Goal: Task Accomplishment & Management: Manage account settings

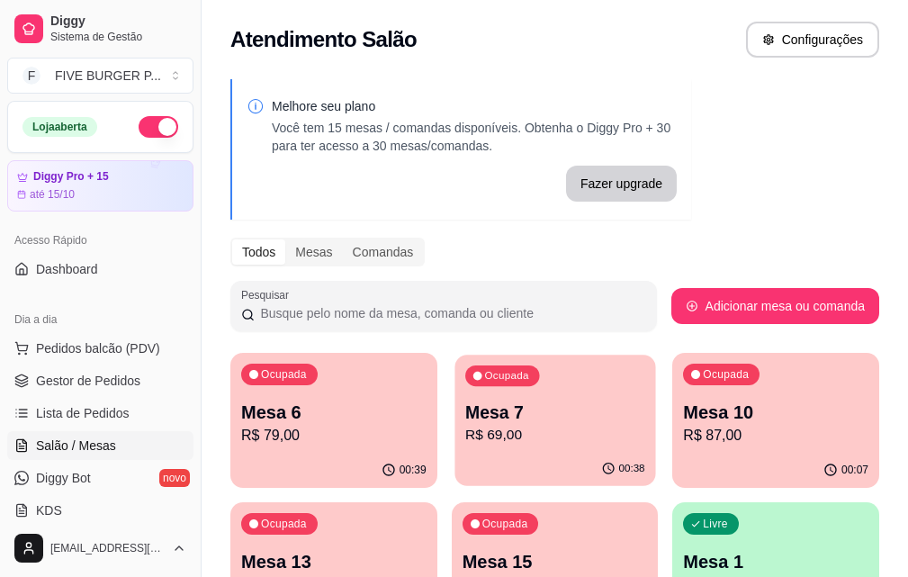
click at [465, 431] on p "R$ 69,00" at bounding box center [555, 435] width 180 height 21
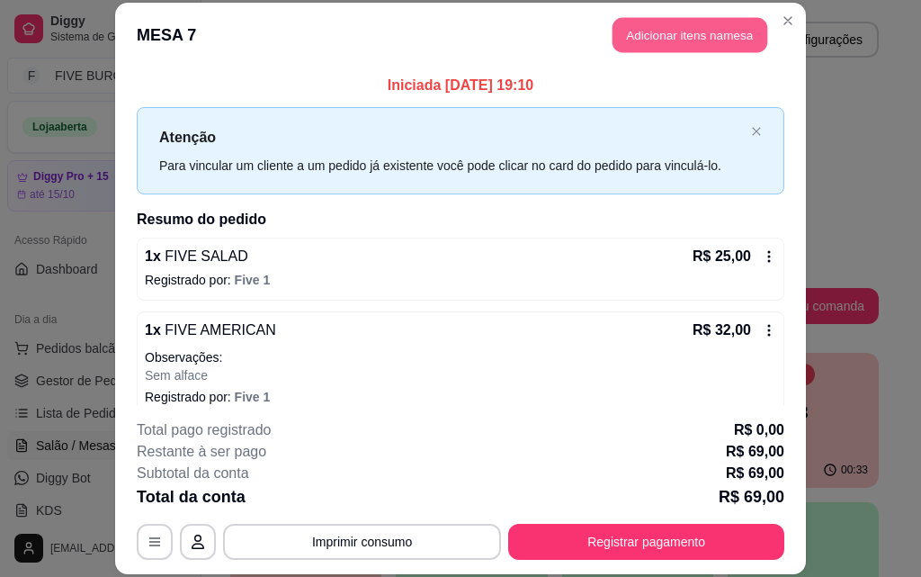
click at [683, 44] on button "Adicionar itens na mesa" at bounding box center [690, 35] width 155 height 35
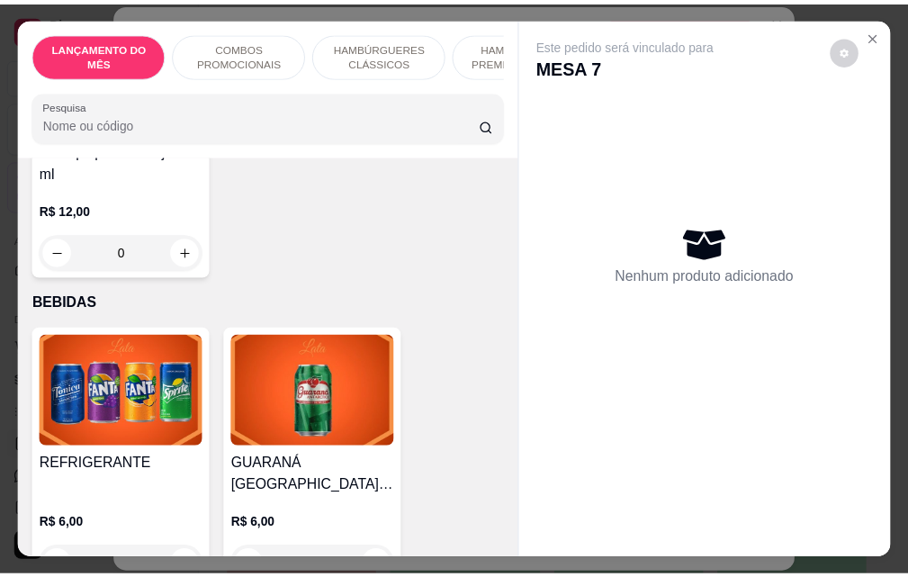
scroll to position [7286, 0]
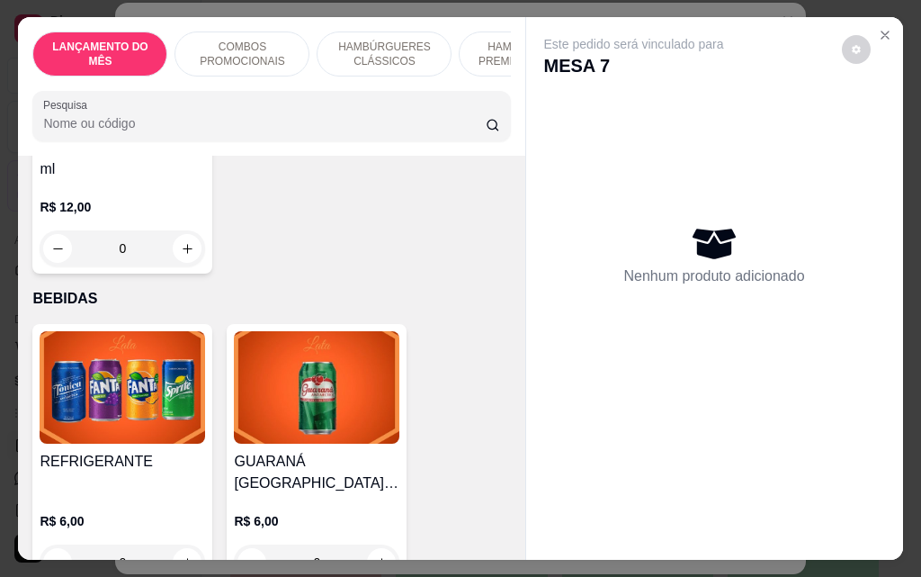
click at [176, 544] on div "0" at bounding box center [123, 562] width 166 height 36
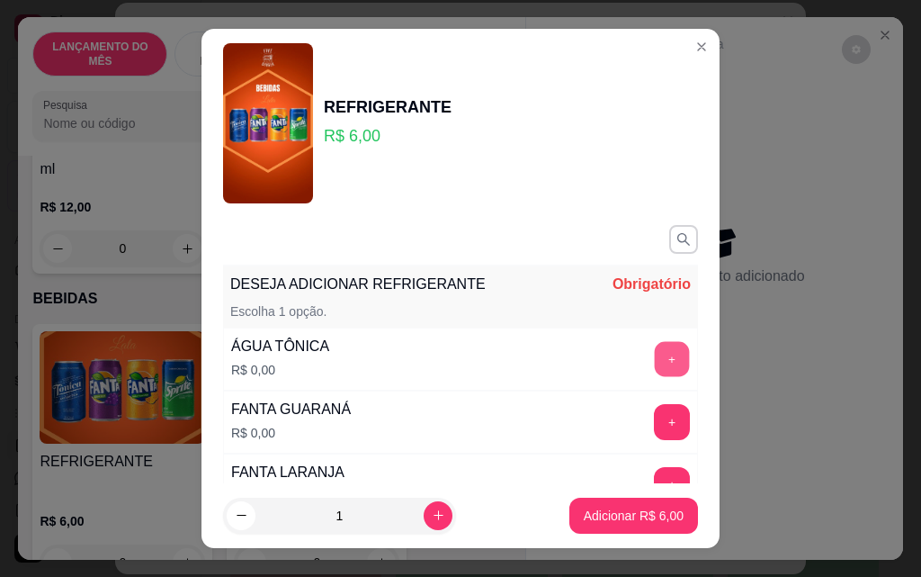
click at [655, 345] on button "+" at bounding box center [672, 358] width 35 height 35
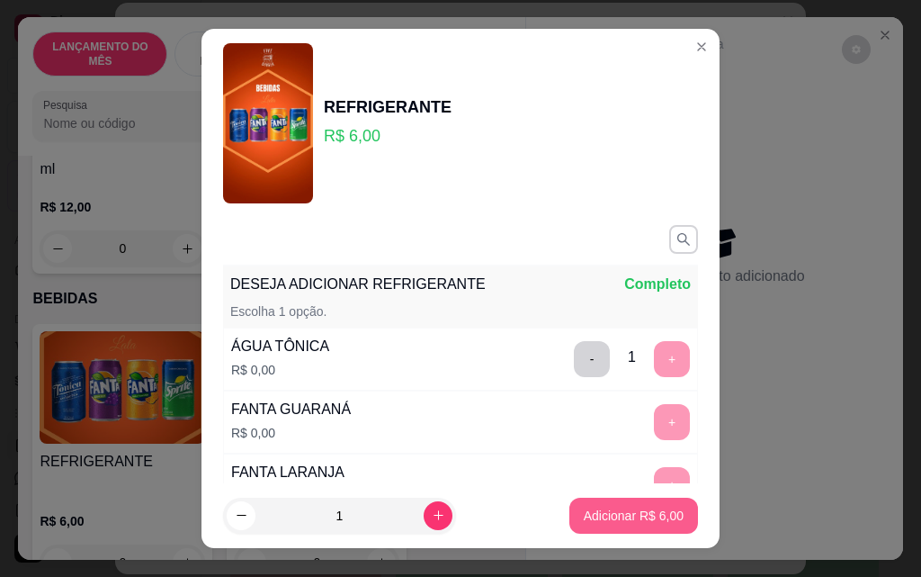
click at [601, 516] on p "Adicionar R$ 6,00" at bounding box center [634, 515] width 100 height 18
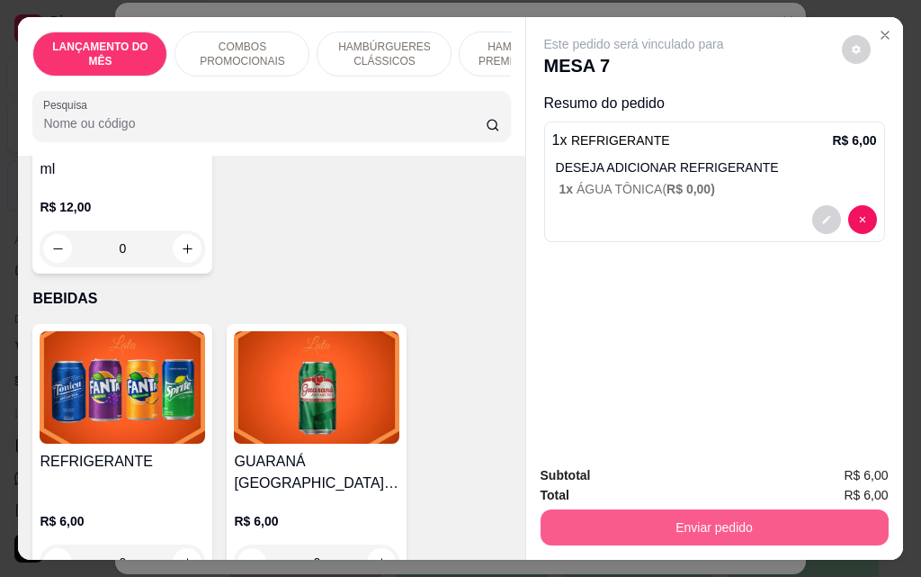
click at [679, 515] on button "Enviar pedido" at bounding box center [715, 527] width 348 height 36
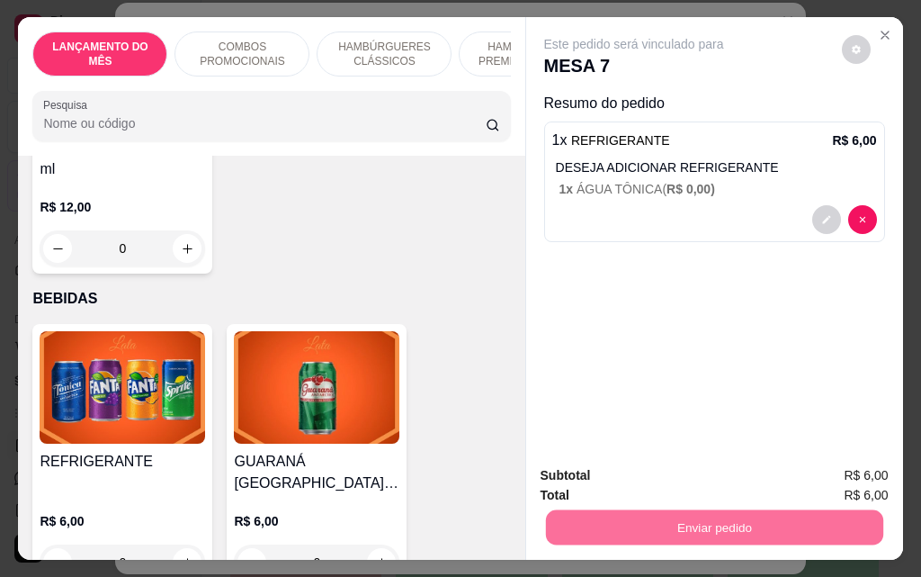
click at [853, 473] on button "Enviar pedido" at bounding box center [842, 475] width 99 height 33
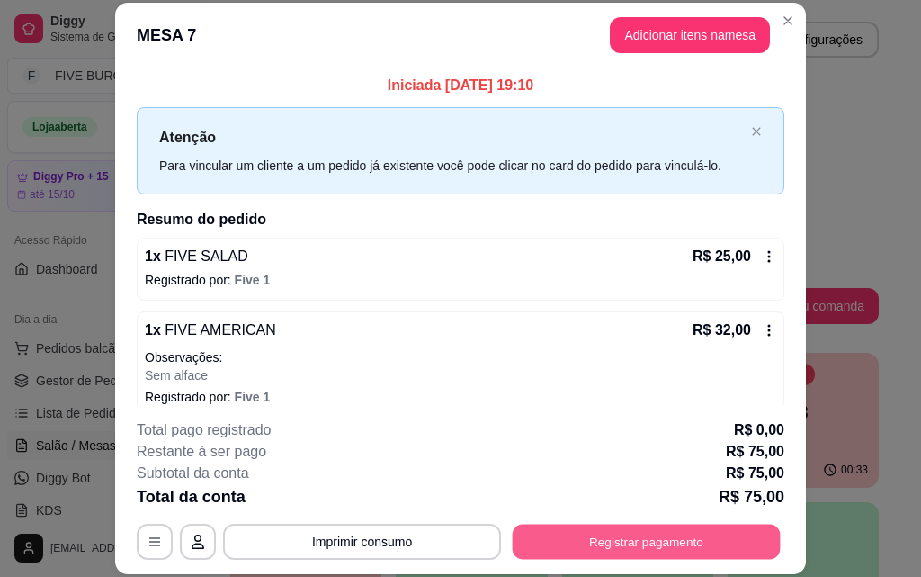
click at [667, 551] on button "Registrar pagamento" at bounding box center [647, 541] width 268 height 35
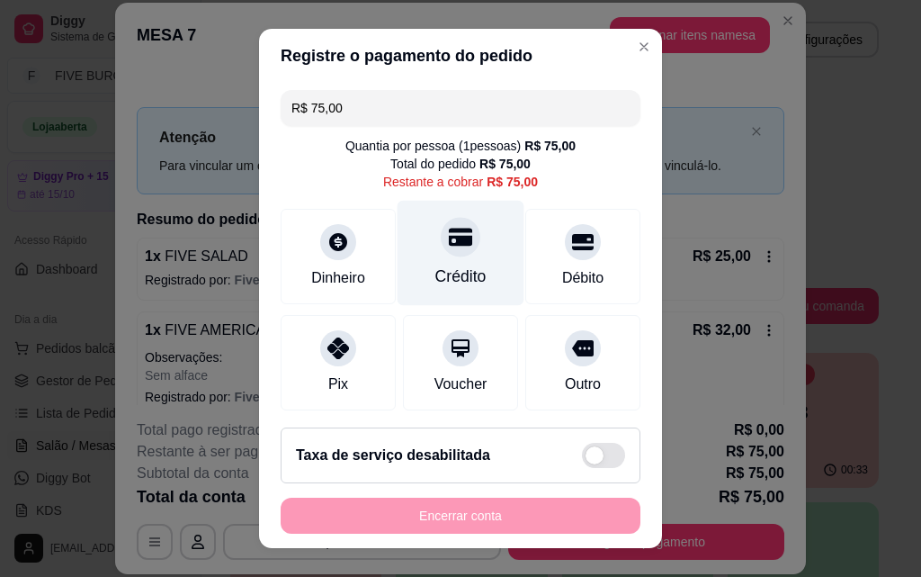
click at [468, 273] on div "Crédito" at bounding box center [461, 253] width 127 height 105
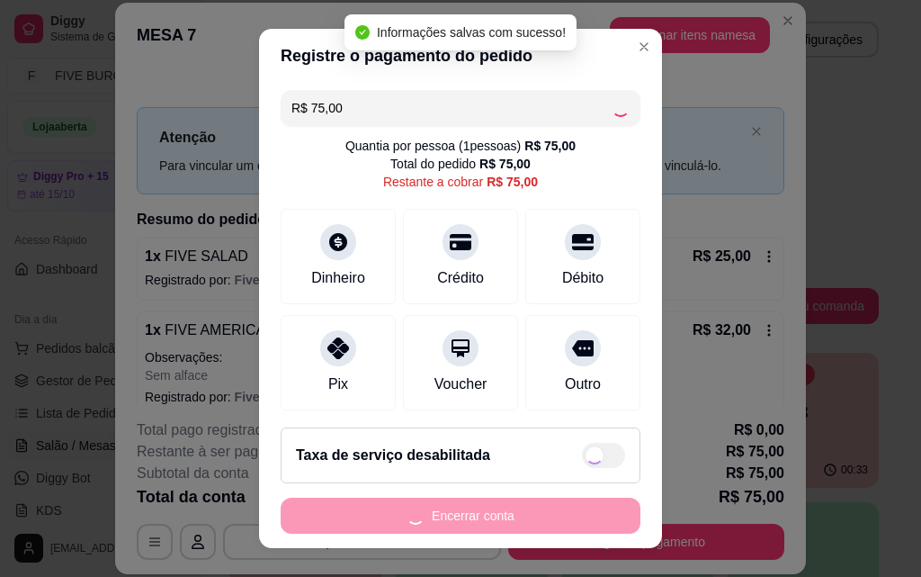
type input "R$ 0,00"
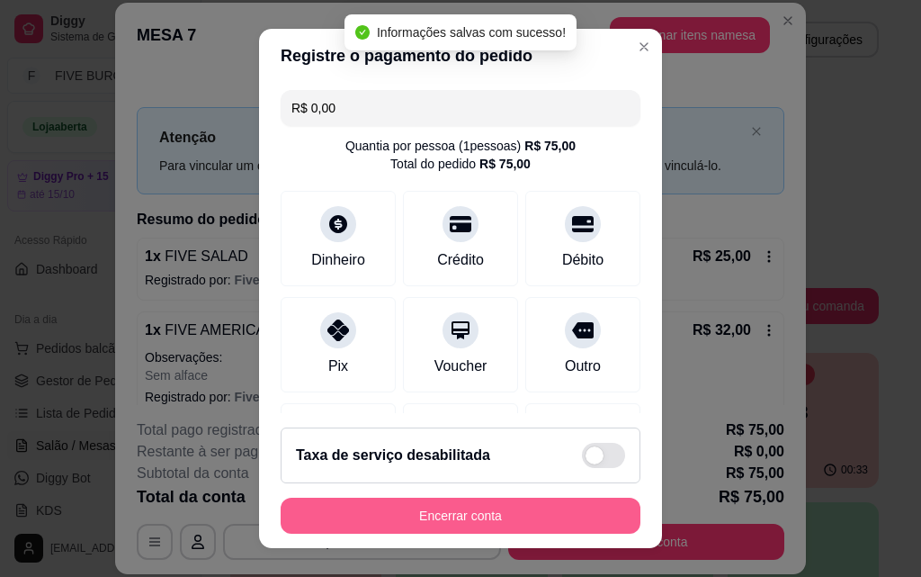
click at [538, 524] on button "Encerrar conta" at bounding box center [461, 515] width 360 height 36
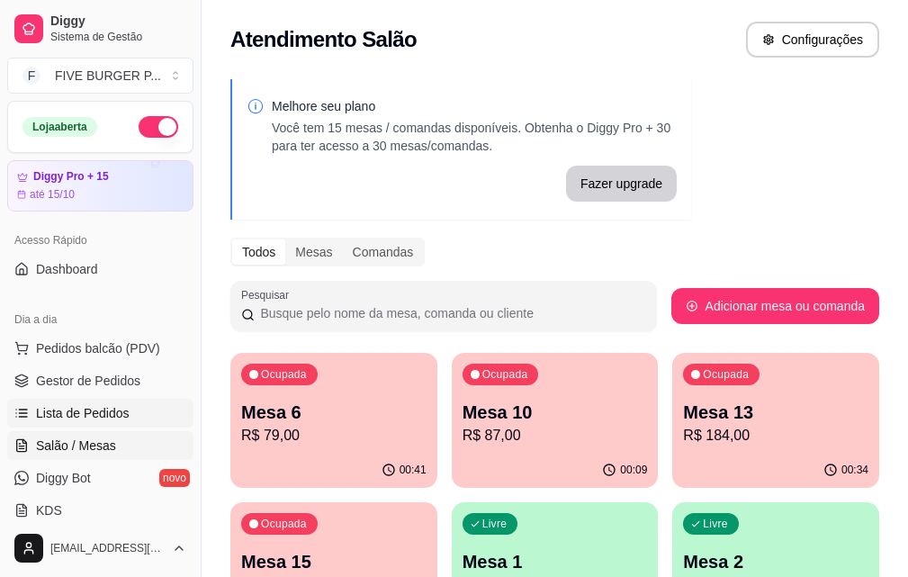
click at [105, 412] on span "Lista de Pedidos" at bounding box center [83, 413] width 94 height 18
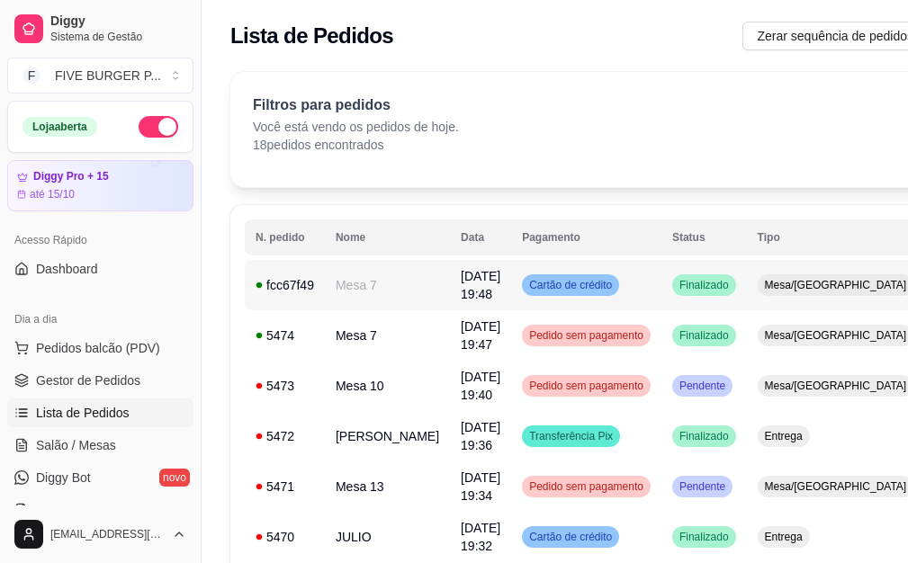
click at [579, 293] on div "Cartão de crédito" at bounding box center [570, 285] width 97 height 22
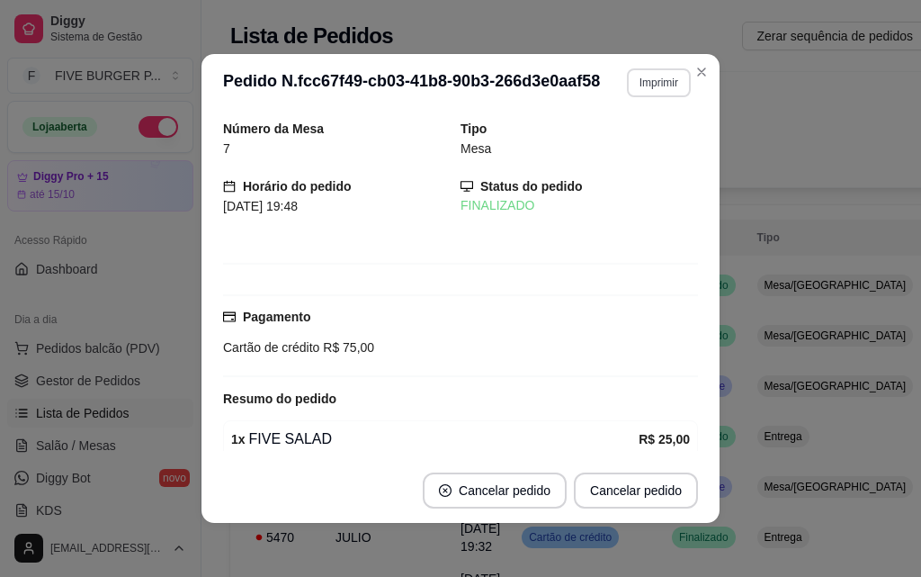
click at [655, 90] on button "Imprimir" at bounding box center [659, 82] width 64 height 29
click at [648, 136] on button "IMPRESSORA" at bounding box center [620, 145] width 126 height 28
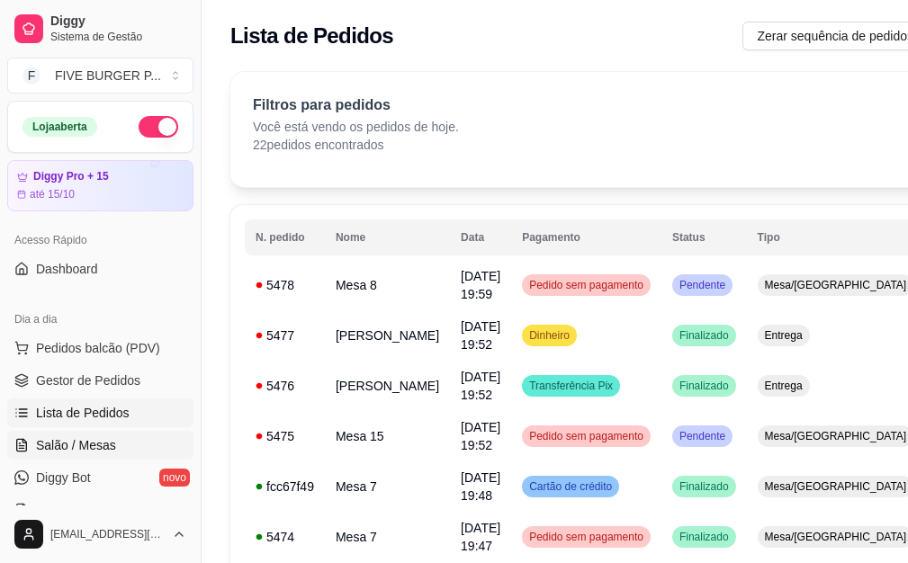
click at [118, 434] on link "Salão / Mesas" at bounding box center [100, 445] width 186 height 29
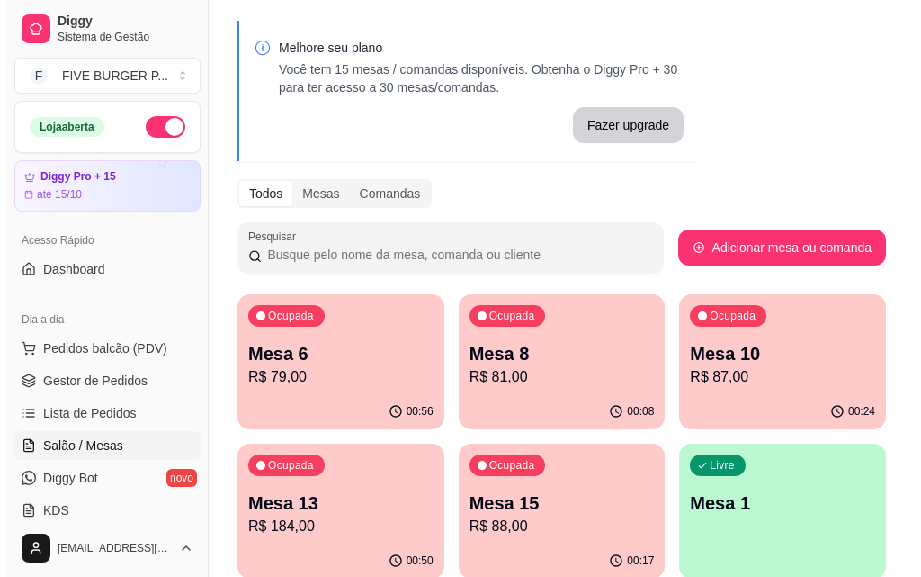
scroll to position [90, 0]
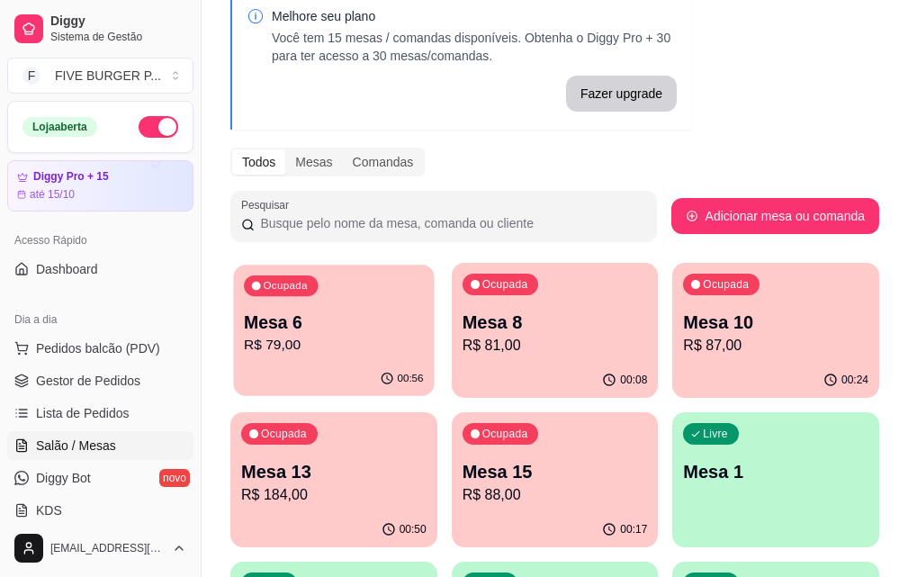
click at [335, 357] on div "Ocupada Mesa 6 R$ 79,00" at bounding box center [333, 312] width 201 height 97
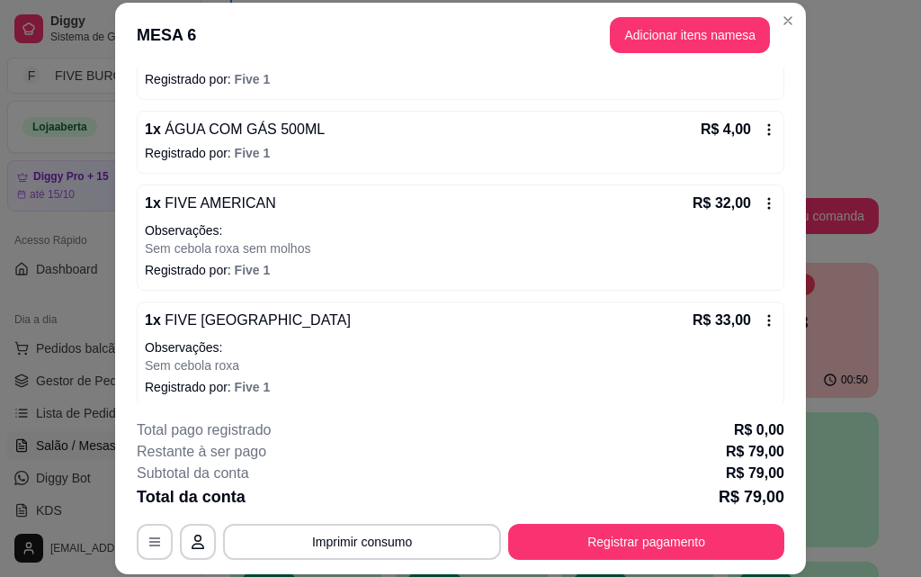
scroll to position [210, 0]
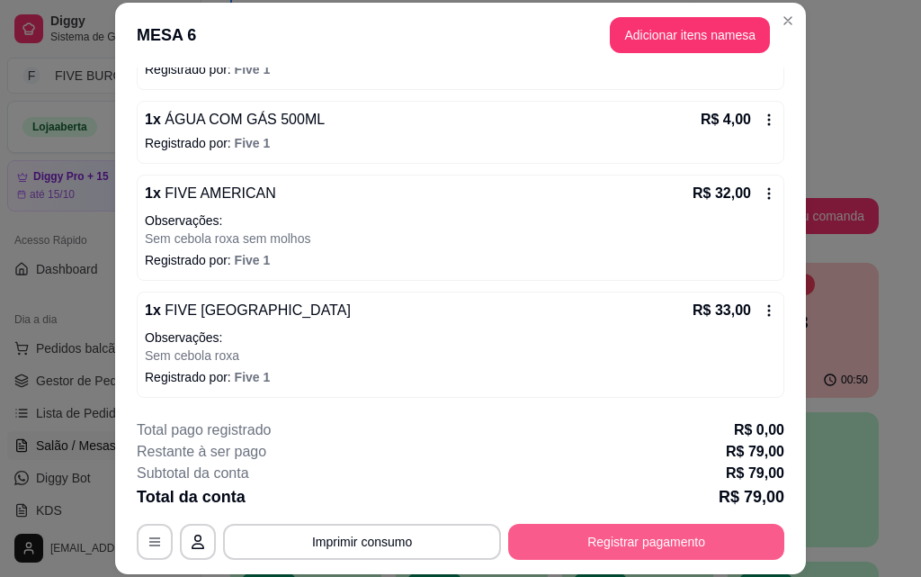
click at [694, 533] on button "Registrar pagamento" at bounding box center [646, 542] width 276 height 36
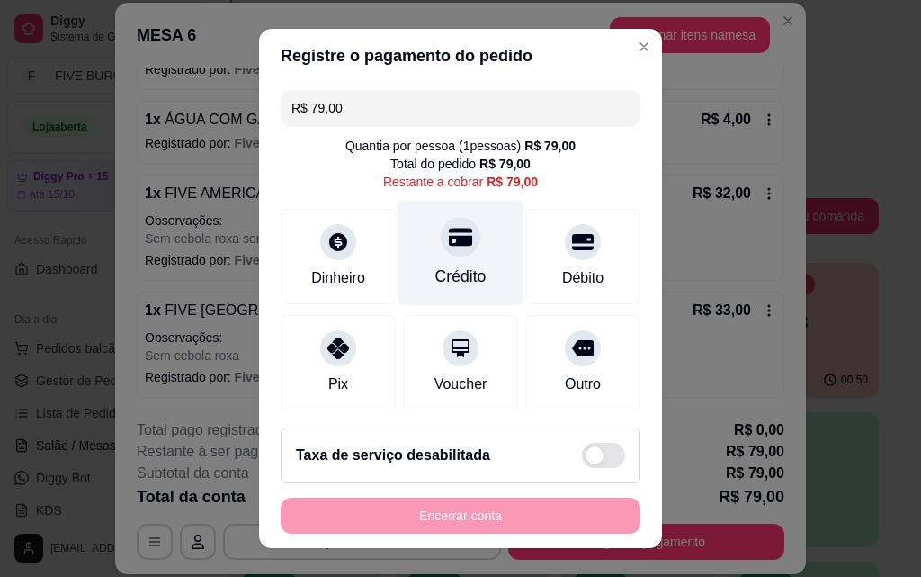
click at [437, 258] on div "Crédito" at bounding box center [461, 253] width 127 height 105
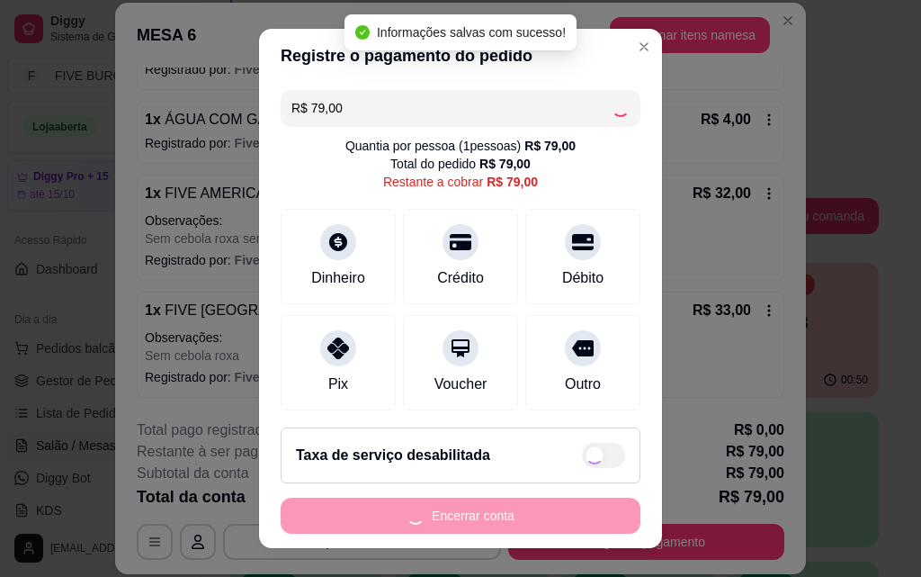
type input "R$ 0,00"
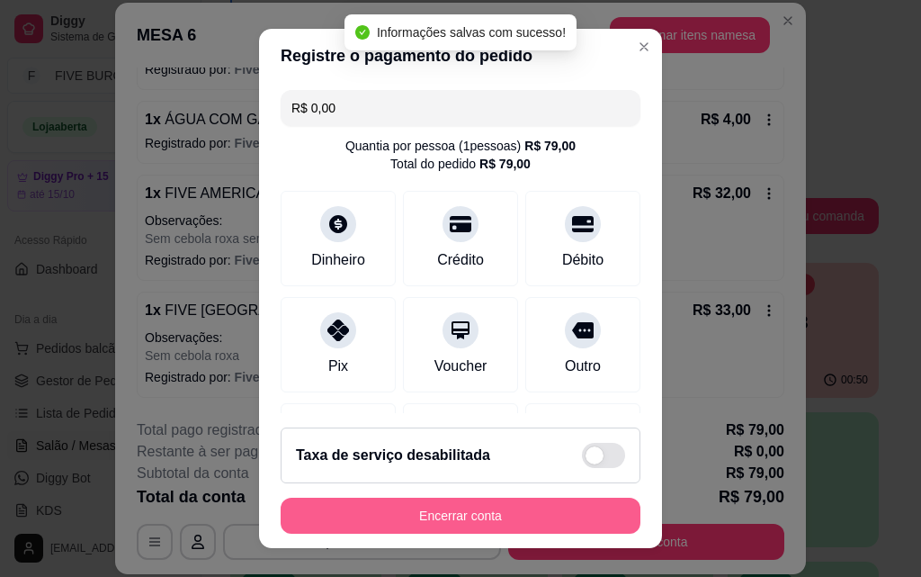
click at [520, 515] on button "Encerrar conta" at bounding box center [461, 515] width 360 height 36
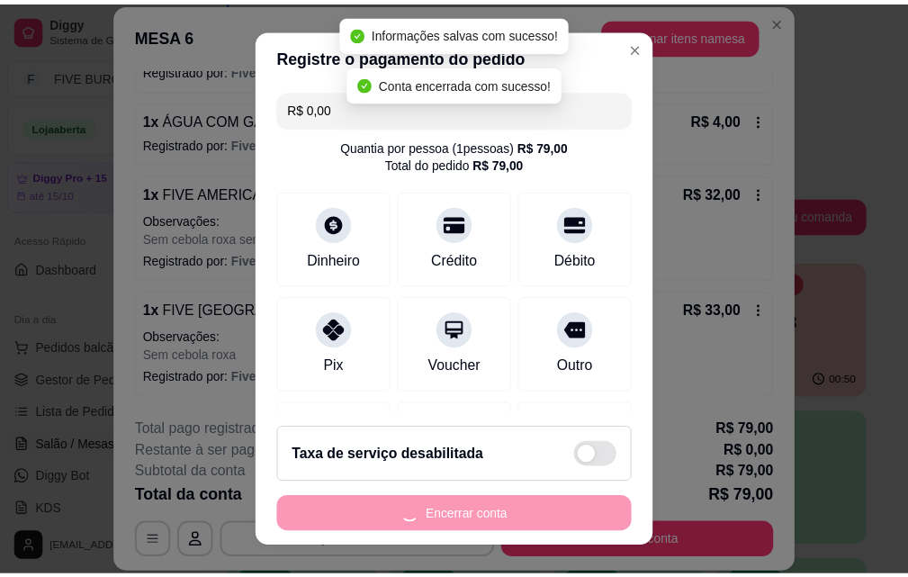
scroll to position [0, 0]
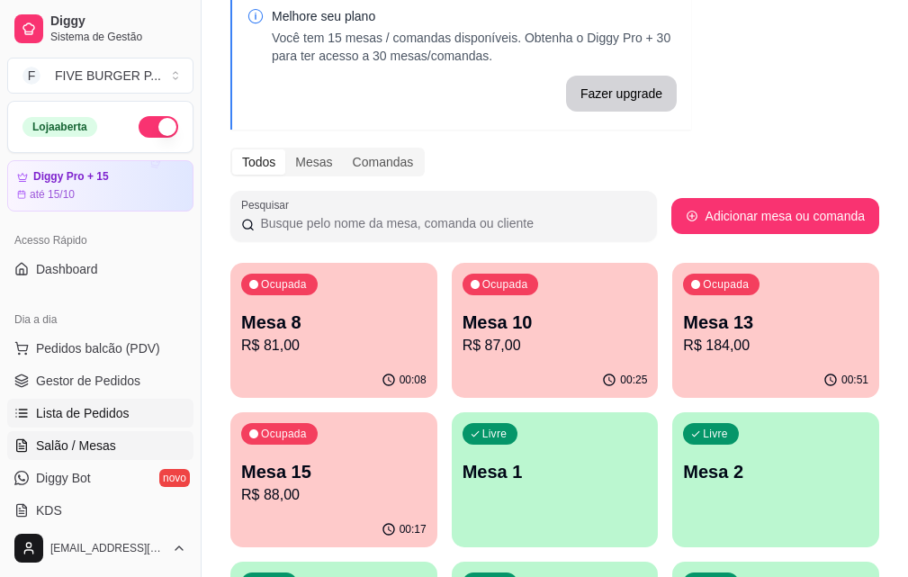
click at [146, 417] on link "Lista de Pedidos" at bounding box center [100, 413] width 186 height 29
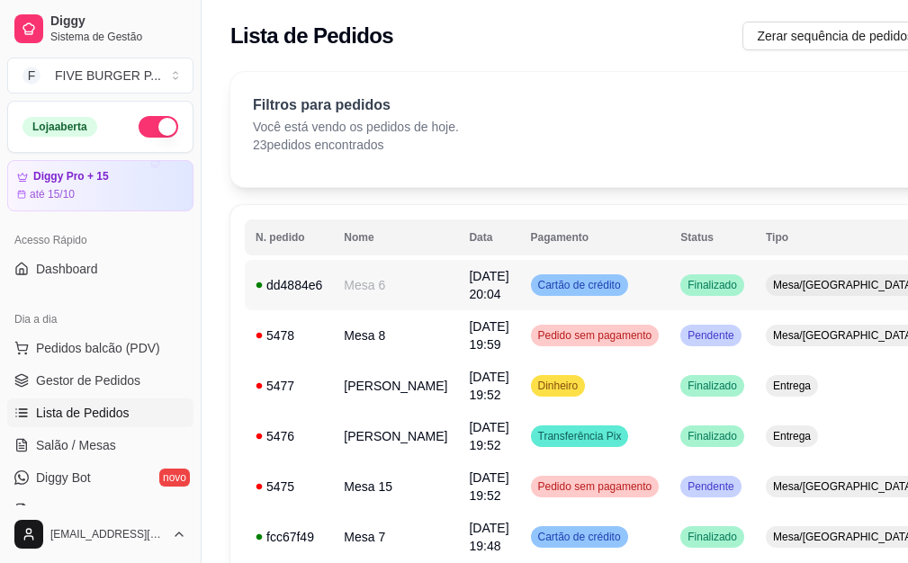
click at [570, 296] on td "Cartão de crédito" at bounding box center [595, 285] width 150 height 50
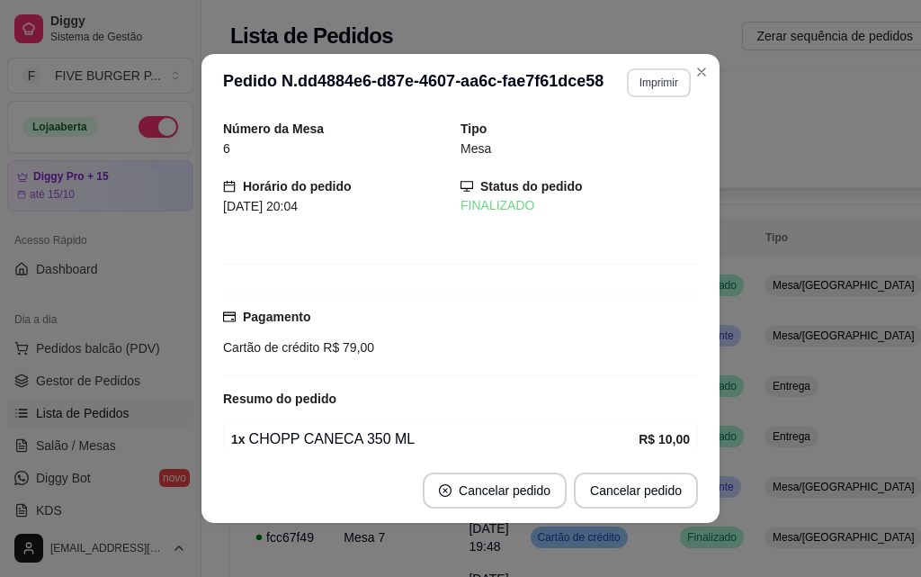
click at [668, 85] on button "Imprimir" at bounding box center [659, 82] width 64 height 29
click at [661, 143] on button "IMPRESSORA" at bounding box center [620, 145] width 126 height 28
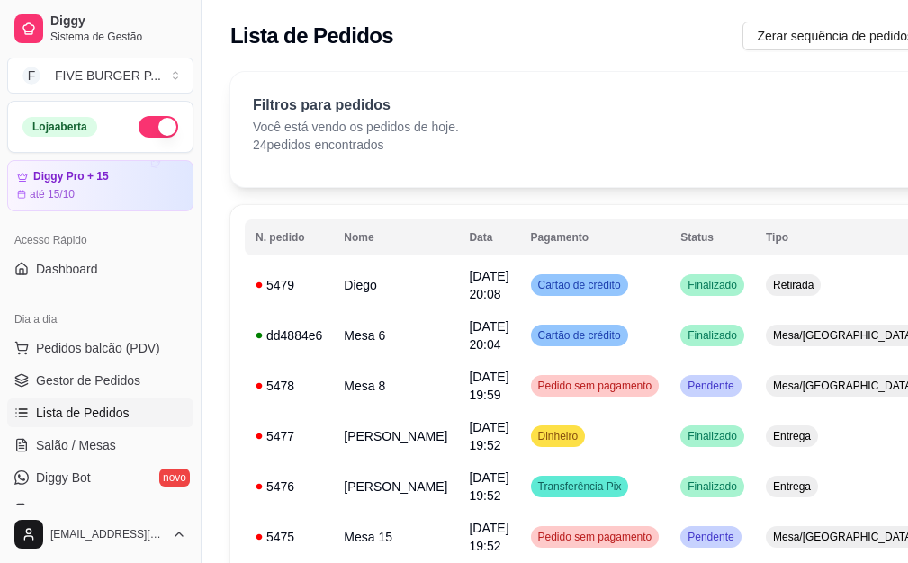
click at [98, 430] on ul "Pedidos balcão (PDV) Gestor de Pedidos Lista de Pedidos Salão / Mesas Diggy Bot…" at bounding box center [100, 429] width 186 height 191
click at [97, 434] on link "Salão / Mesas" at bounding box center [100, 445] width 186 height 29
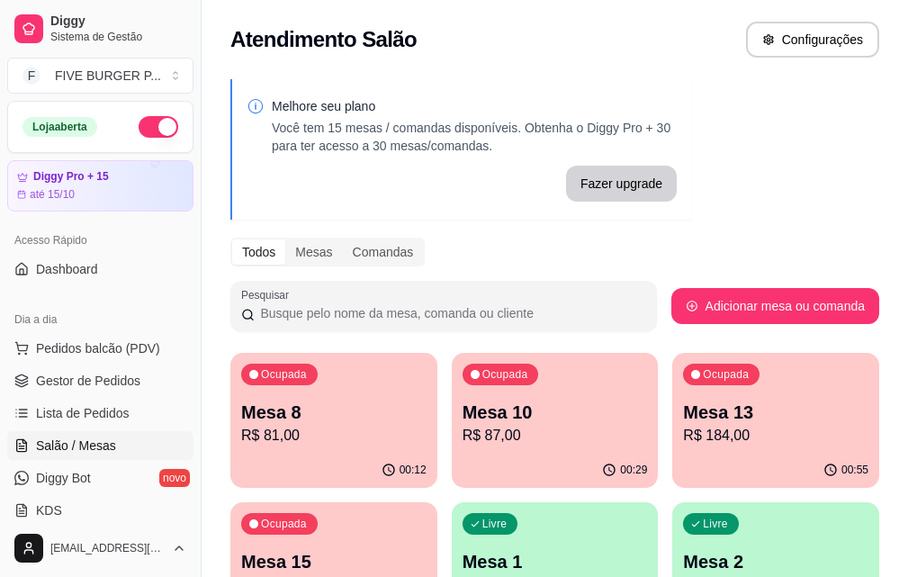
click at [683, 426] on p "R$ 184,00" at bounding box center [775, 436] width 185 height 22
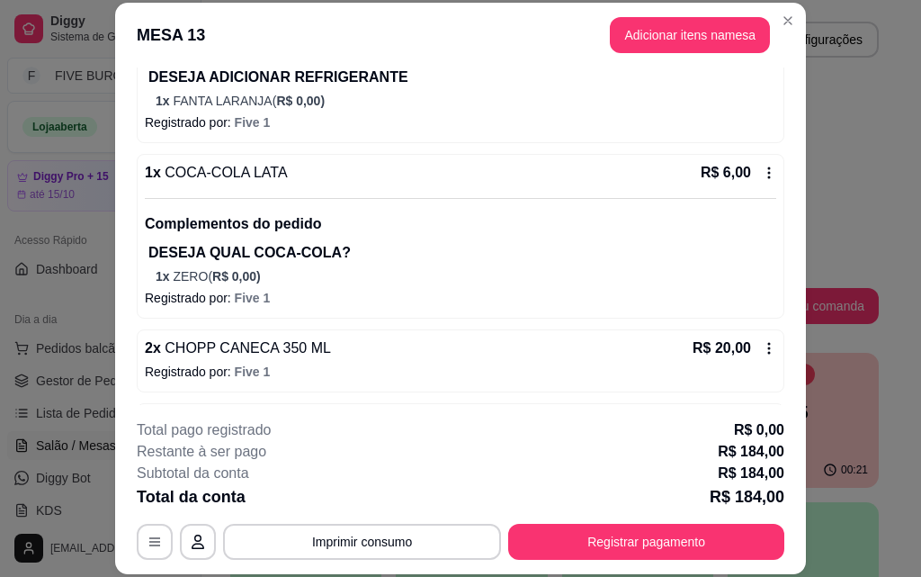
scroll to position [767, 0]
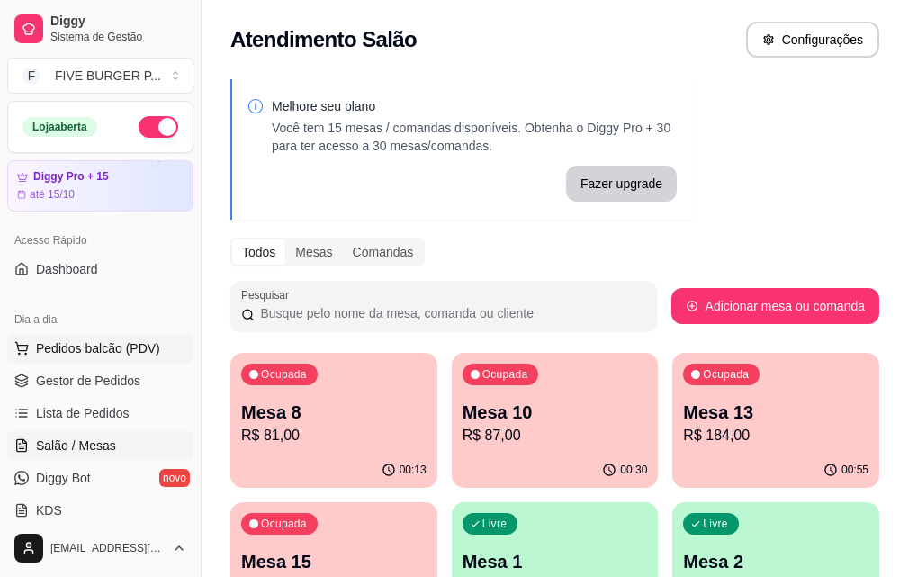
click at [139, 344] on span "Pedidos balcão (PDV)" at bounding box center [98, 348] width 124 height 18
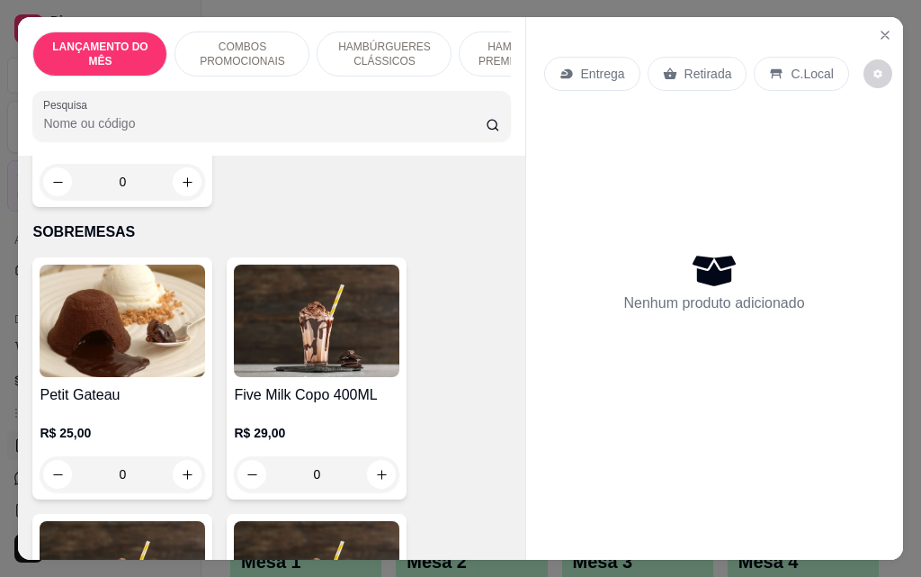
scroll to position [11244, 0]
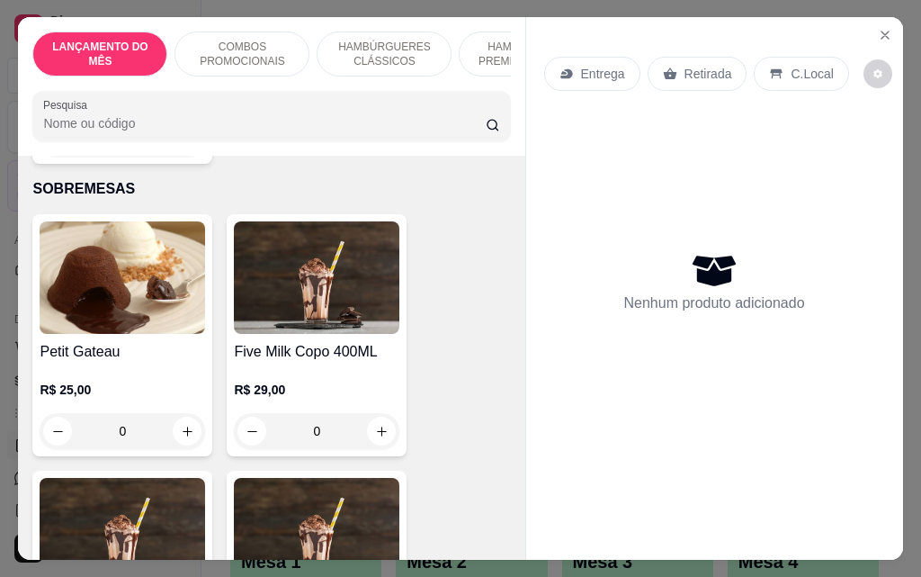
click at [372, 413] on div "0" at bounding box center [317, 431] width 166 height 36
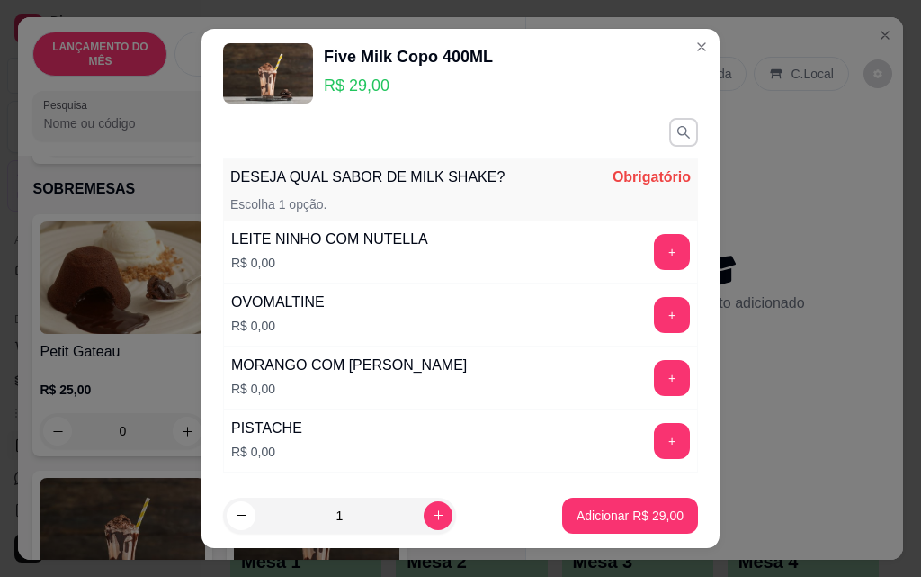
scroll to position [0, 0]
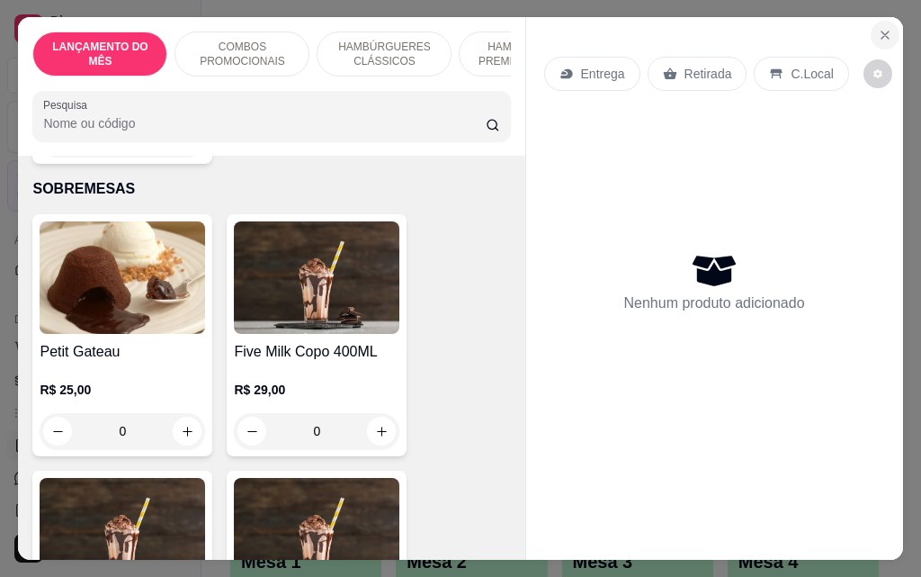
click at [878, 32] on icon "Close" at bounding box center [885, 35] width 14 height 14
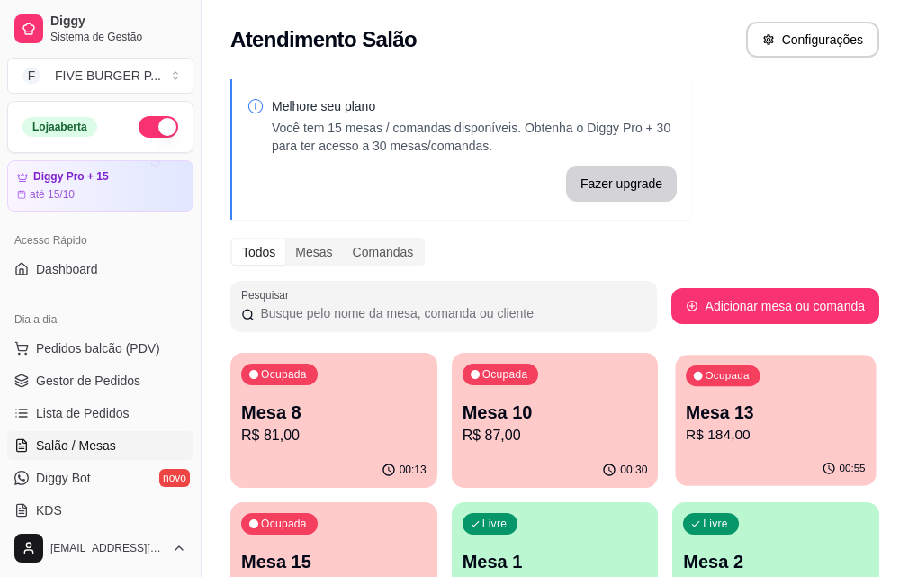
click at [685, 414] on p "Mesa 13" at bounding box center [775, 412] width 180 height 24
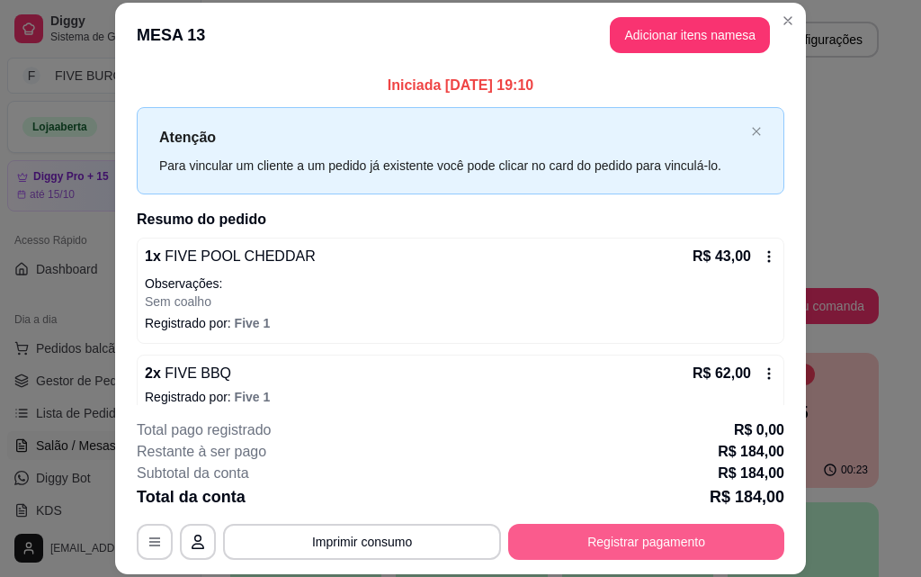
click at [556, 531] on button "Registrar pagamento" at bounding box center [646, 542] width 276 height 36
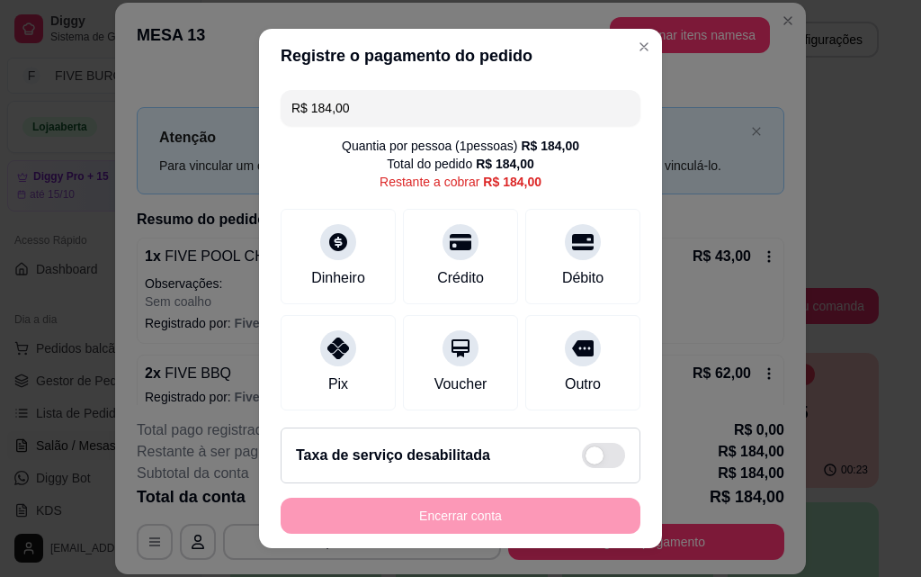
drag, startPoint x: 374, startPoint y: 115, endPoint x: 203, endPoint y: 105, distance: 171.2
click at [203, 105] on div "Registre o pagamento do pedido R$ 184,00 Quantia por pessoa ( 1 pessoas) R$ 184…" at bounding box center [460, 288] width 921 height 577
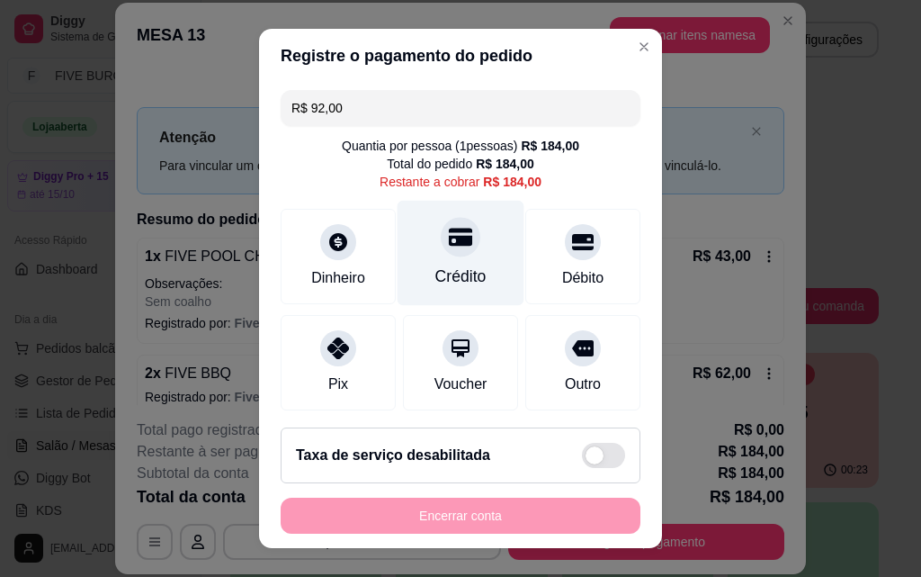
type input "R$ 92,00"
click at [419, 234] on div "Crédito" at bounding box center [461, 253] width 127 height 105
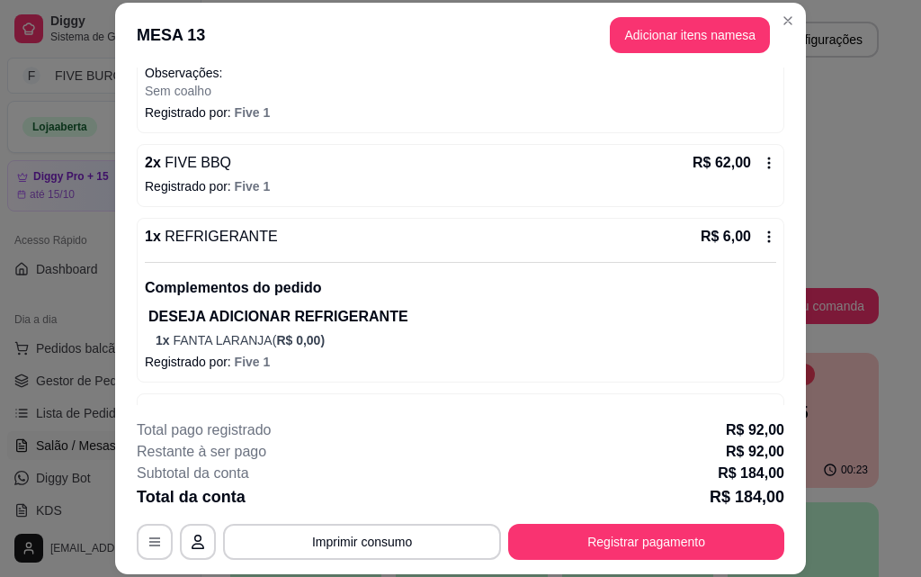
scroll to position [138, 0]
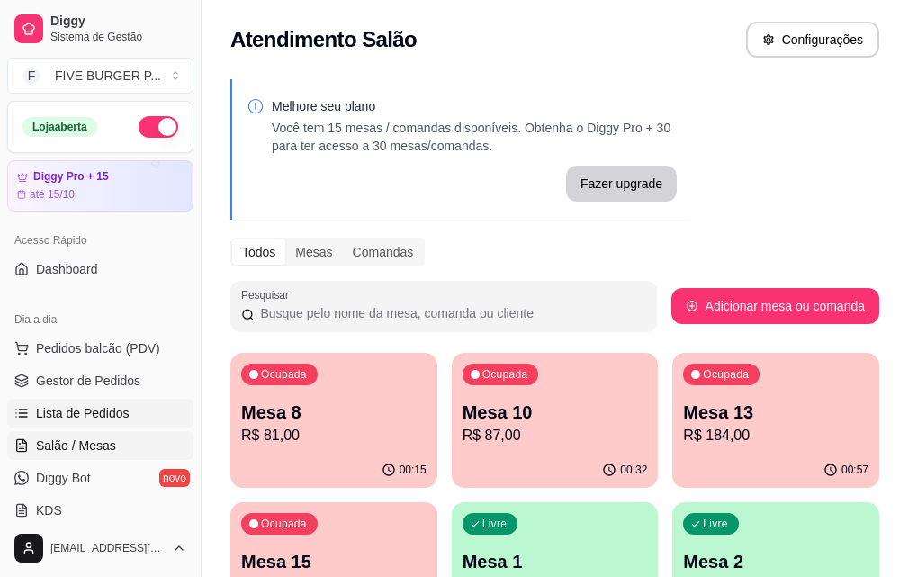
click at [118, 407] on span "Lista de Pedidos" at bounding box center [83, 413] width 94 height 18
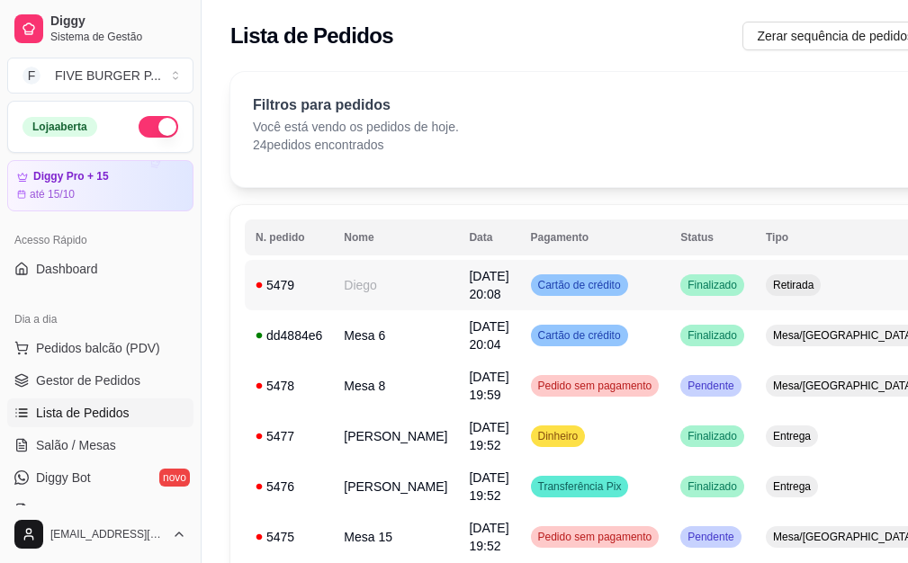
click at [542, 296] on td "Cartão de crédito" at bounding box center [595, 285] width 150 height 50
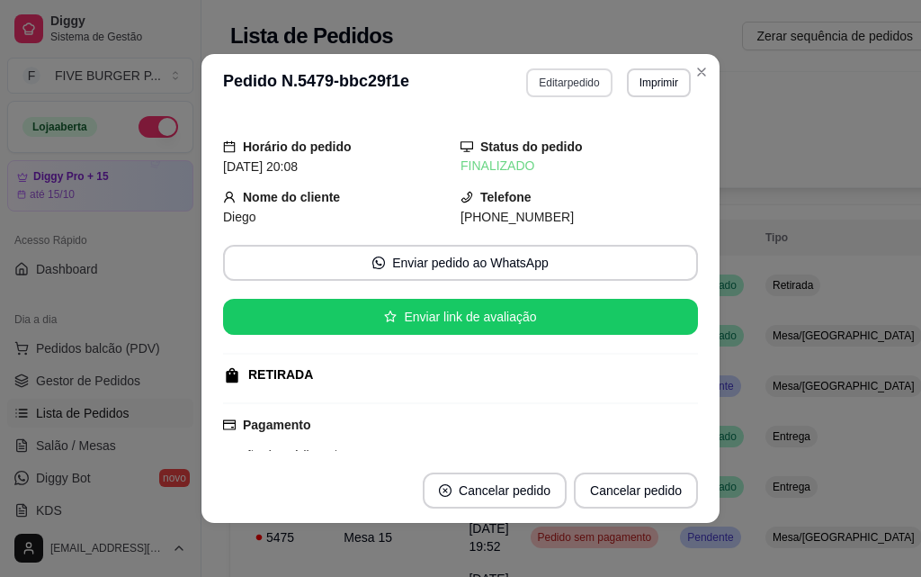
click at [586, 84] on button "Editar pedido" at bounding box center [568, 82] width 85 height 29
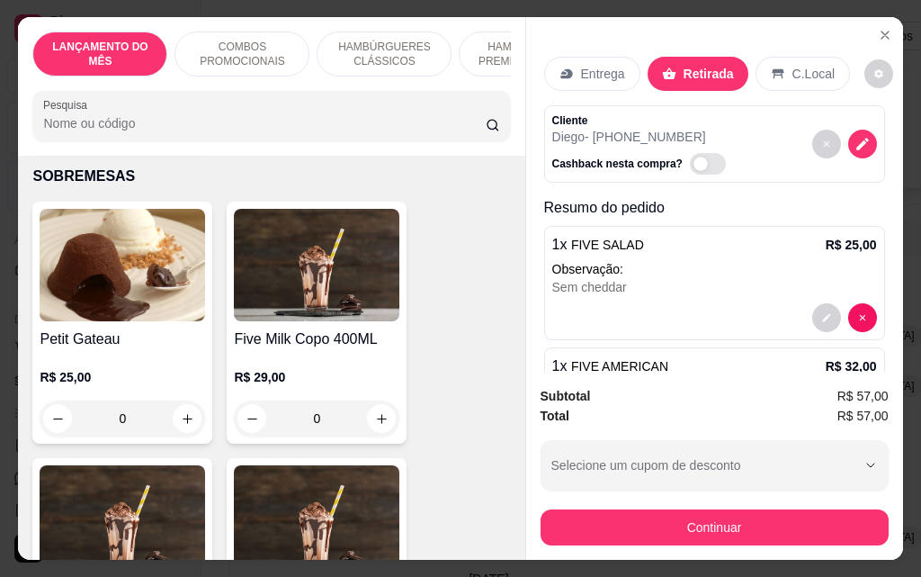
scroll to position [11244, 0]
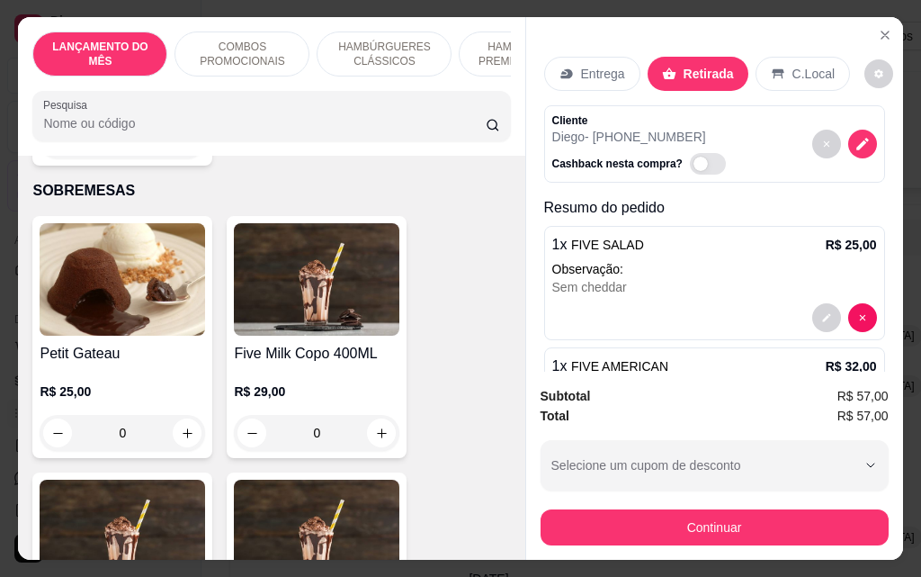
click at [373, 415] on div "0" at bounding box center [317, 433] width 166 height 36
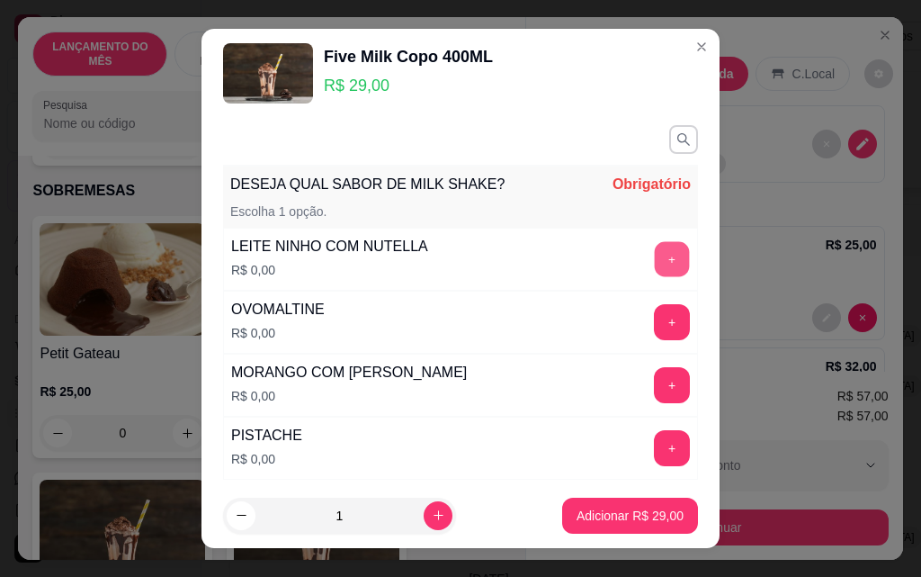
click at [655, 262] on button "+" at bounding box center [672, 258] width 35 height 35
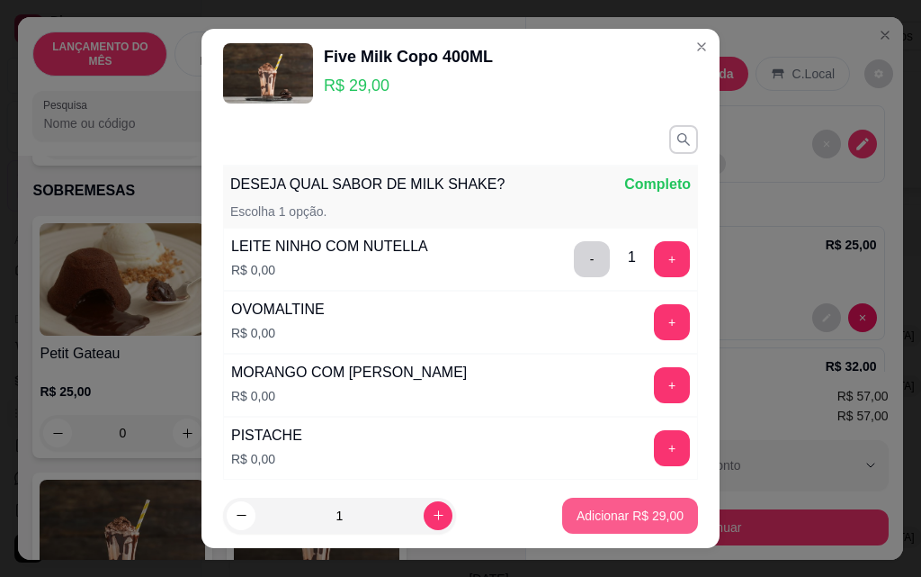
click at [631, 515] on p "Adicionar R$ 29,00" at bounding box center [630, 515] width 107 height 18
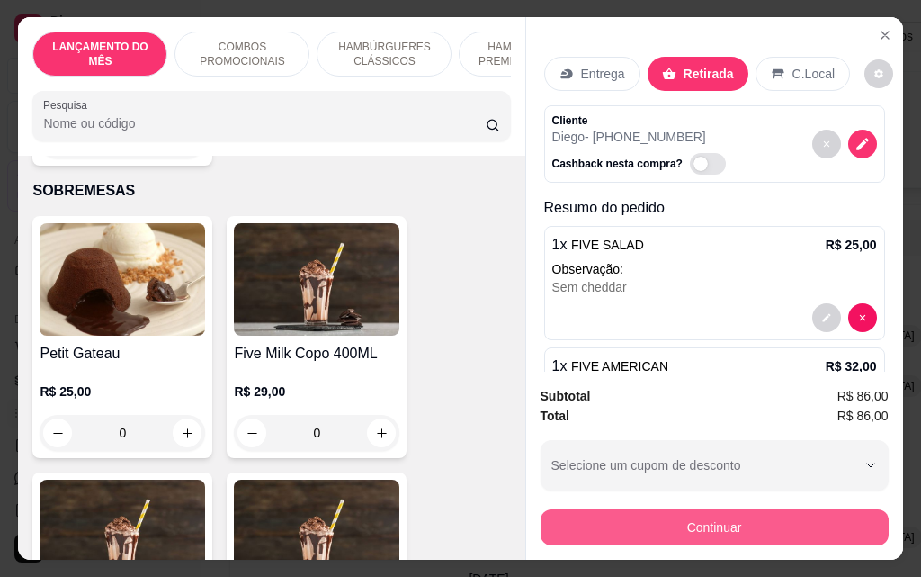
click at [680, 523] on button "Continuar" at bounding box center [715, 527] width 348 height 36
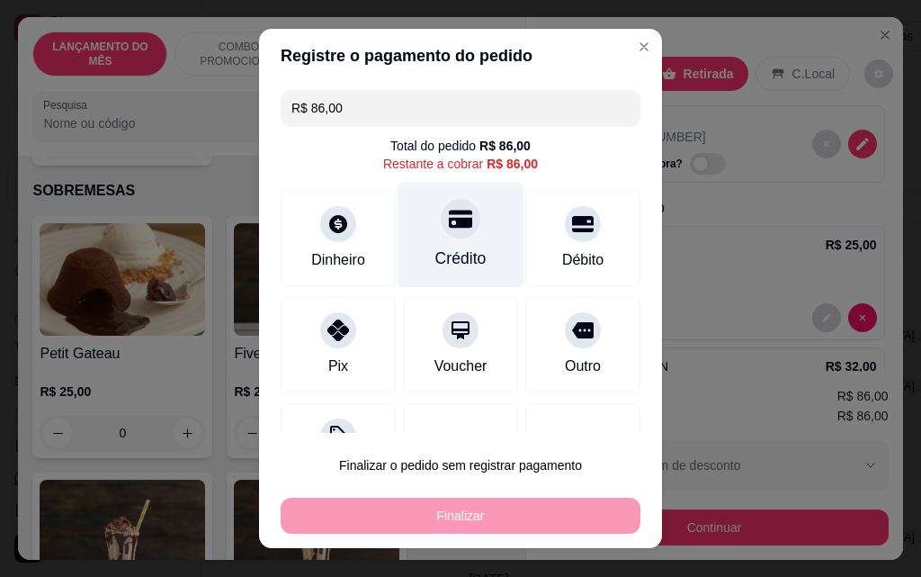
click at [446, 253] on div "Crédito" at bounding box center [460, 257] width 51 height 23
type input "R$ 0,00"
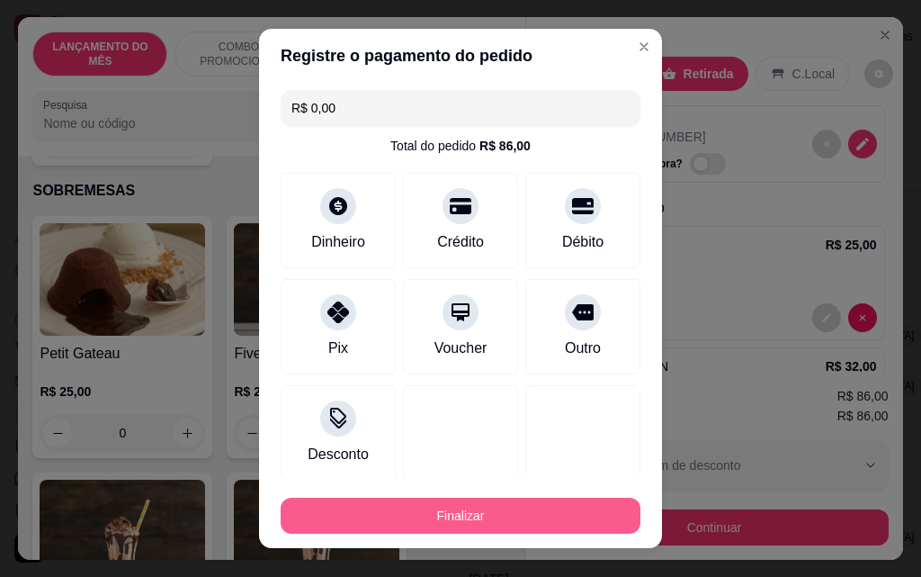
click at [514, 518] on button "Finalizar" at bounding box center [461, 515] width 360 height 36
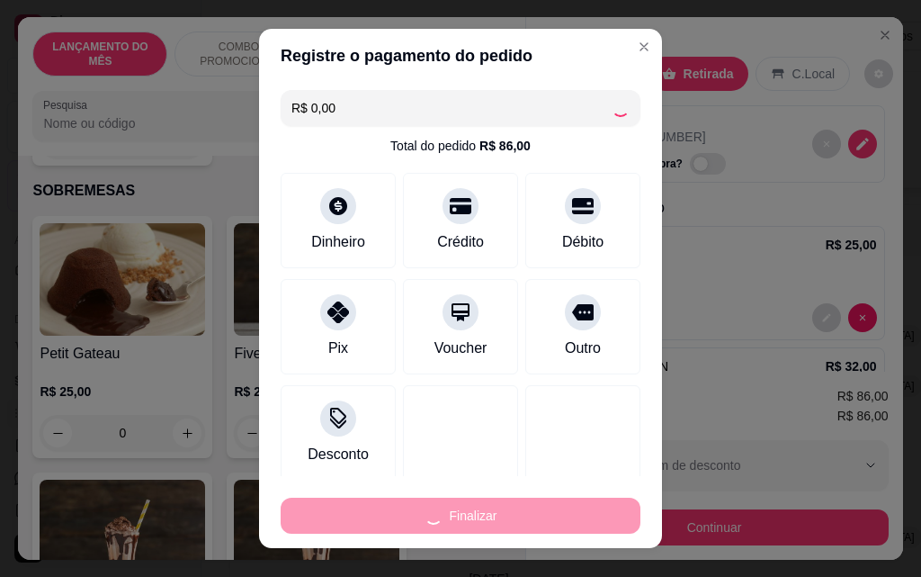
type input "0"
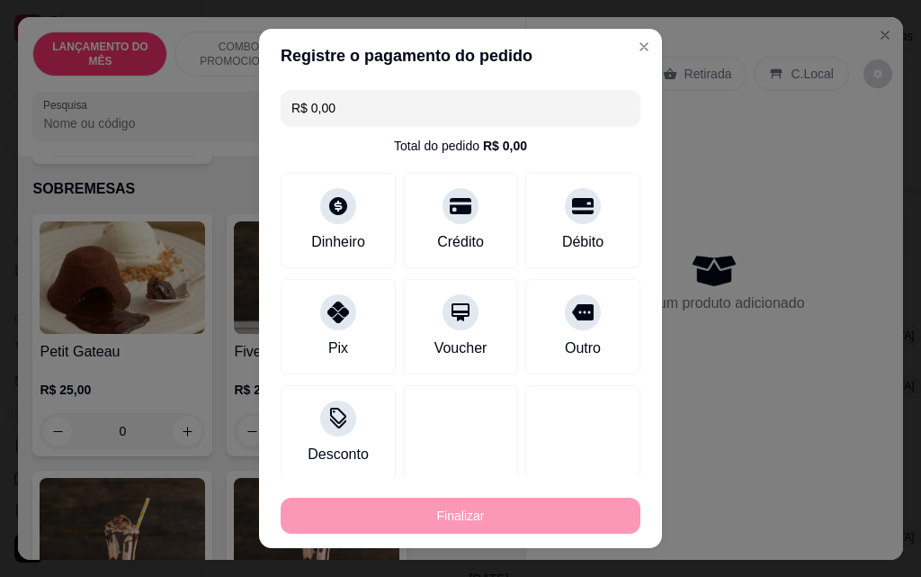
type input "-R$ 86,00"
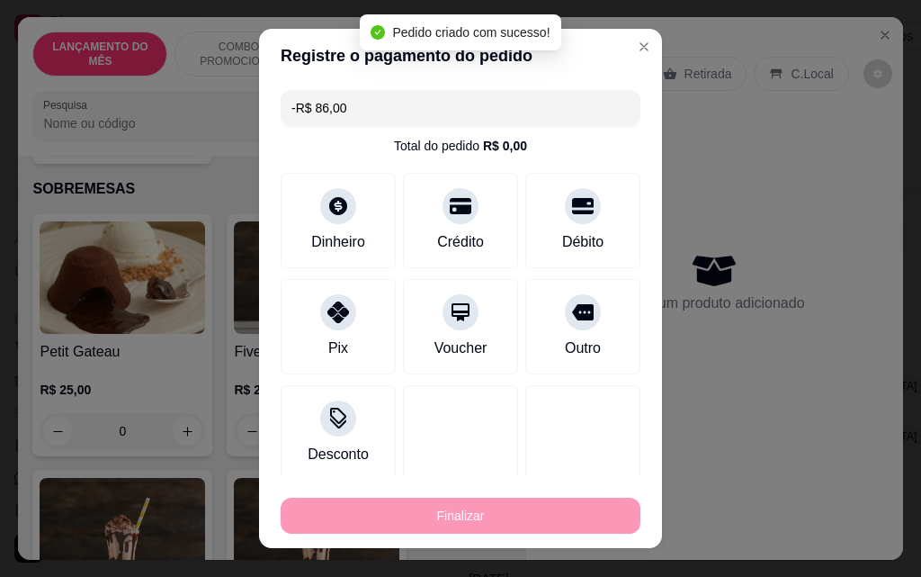
scroll to position [11243, 0]
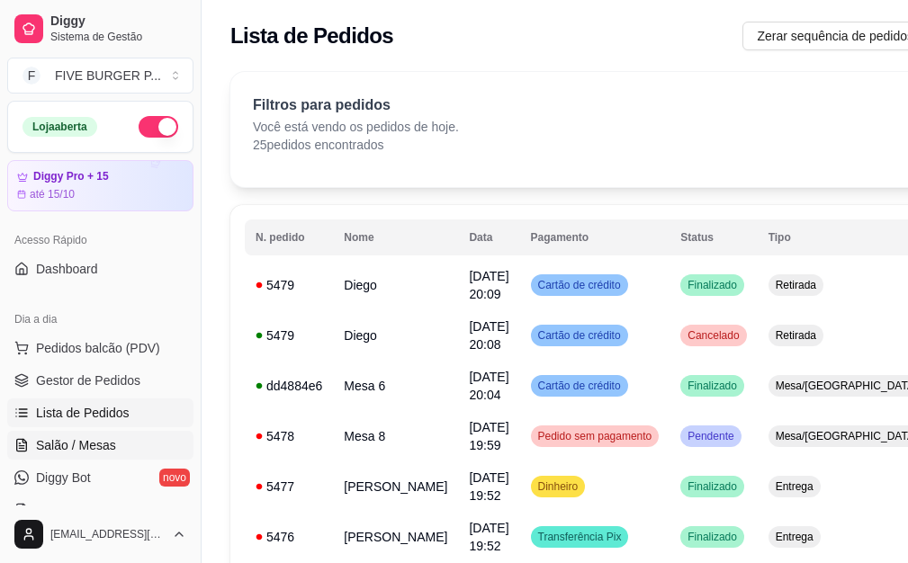
click at [109, 438] on span "Salão / Mesas" at bounding box center [76, 445] width 80 height 18
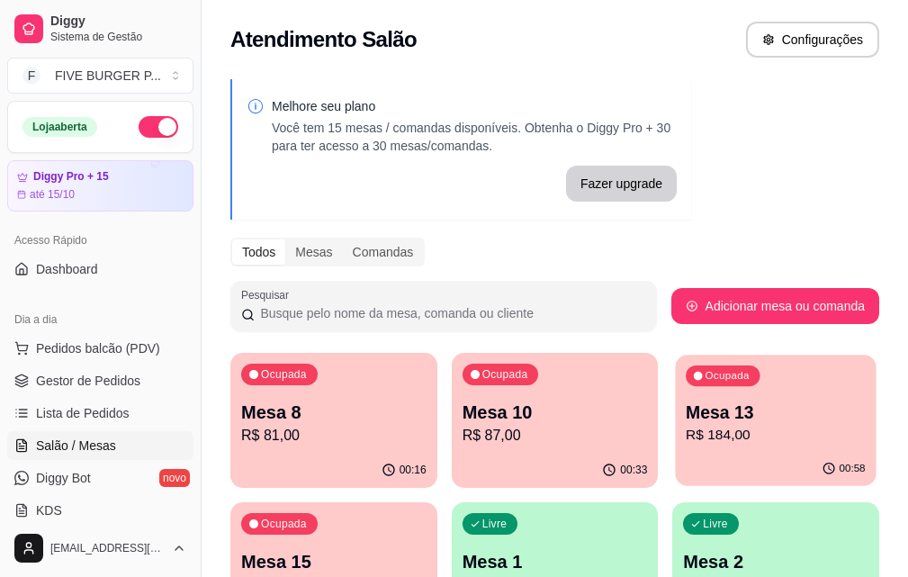
click at [676, 456] on div "00:58" at bounding box center [776, 469] width 201 height 34
click at [596, 456] on body "Diggy Sistema de Gestão F FIVE BURGER P ... Loja aberta Diggy Pro + 15 até 15/1…" at bounding box center [454, 288] width 908 height 577
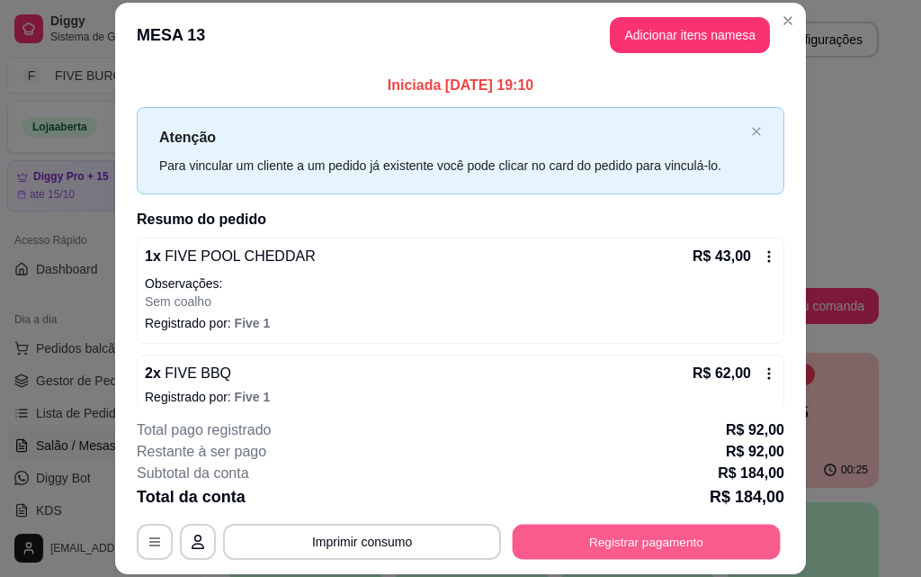
click at [630, 534] on button "Registrar pagamento" at bounding box center [647, 541] width 268 height 35
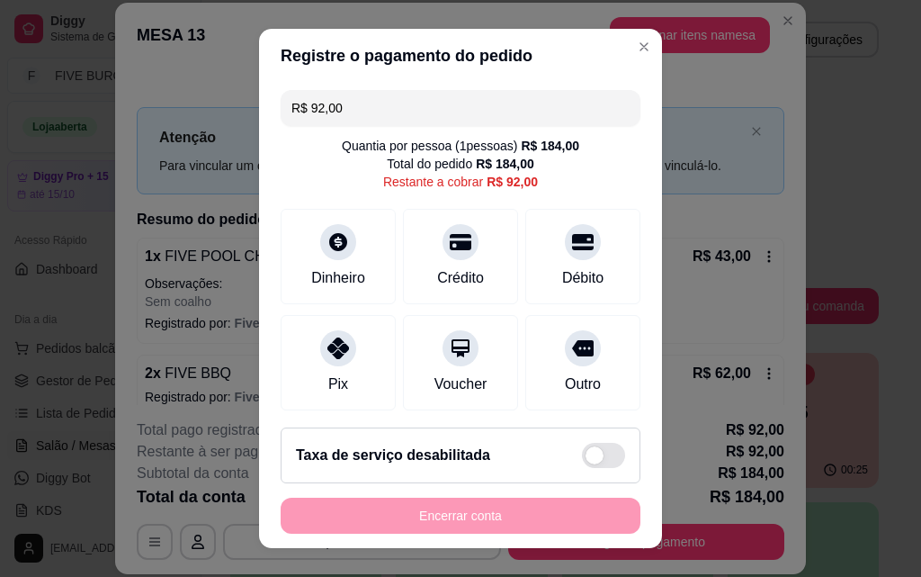
drag, startPoint x: 365, startPoint y: 112, endPoint x: 201, endPoint y: 107, distance: 164.7
click at [201, 107] on div "Registre o pagamento do pedido R$ 92,00 Quantia por pessoa ( 1 pessoas) R$ 184,…" at bounding box center [460, 288] width 921 height 577
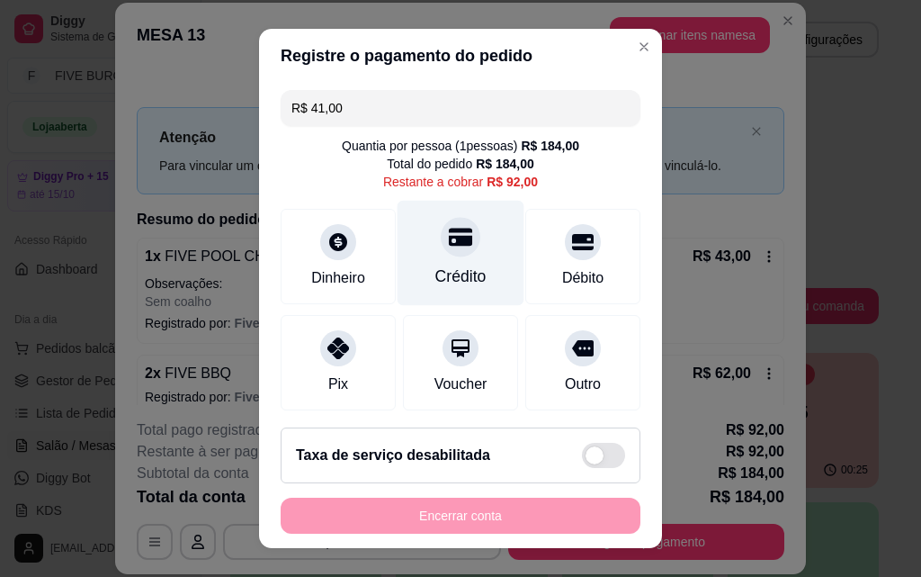
click at [451, 273] on div "Crédito" at bounding box center [460, 275] width 51 height 23
click at [436, 278] on div "Crédito" at bounding box center [460, 275] width 51 height 23
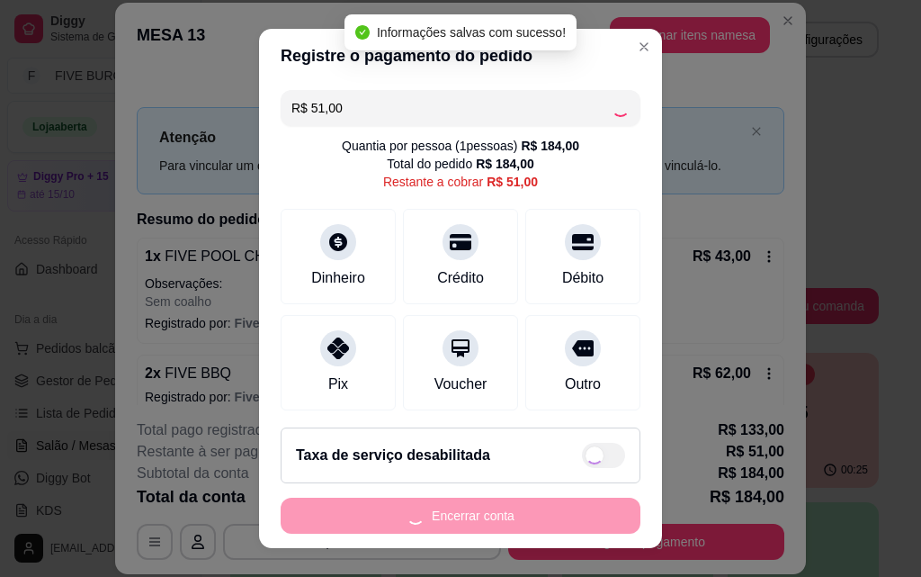
type input "R$ 0,00"
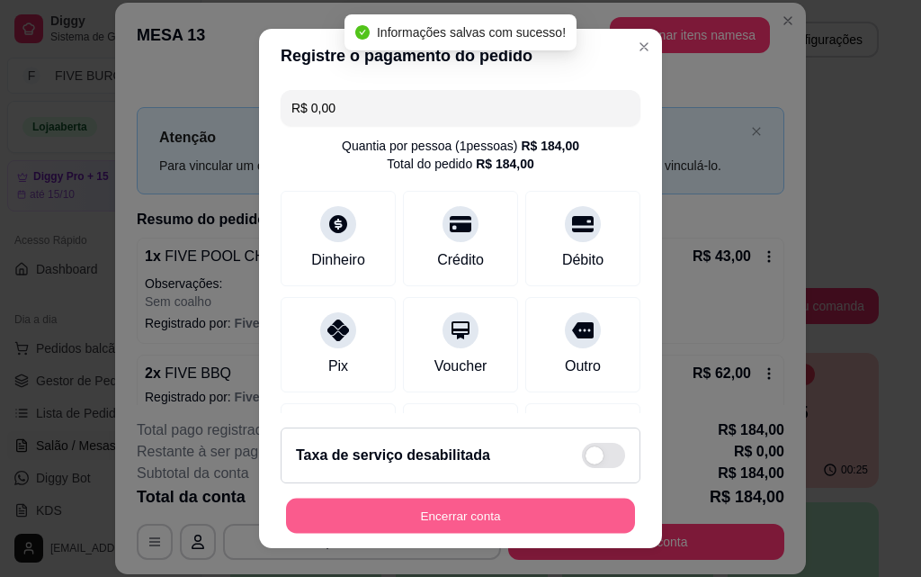
click at [561, 522] on button "Encerrar conta" at bounding box center [460, 515] width 349 height 35
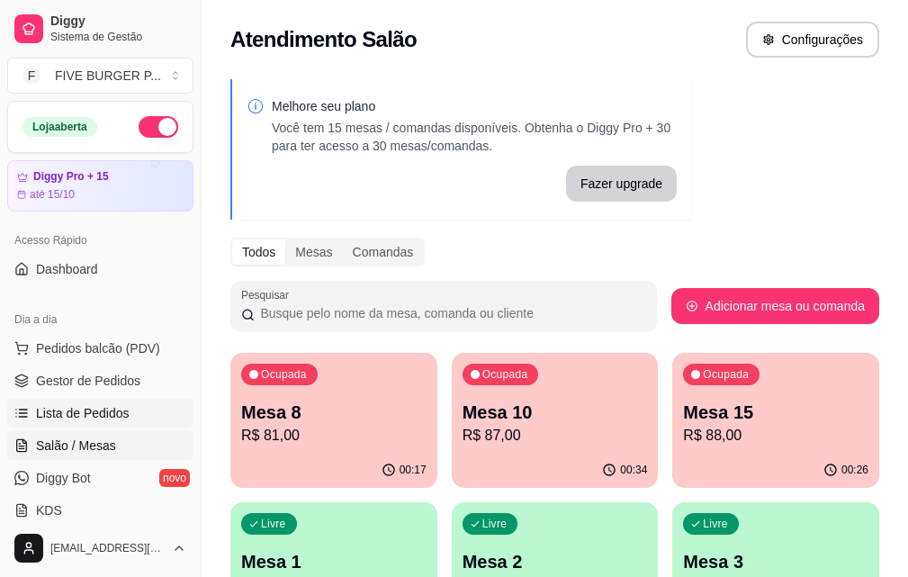
click at [118, 421] on span "Lista de Pedidos" at bounding box center [83, 413] width 94 height 18
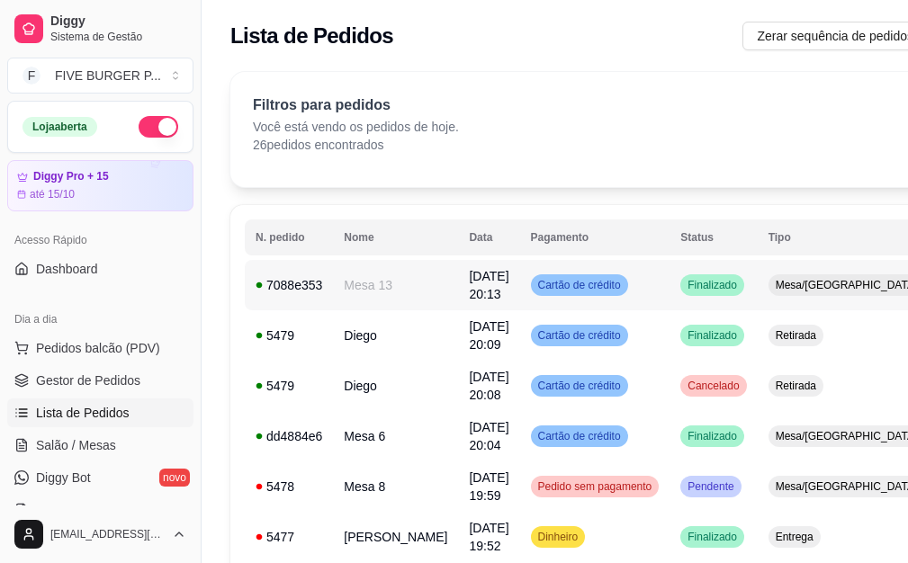
click at [569, 286] on span "Cartão de crédito" at bounding box center [579, 285] width 90 height 14
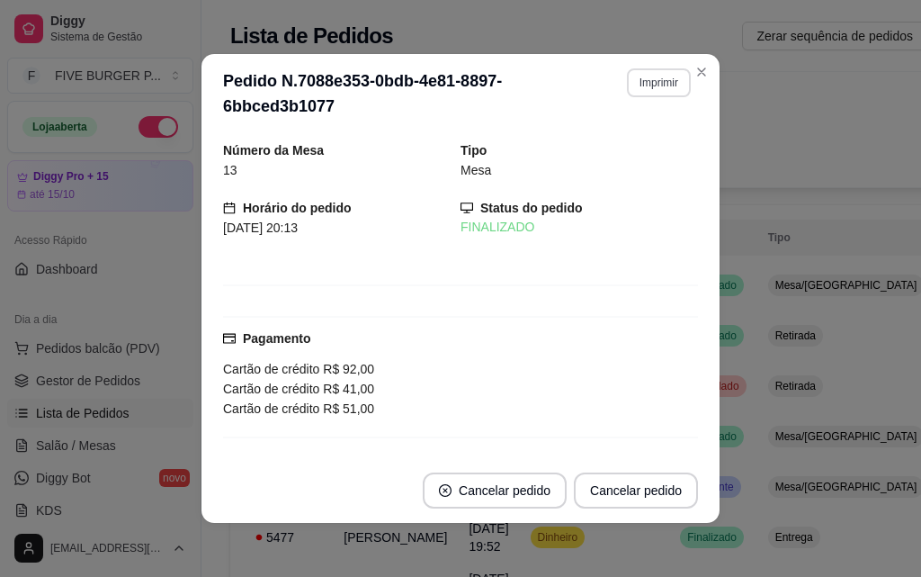
click at [636, 83] on button "Imprimir" at bounding box center [659, 82] width 64 height 29
click at [640, 143] on button "IMPRESSORA" at bounding box center [621, 145] width 126 height 28
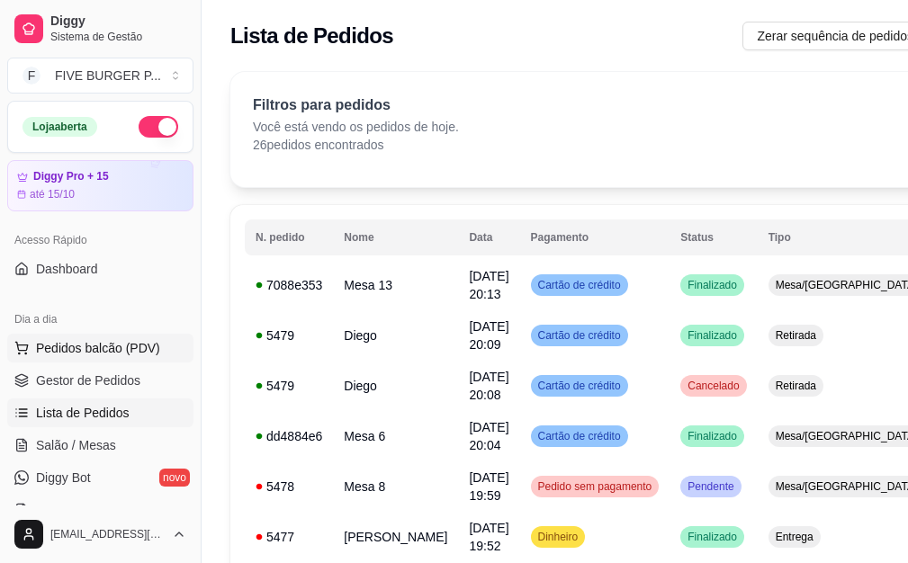
click at [130, 343] on span "Pedidos balcão (PDV)" at bounding box center [98, 348] width 124 height 18
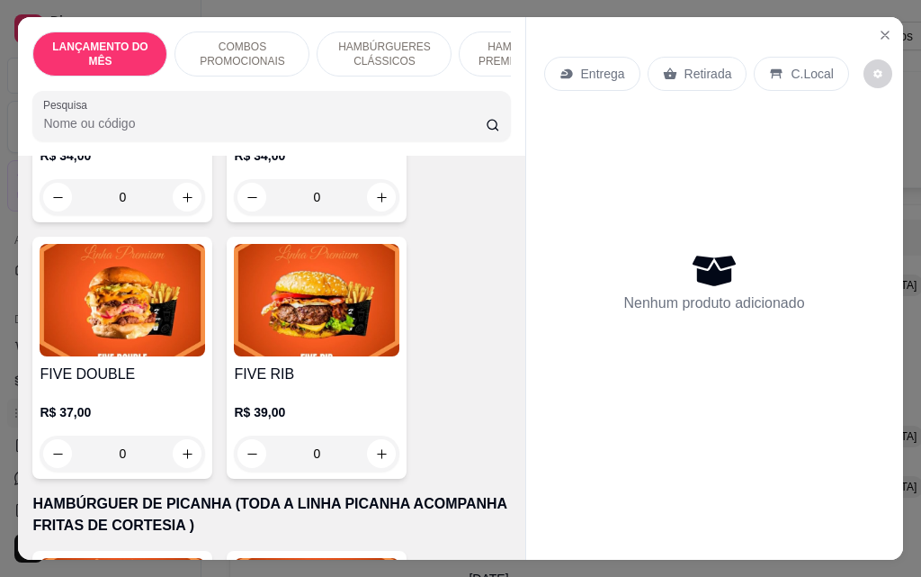
scroll to position [3148, 0]
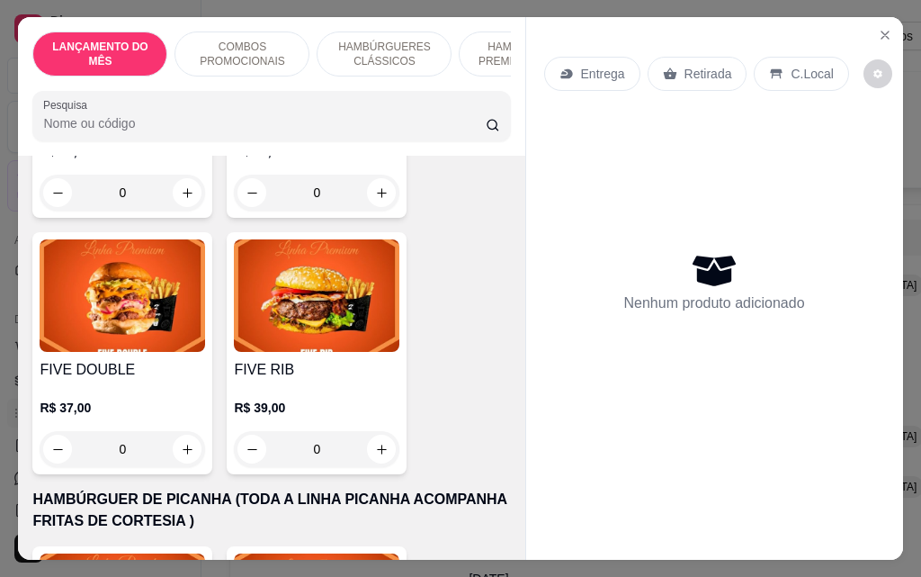
click at [184, 431] on div "0" at bounding box center [123, 449] width 166 height 36
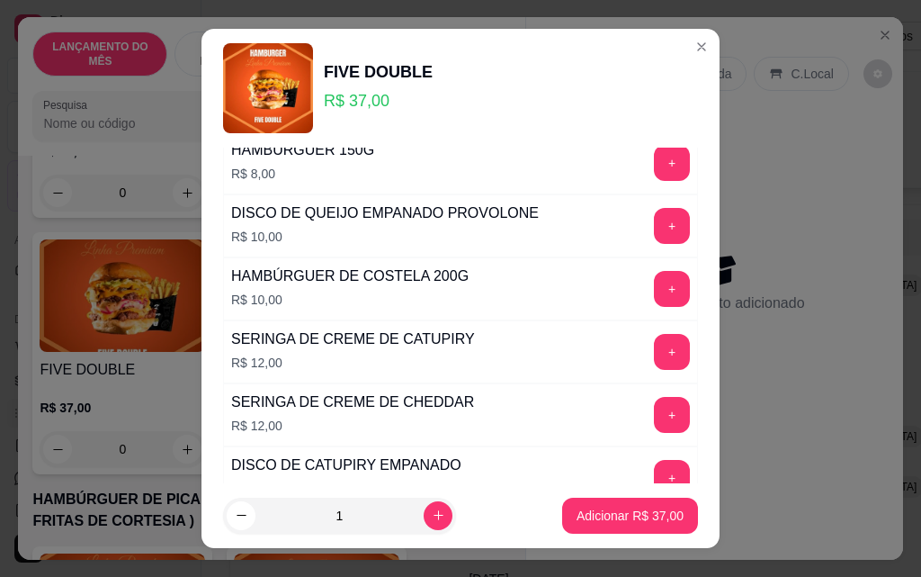
scroll to position [1737, 0]
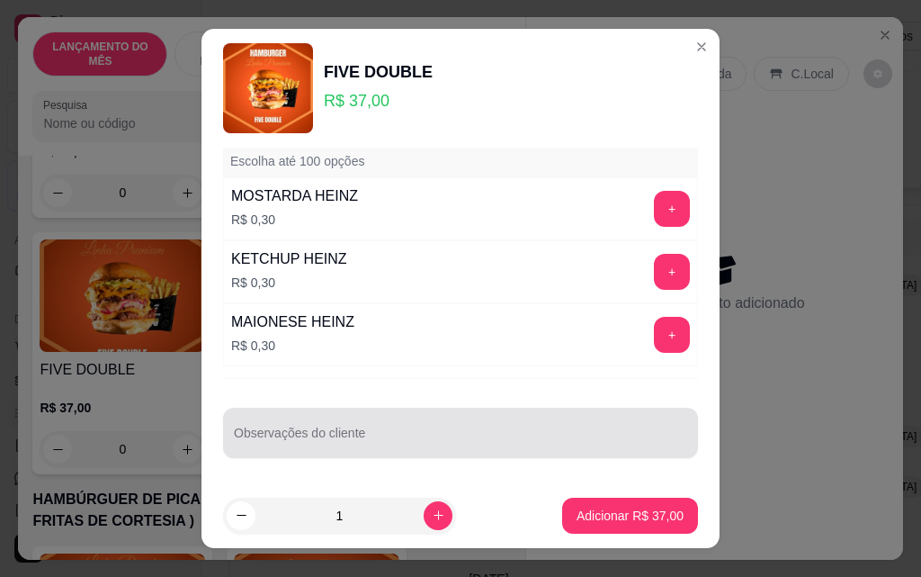
click at [399, 420] on div at bounding box center [460, 433] width 453 height 36
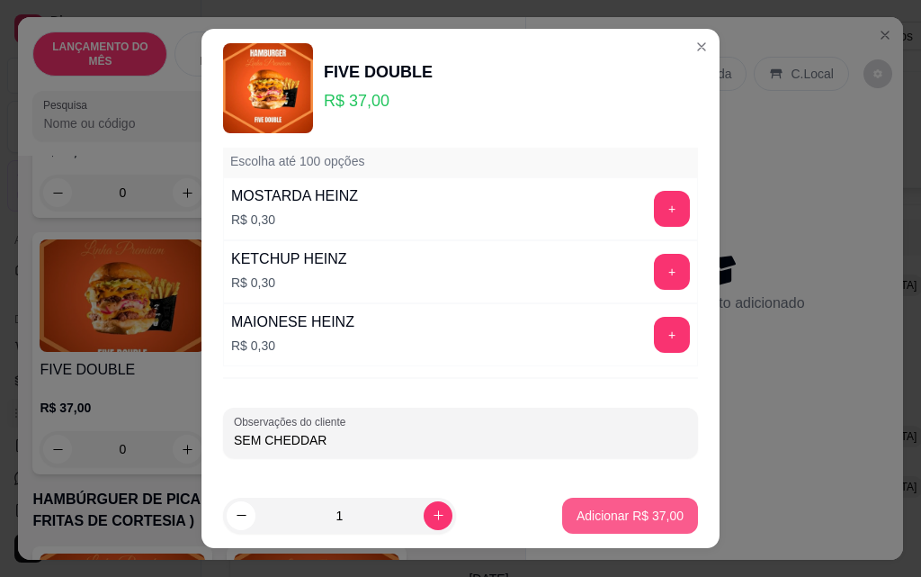
type input "SEM CHEDDAR"
click at [643, 518] on p "Adicionar R$ 37,00" at bounding box center [630, 515] width 107 height 18
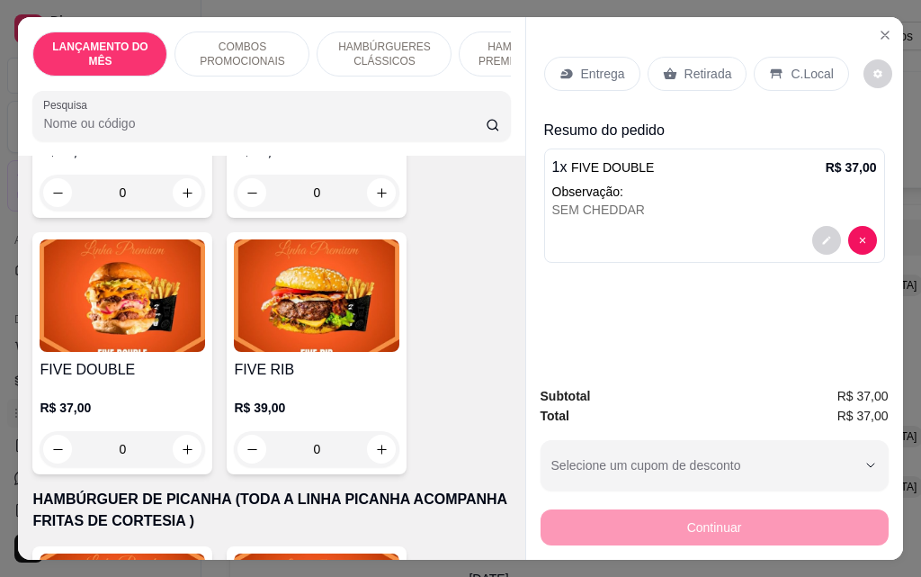
click at [188, 431] on div "0" at bounding box center [123, 449] width 166 height 36
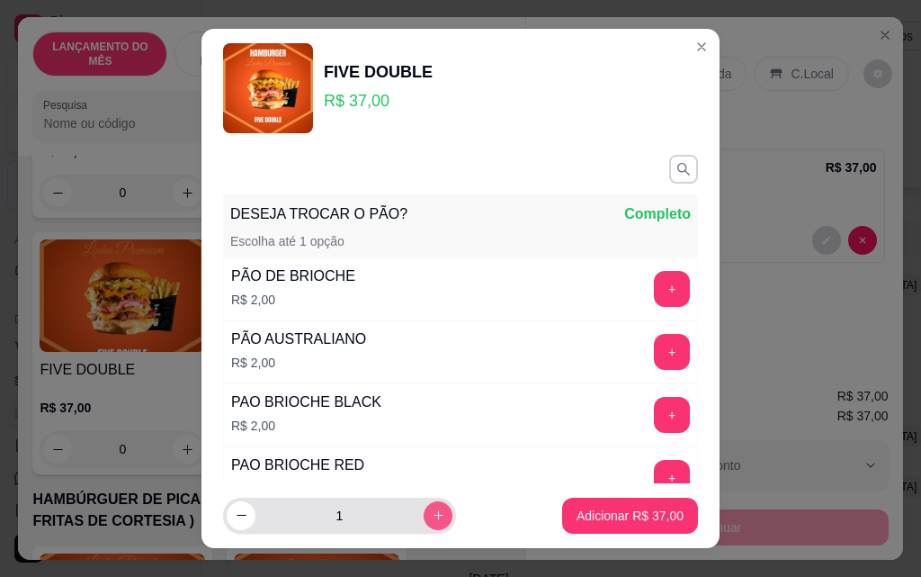
click at [432, 518] on icon "increase-product-quantity" at bounding box center [438, 514] width 13 height 13
type input "2"
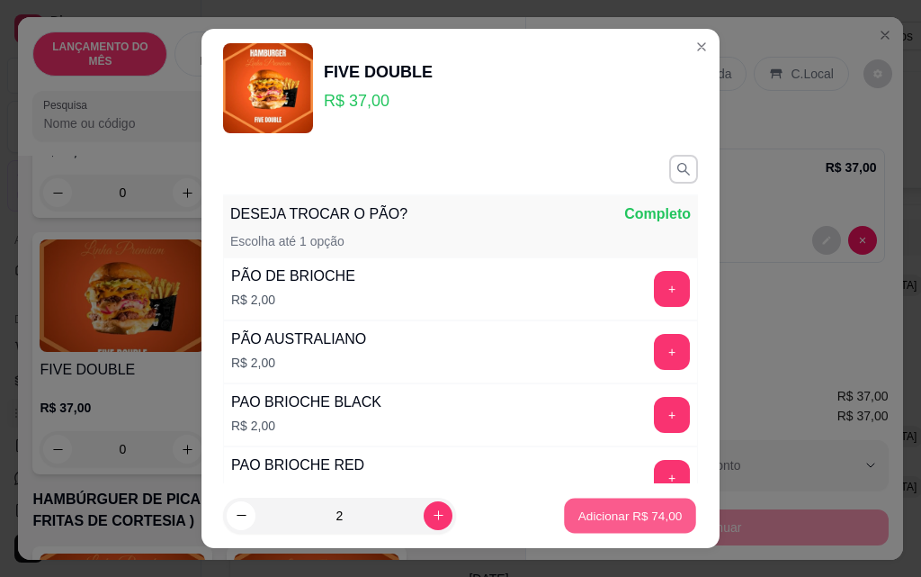
click at [588, 524] on button "Adicionar R$ 74,00" at bounding box center [630, 515] width 132 height 35
type input "2"
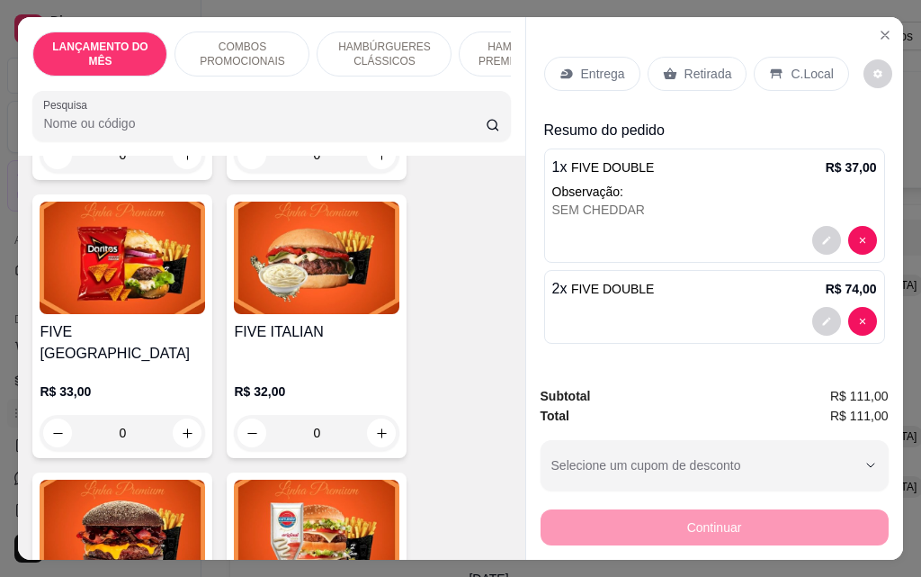
scroll to position [2340, 0]
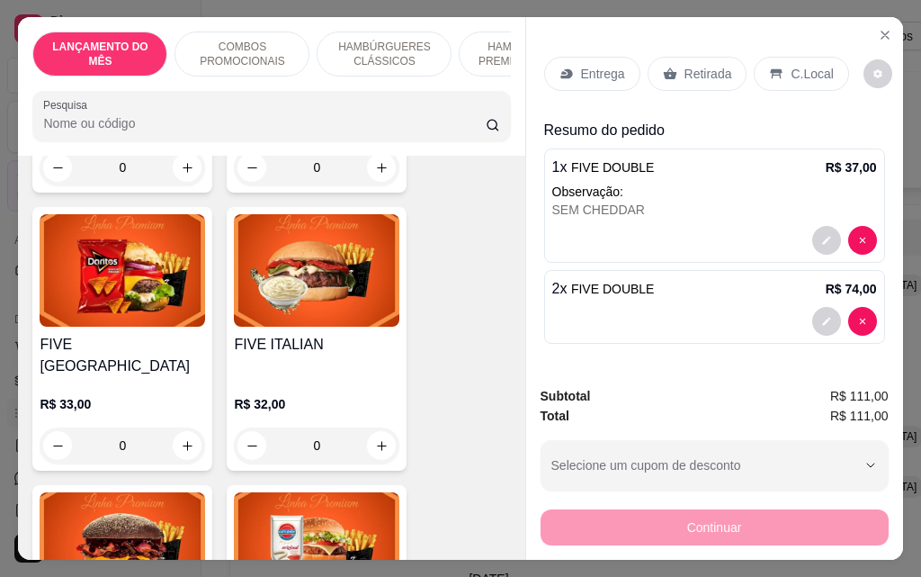
click at [180, 427] on div "0" at bounding box center [123, 445] width 166 height 36
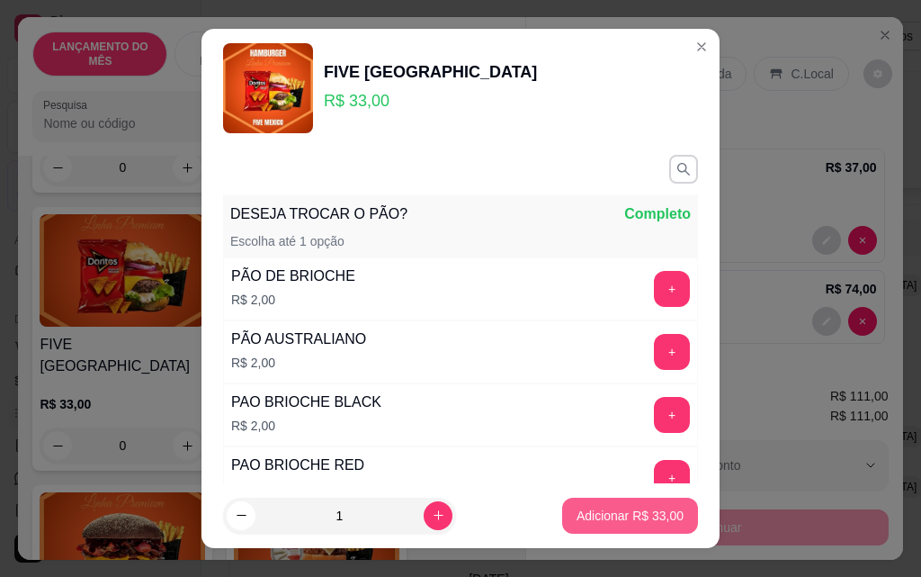
click at [599, 518] on p "Adicionar R$ 33,00" at bounding box center [630, 515] width 107 height 18
type input "1"
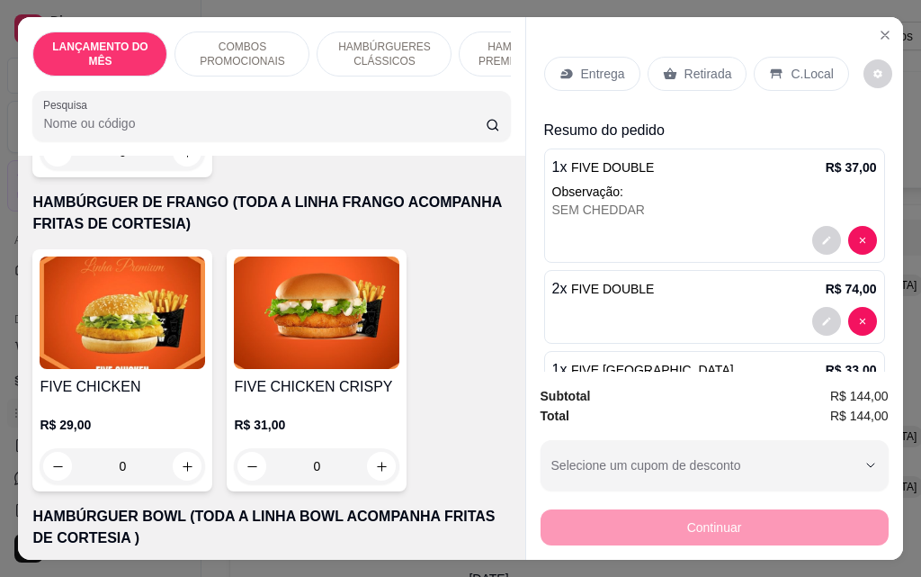
scroll to position [4049, 0]
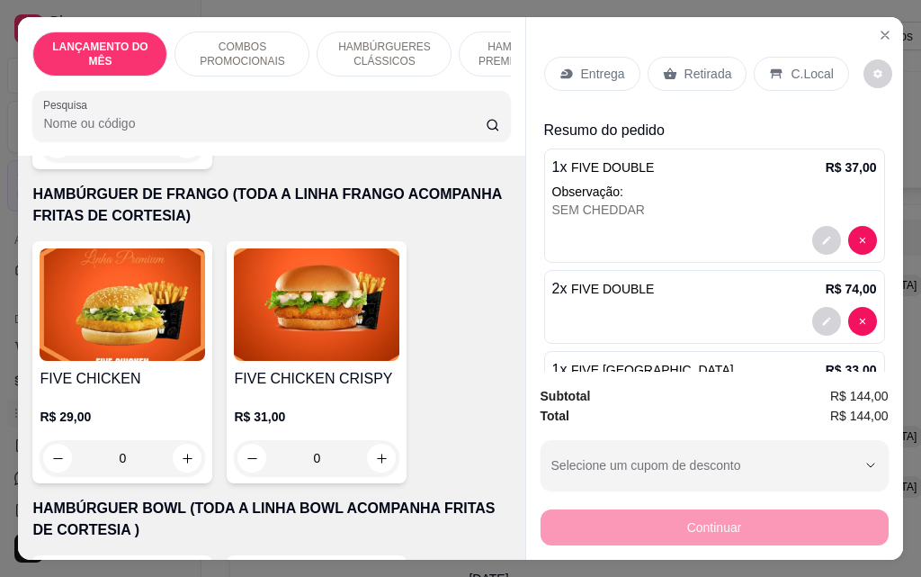
click at [186, 440] on div "0" at bounding box center [123, 458] width 166 height 36
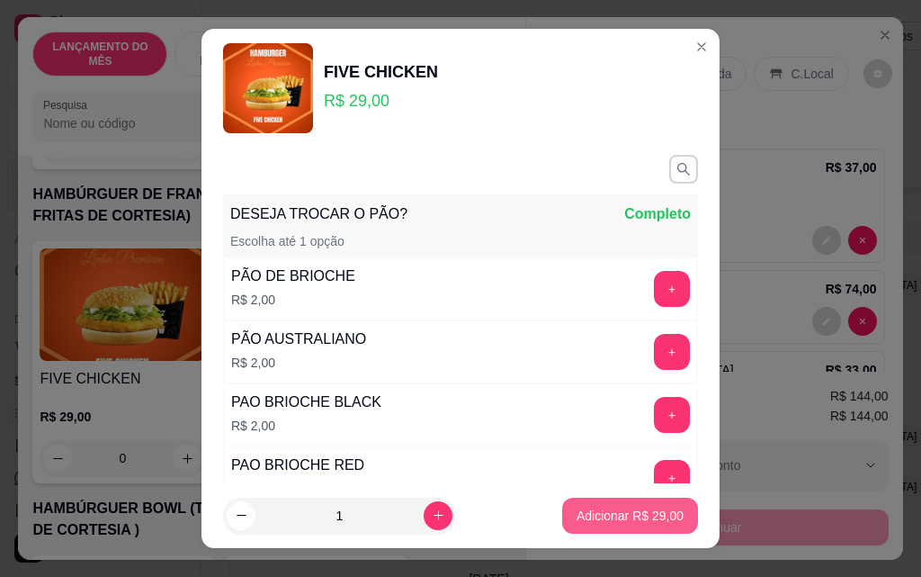
click at [592, 515] on p "Adicionar R$ 29,00" at bounding box center [630, 515] width 107 height 18
type input "1"
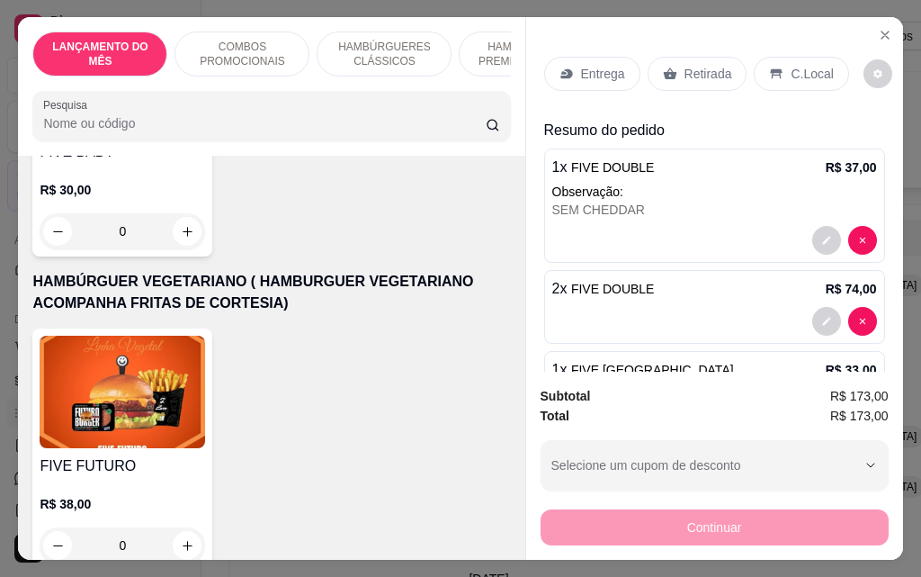
scroll to position [4859, 0]
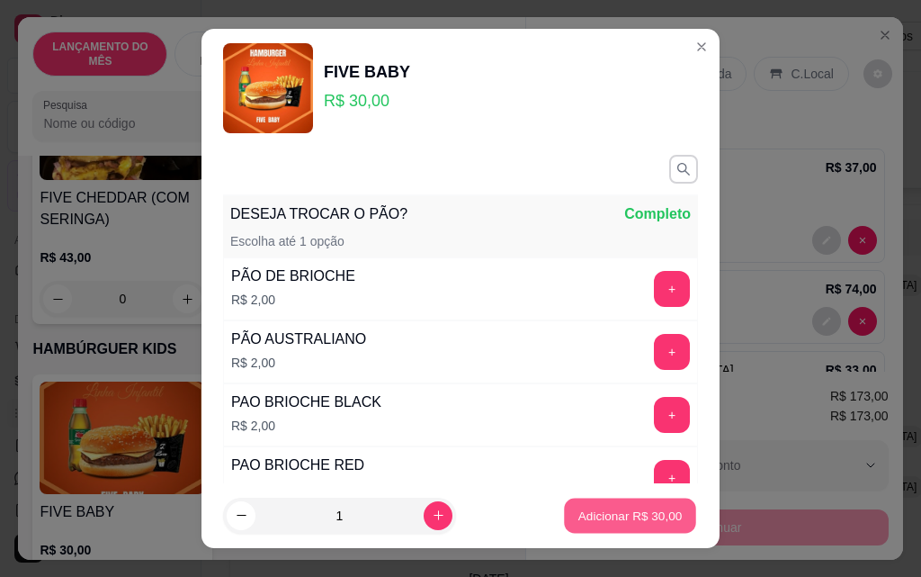
click at [606, 522] on p "Adicionar R$ 30,00" at bounding box center [630, 514] width 104 height 17
type input "1"
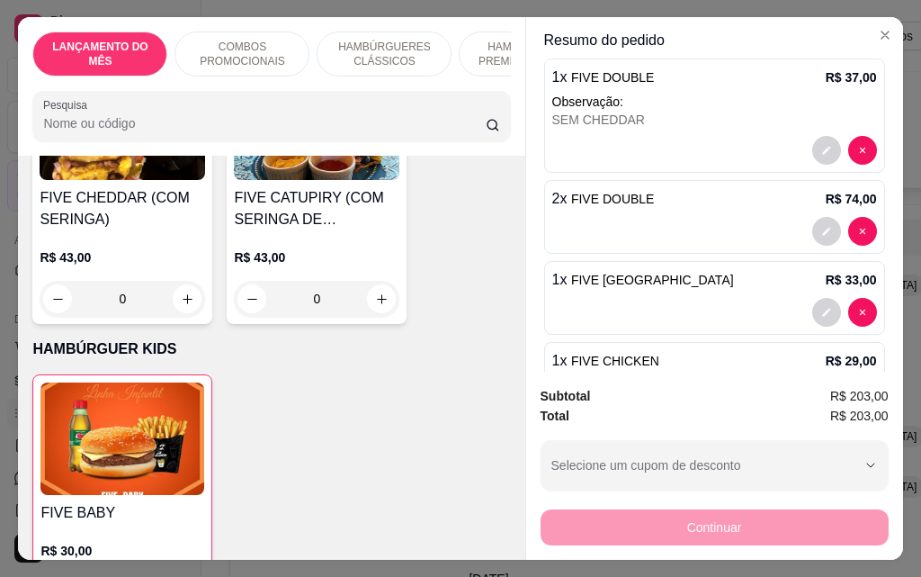
scroll to position [0, 0]
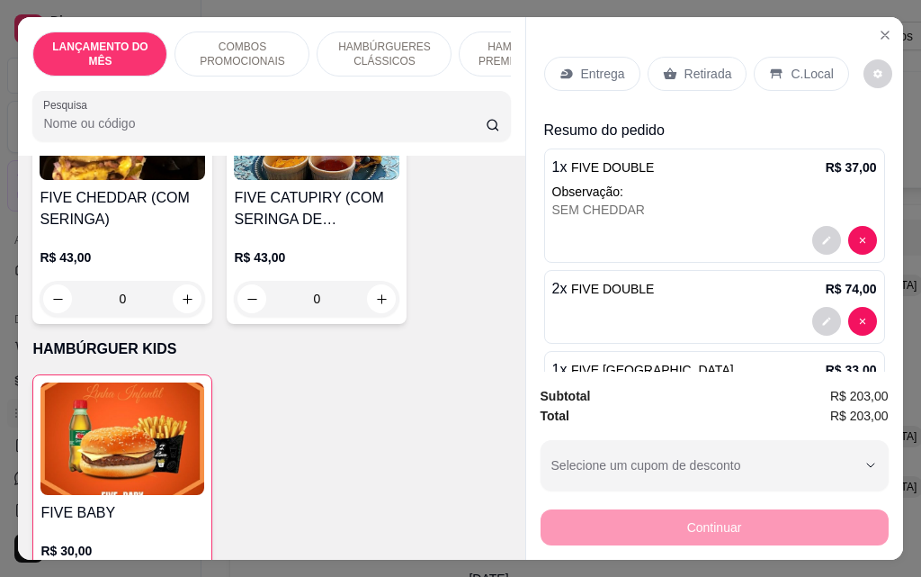
click at [581, 67] on p "Entrega" at bounding box center [603, 74] width 44 height 18
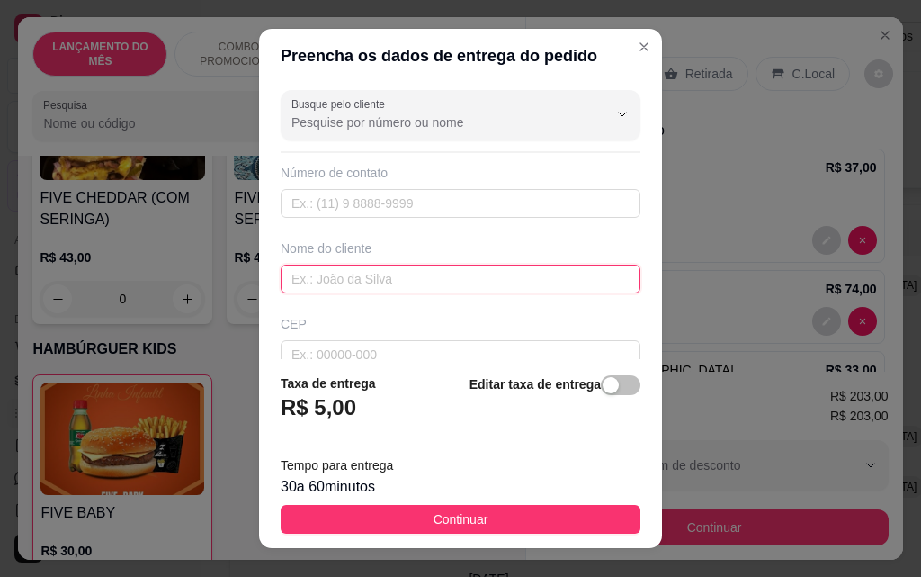
click at [375, 282] on input "text" at bounding box center [461, 278] width 360 height 29
type input "[PERSON_NAME]"
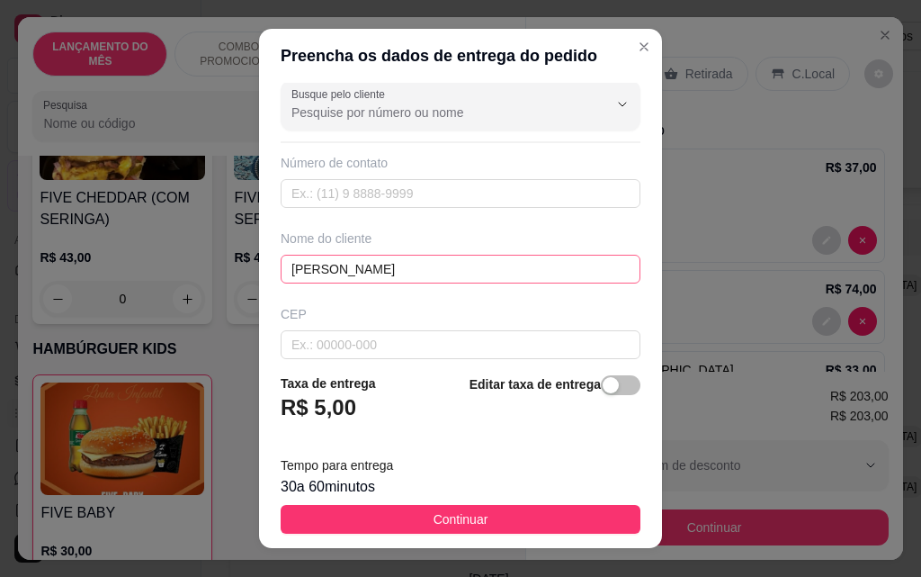
scroll to position [210, 0]
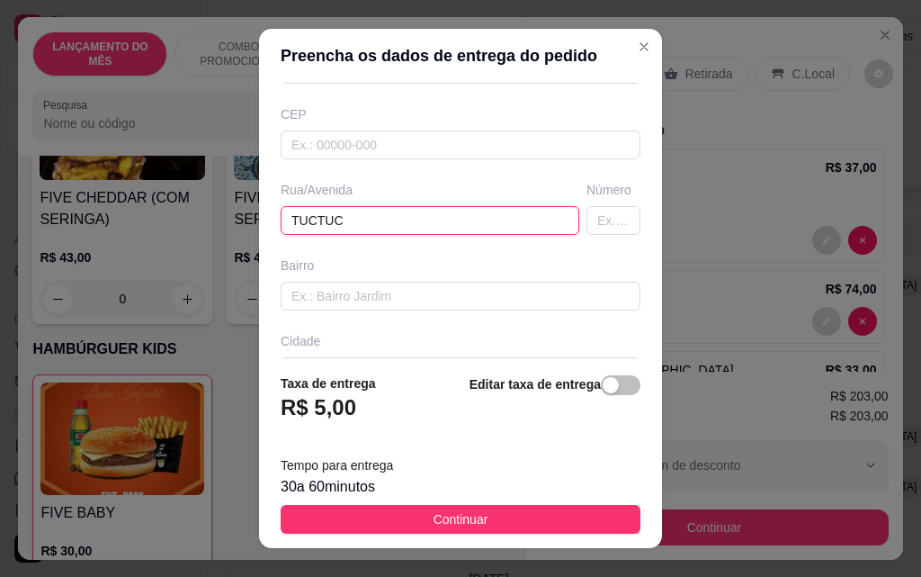
click at [309, 219] on input "TUCTUC" at bounding box center [430, 220] width 299 height 29
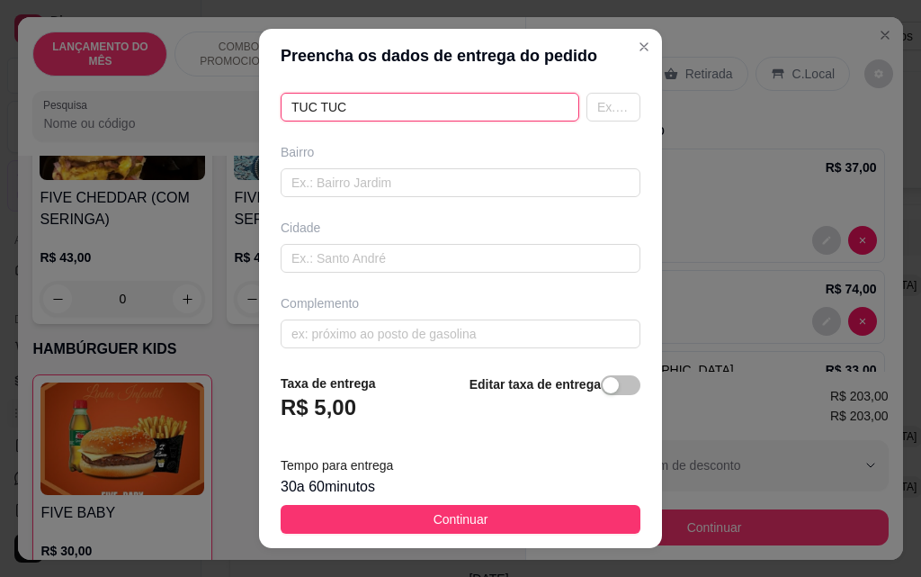
scroll to position [330, 0]
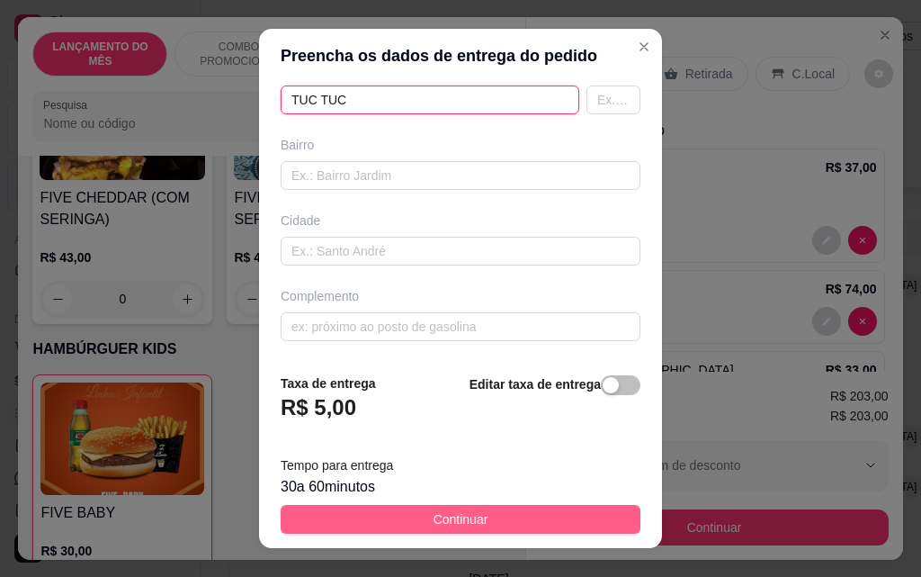
type input "TUC TUC"
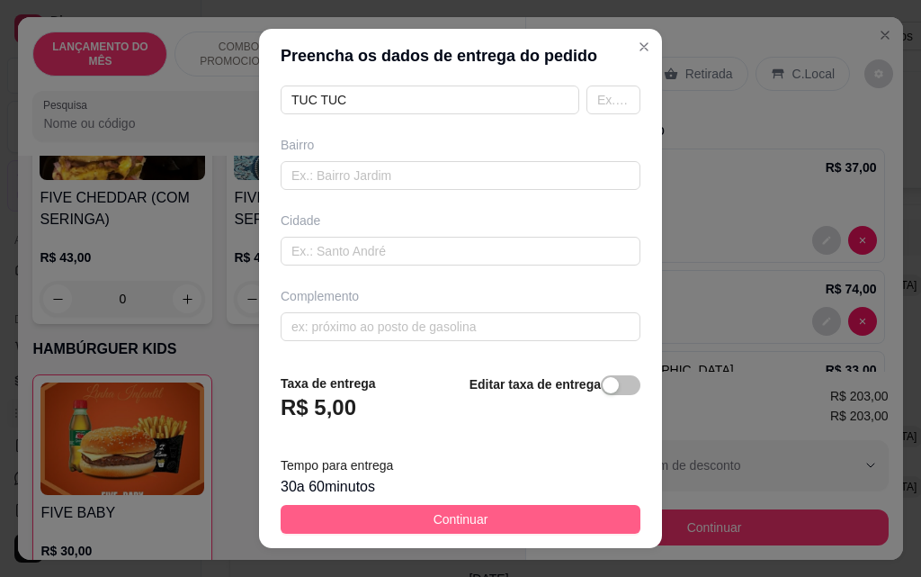
click at [472, 517] on span "Continuar" at bounding box center [461, 519] width 55 height 20
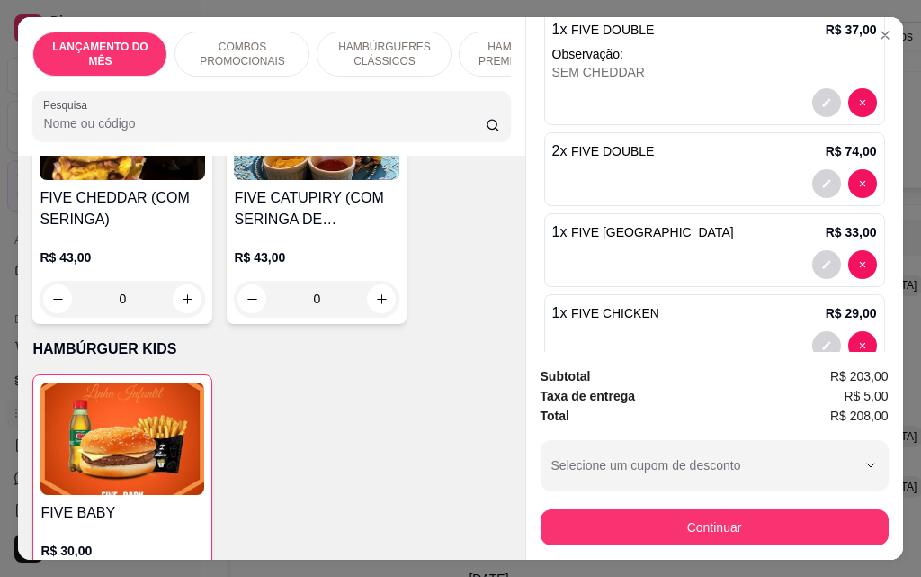
scroll to position [360, 0]
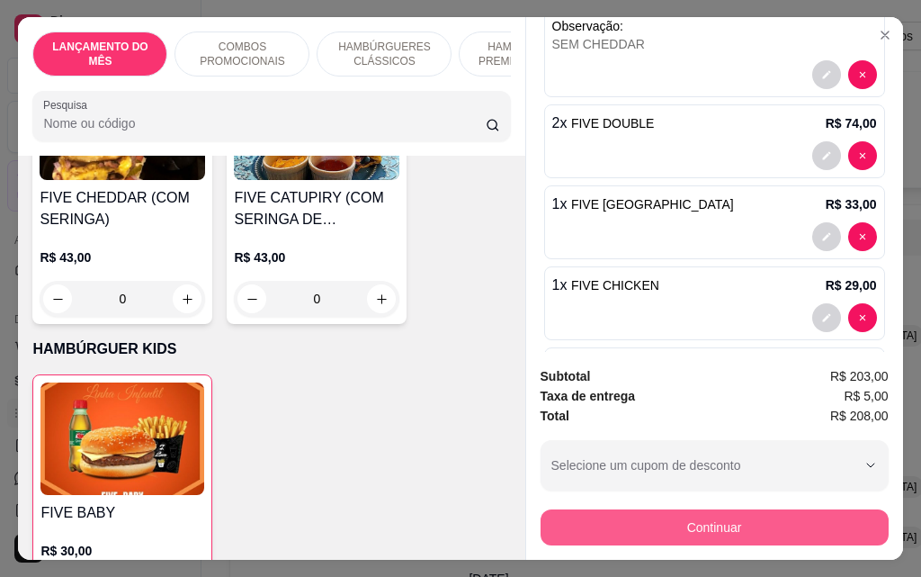
click at [775, 515] on button "Continuar" at bounding box center [715, 527] width 348 height 36
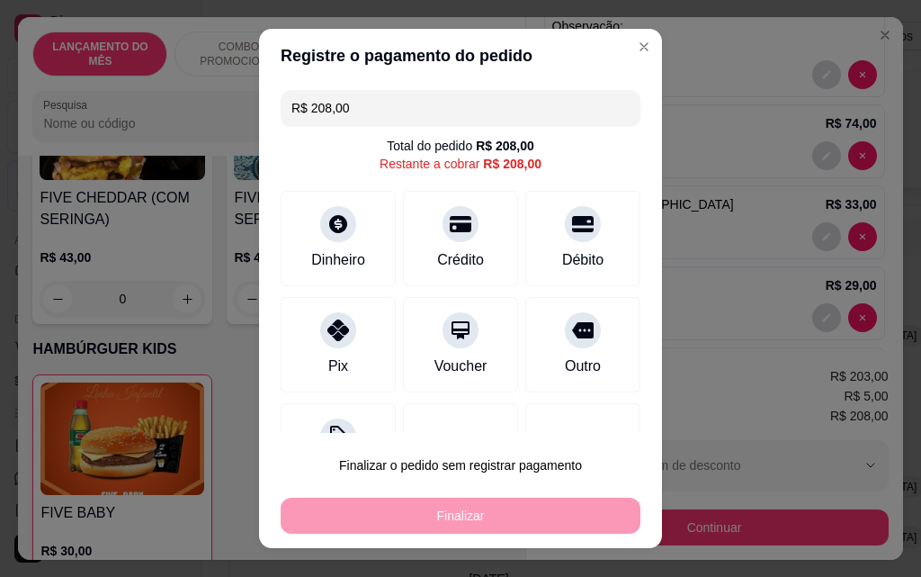
drag, startPoint x: 315, startPoint y: 116, endPoint x: 240, endPoint y: 115, distance: 74.7
click at [240, 115] on div "Registre o pagamento do pedido R$ 208,00 Total do pedido R$ 208,00 Restante a c…" at bounding box center [460, 288] width 921 height 577
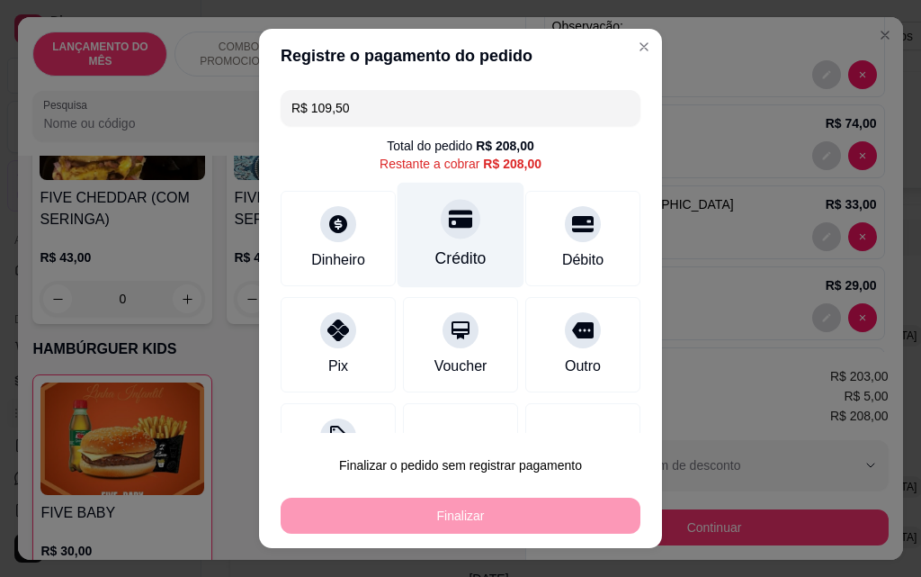
click at [424, 240] on div "Crédito" at bounding box center [461, 235] width 127 height 105
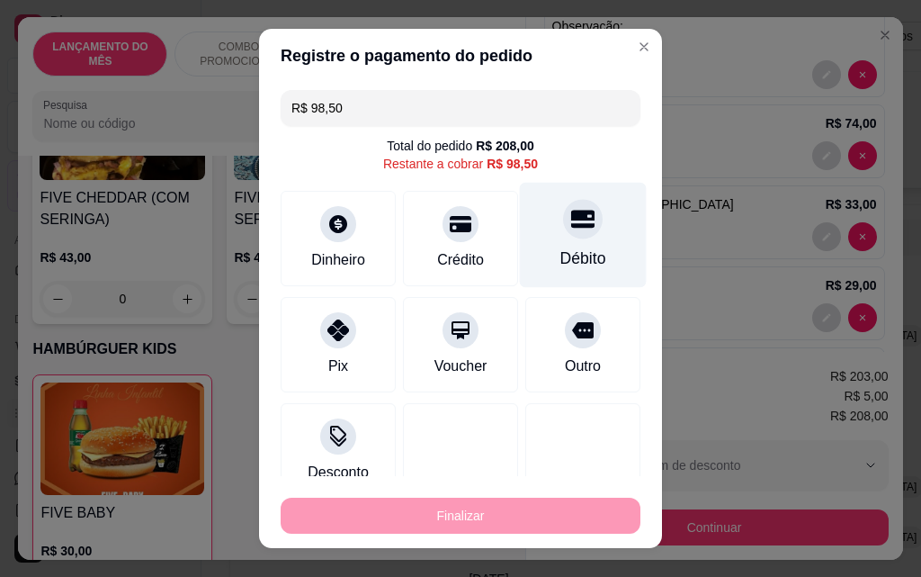
click at [545, 243] on div "Débito" at bounding box center [583, 235] width 127 height 105
type input "R$ 0,00"
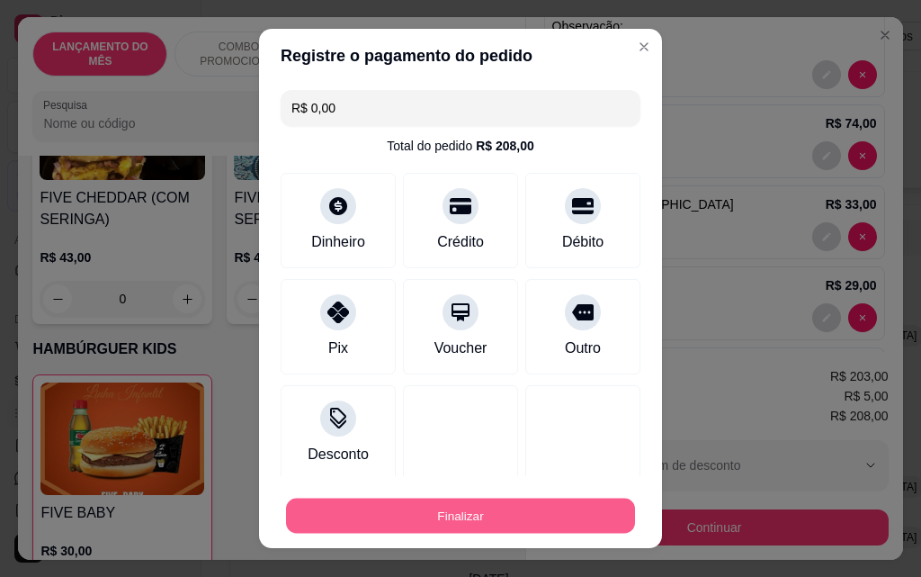
click at [515, 509] on button "Finalizar" at bounding box center [460, 515] width 349 height 35
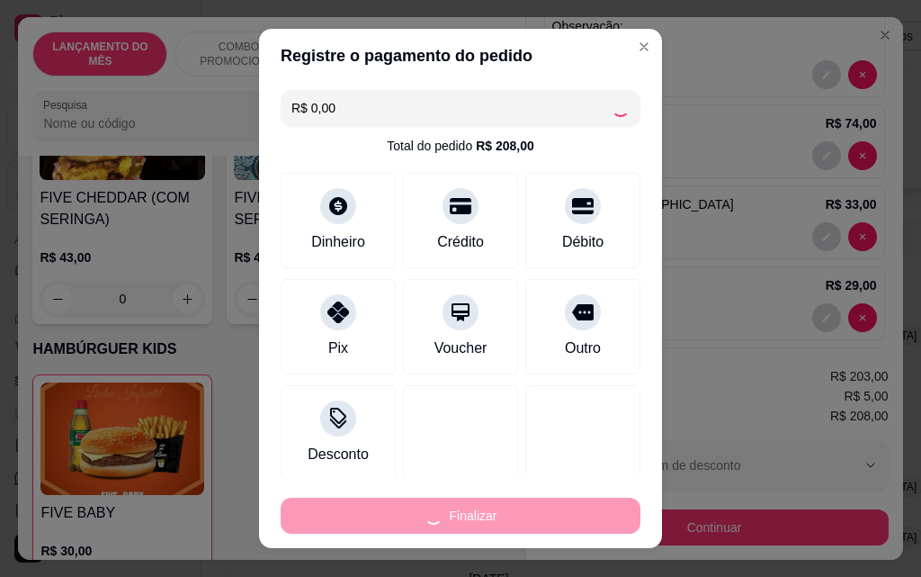
type input "0"
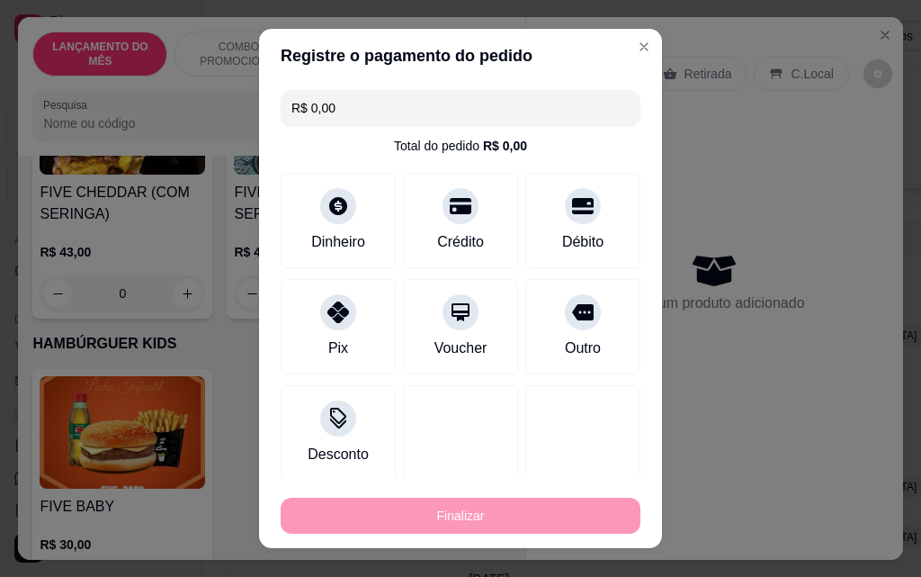
type input "-R$ 208,00"
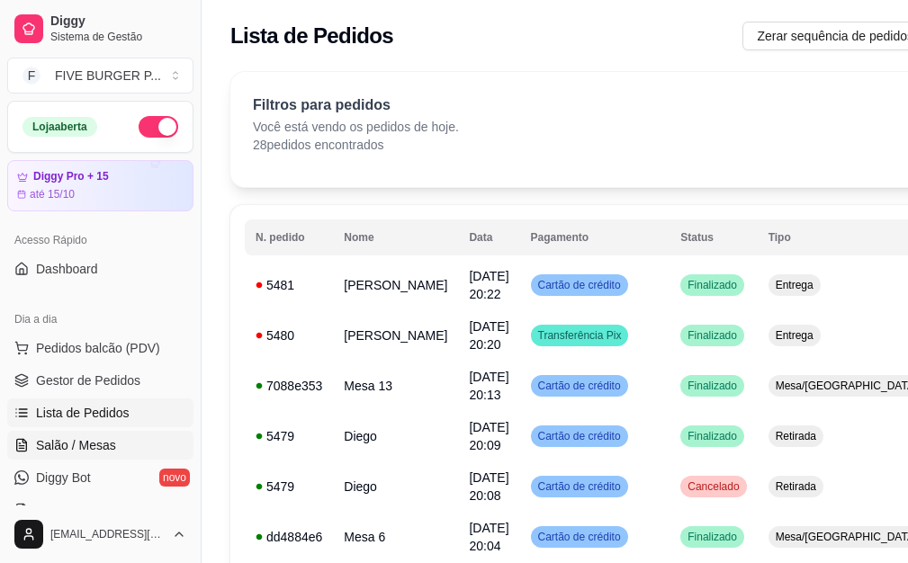
click at [116, 436] on link "Salão / Mesas" at bounding box center [100, 445] width 186 height 29
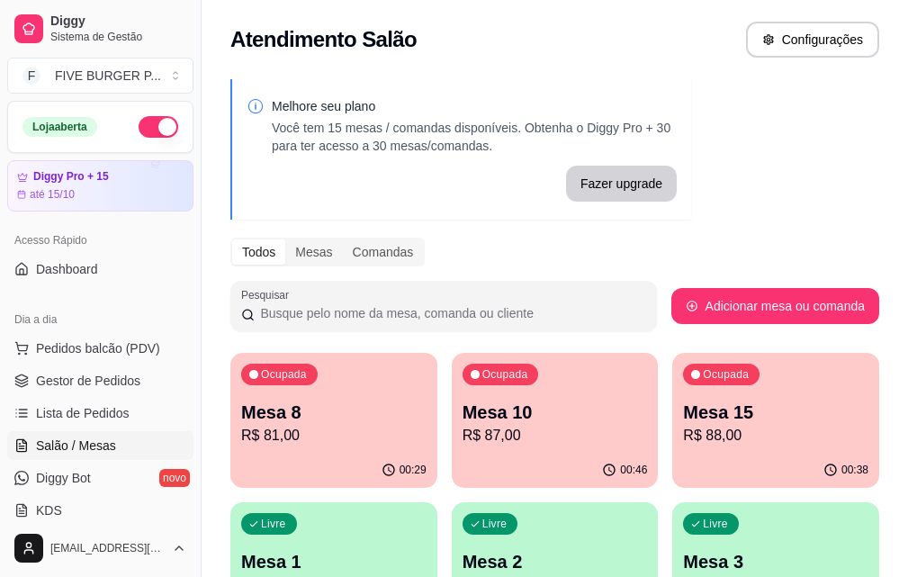
click at [498, 445] on p "R$ 87,00" at bounding box center [554, 436] width 185 height 22
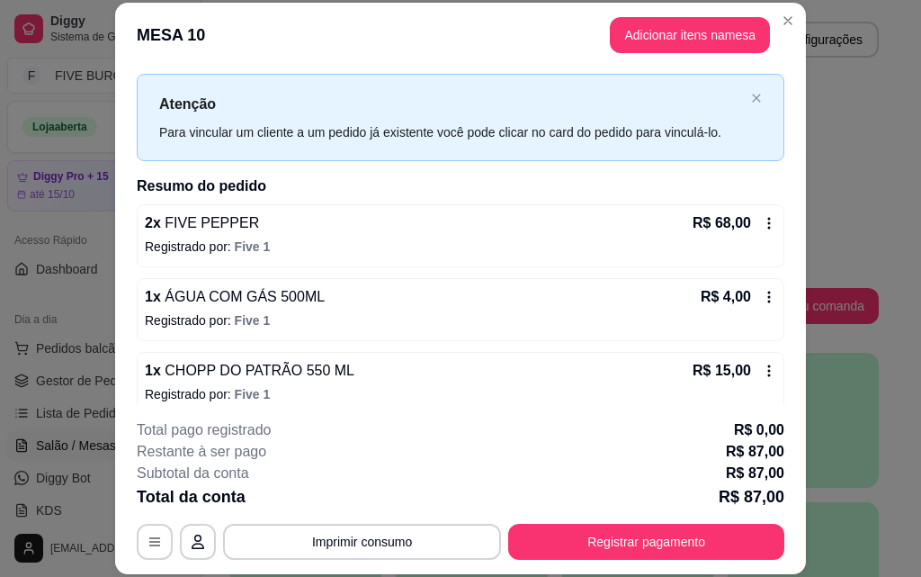
scroll to position [50, 0]
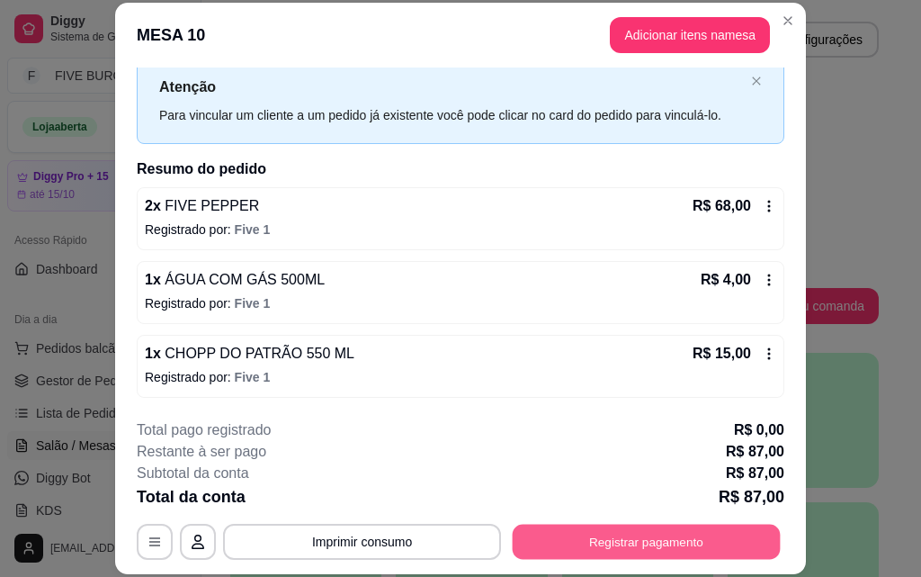
click at [596, 550] on button "Registrar pagamento" at bounding box center [647, 541] width 268 height 35
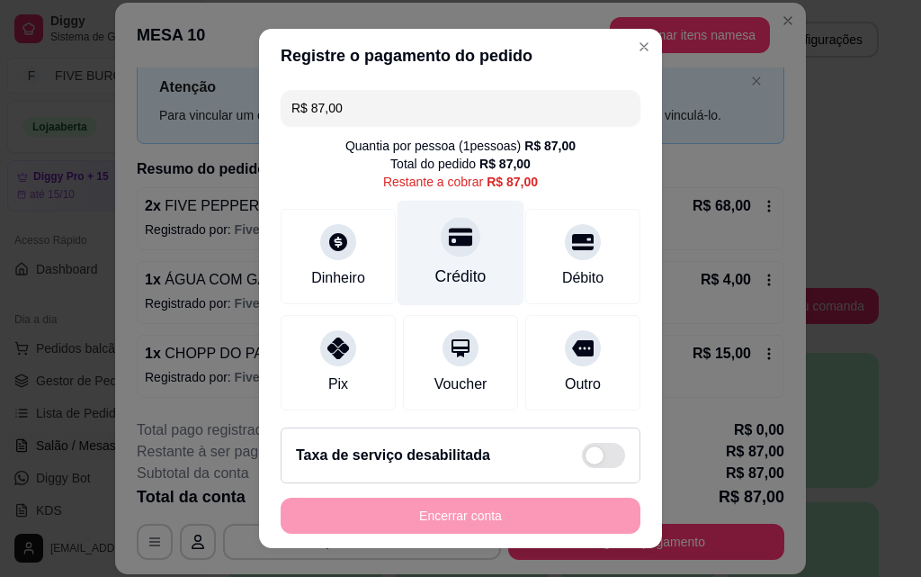
click at [473, 246] on div "Crédito" at bounding box center [461, 253] width 127 height 105
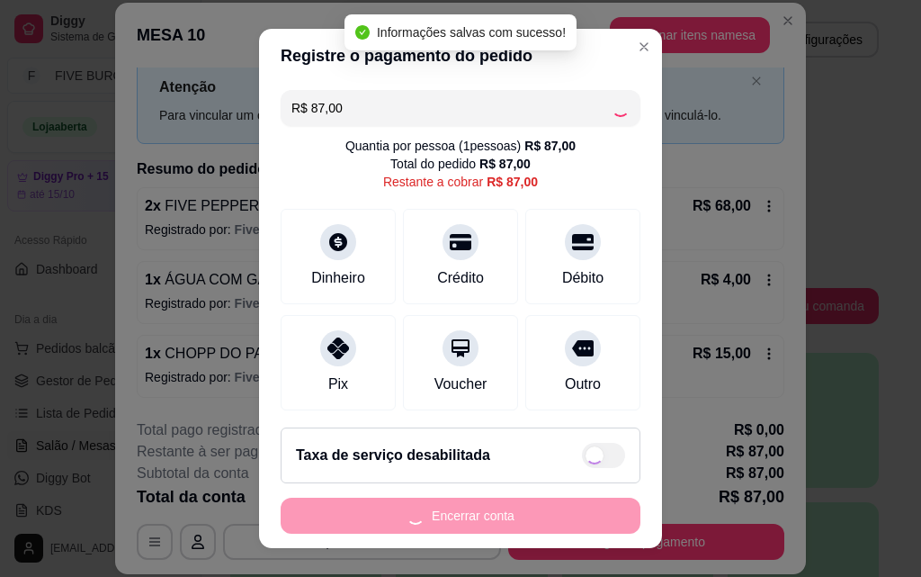
type input "R$ 0,00"
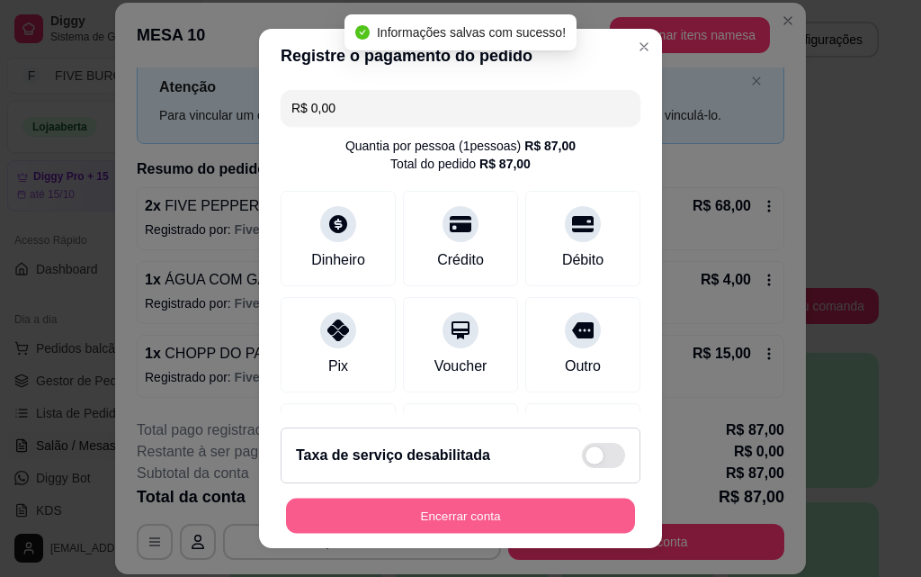
click at [556, 522] on button "Encerrar conta" at bounding box center [460, 515] width 349 height 35
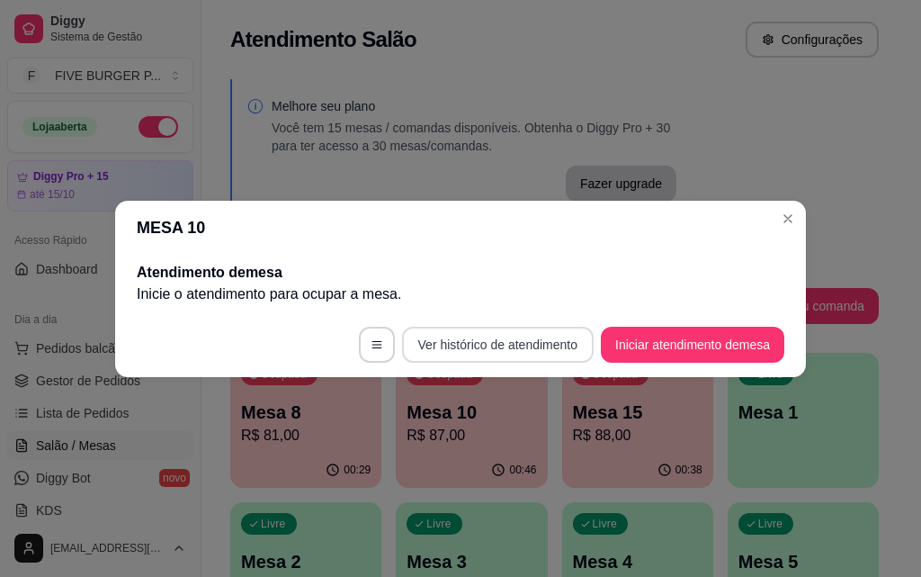
scroll to position [0, 0]
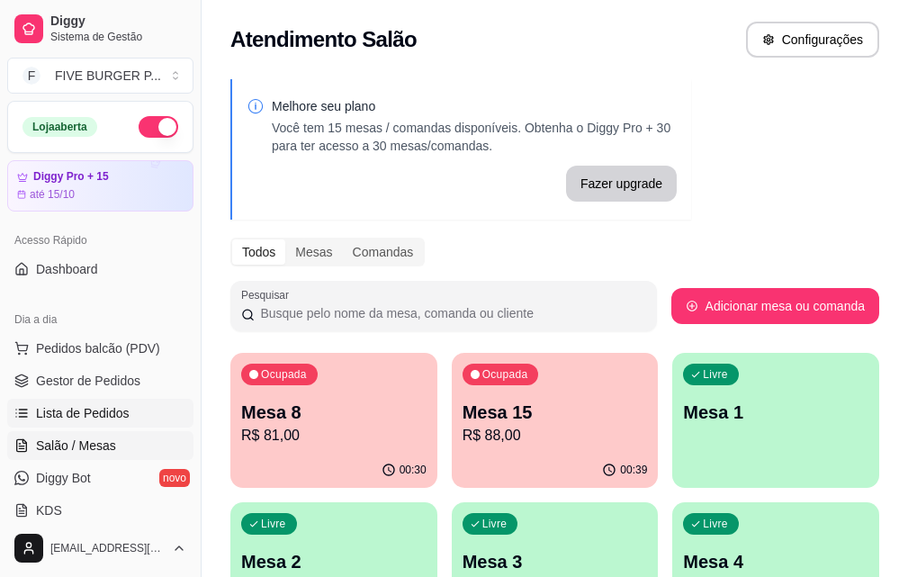
click at [128, 418] on link "Lista de Pedidos" at bounding box center [100, 413] width 186 height 29
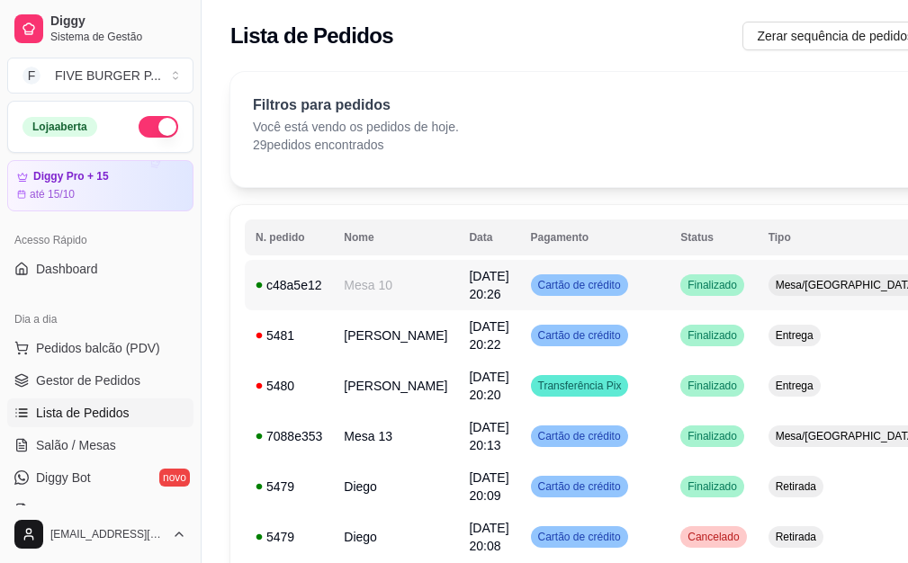
click at [669, 297] on td "Finalizado" at bounding box center [712, 285] width 87 height 50
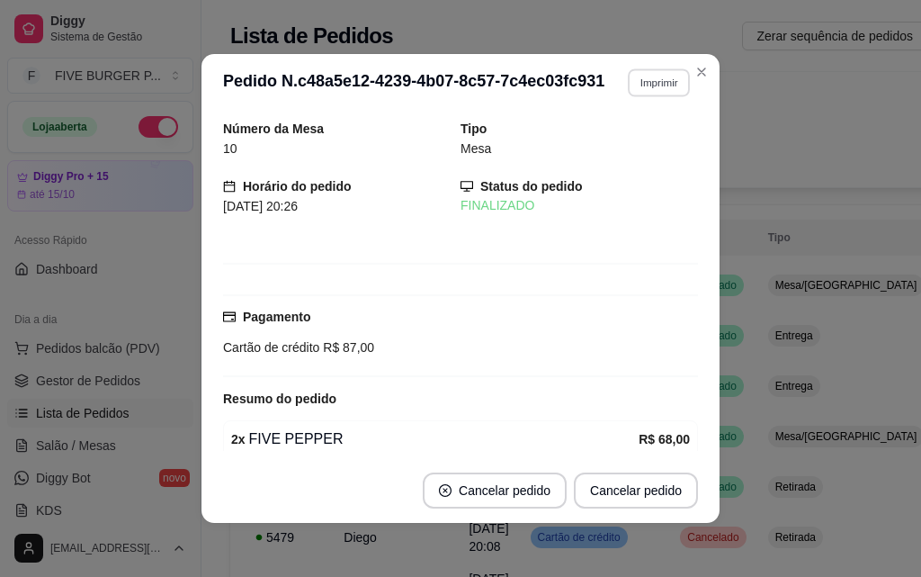
click at [642, 86] on button "Imprimir" at bounding box center [659, 82] width 62 height 28
click at [632, 137] on button "IMPRESSORA" at bounding box center [620, 145] width 130 height 29
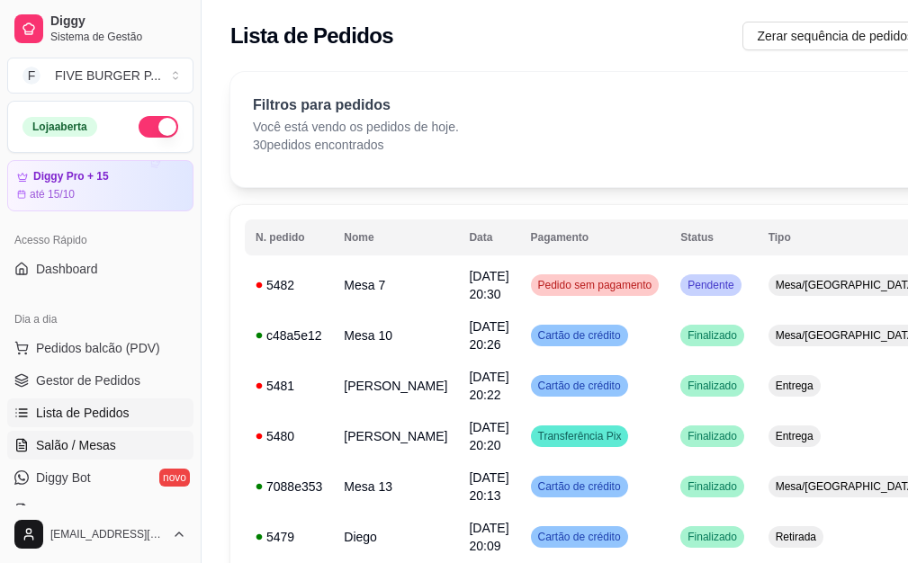
click at [105, 443] on span "Salão / Mesas" at bounding box center [76, 445] width 80 height 18
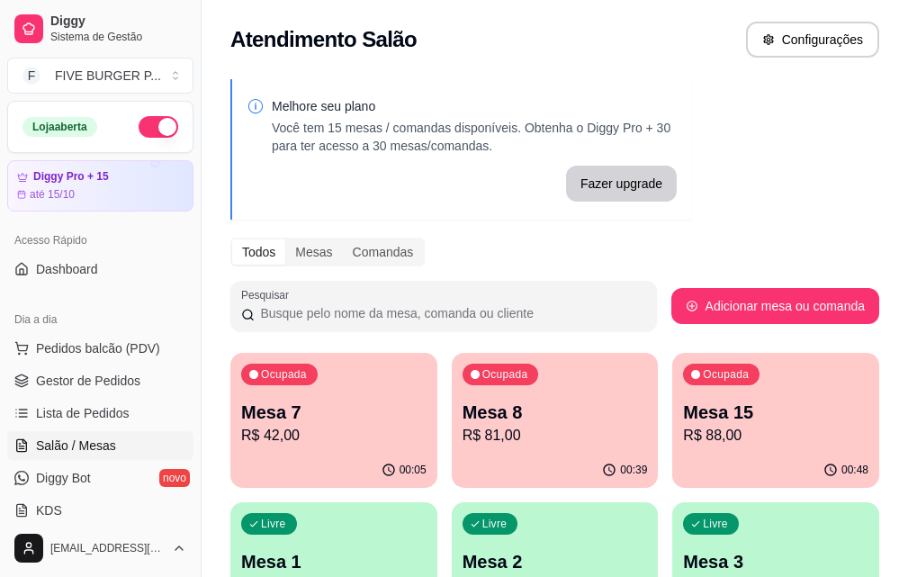
click at [507, 430] on p "R$ 81,00" at bounding box center [554, 436] width 185 height 22
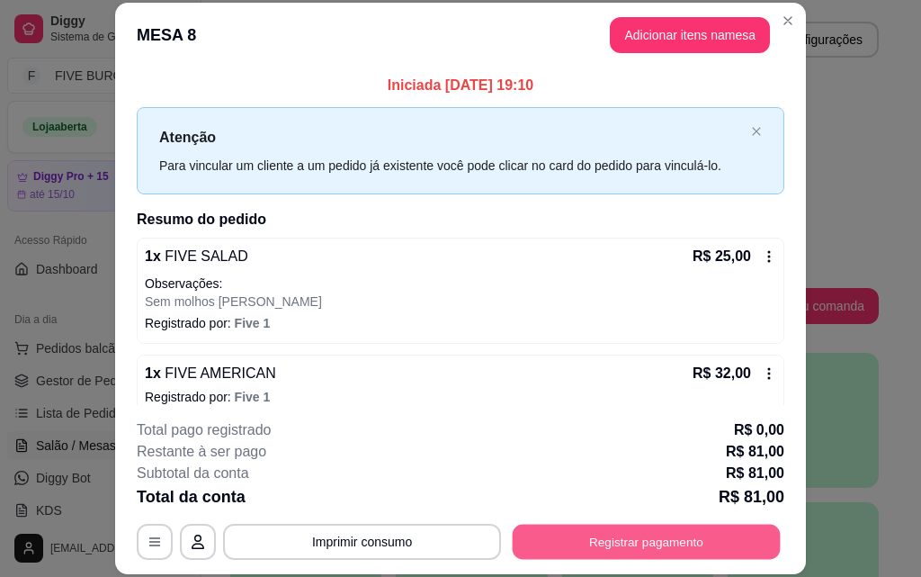
click at [598, 544] on button "Registrar pagamento" at bounding box center [647, 541] width 268 height 35
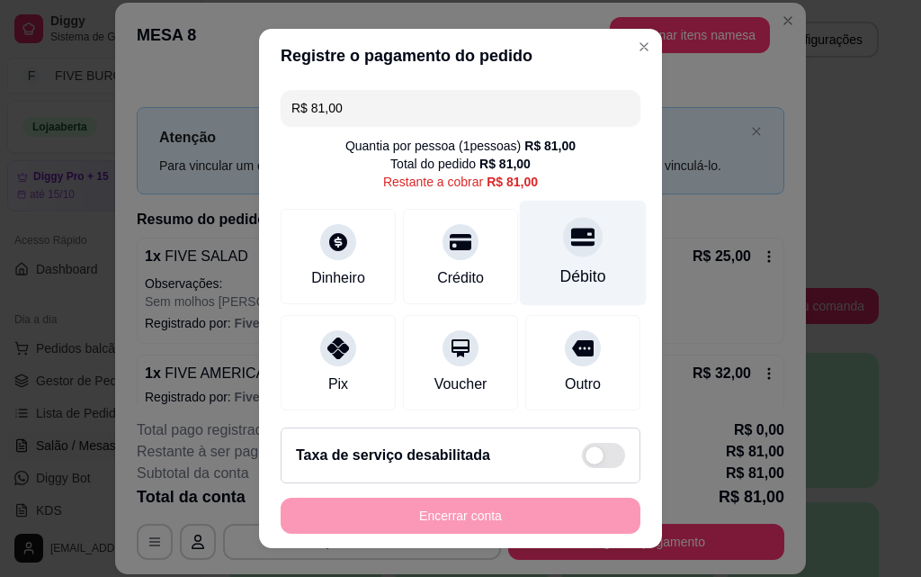
click at [545, 262] on div "Débito" at bounding box center [583, 253] width 127 height 105
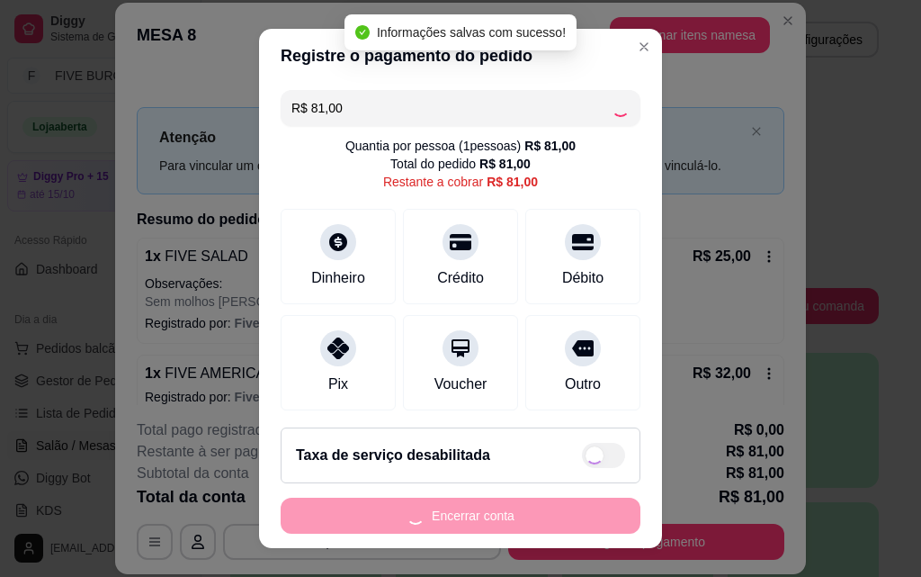
type input "R$ 0,00"
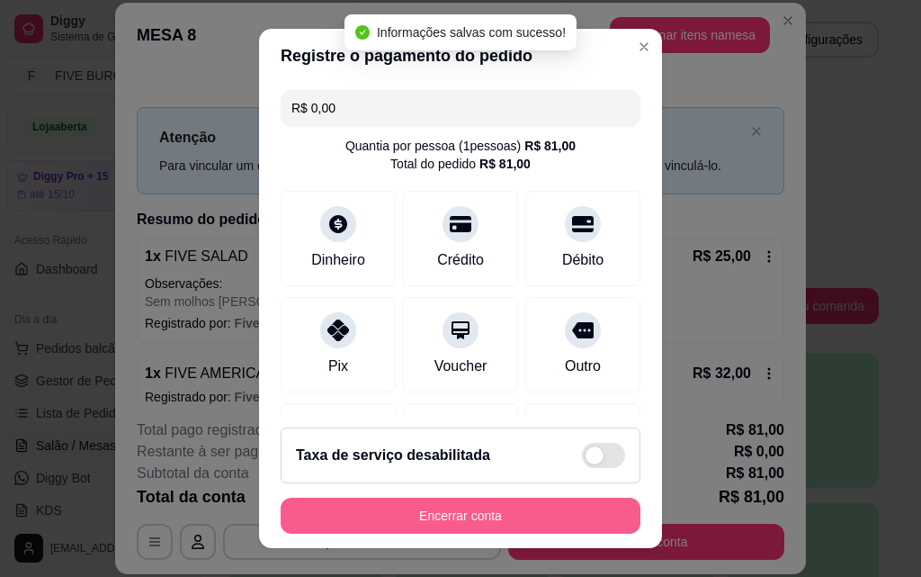
click at [505, 517] on button "Encerrar conta" at bounding box center [461, 515] width 360 height 36
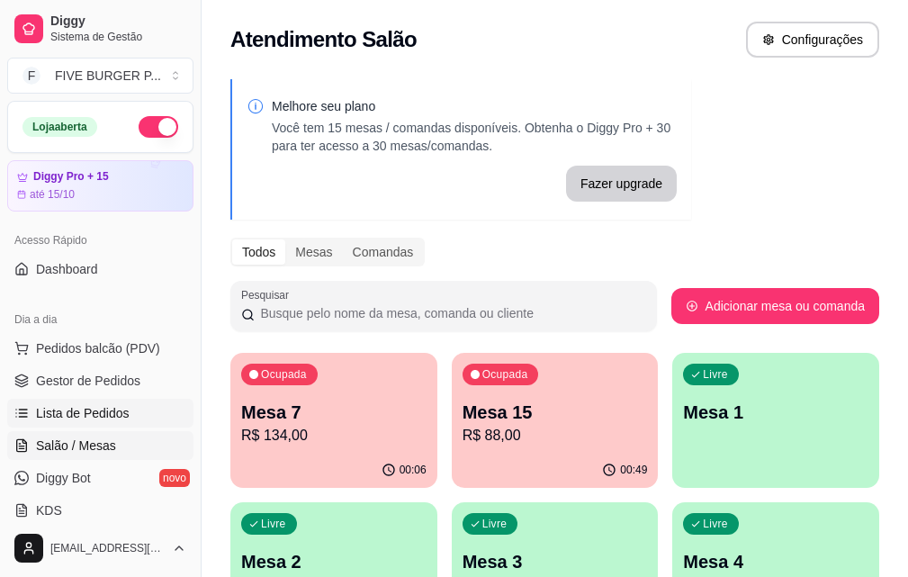
click at [123, 410] on span "Lista de Pedidos" at bounding box center [83, 413] width 94 height 18
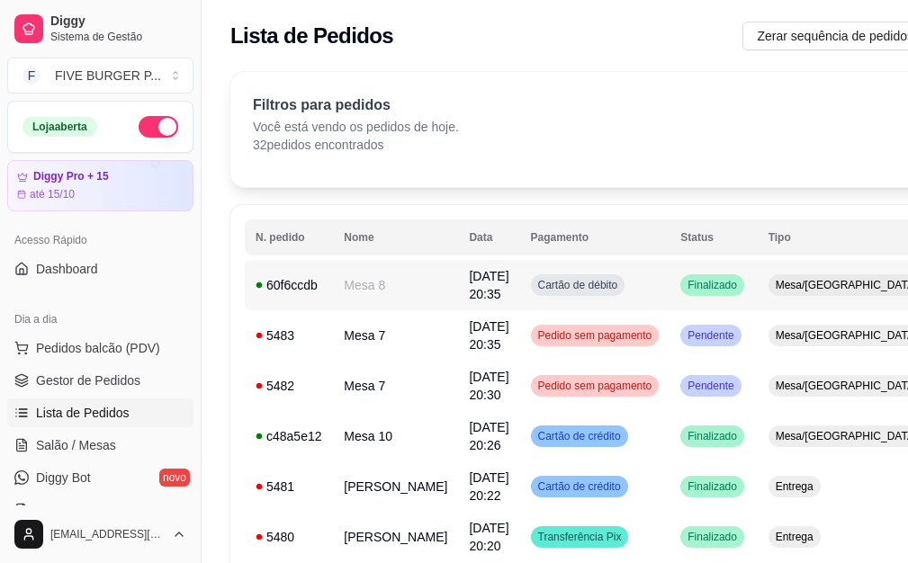
click at [587, 297] on td "Cartão de débito" at bounding box center [595, 285] width 150 height 50
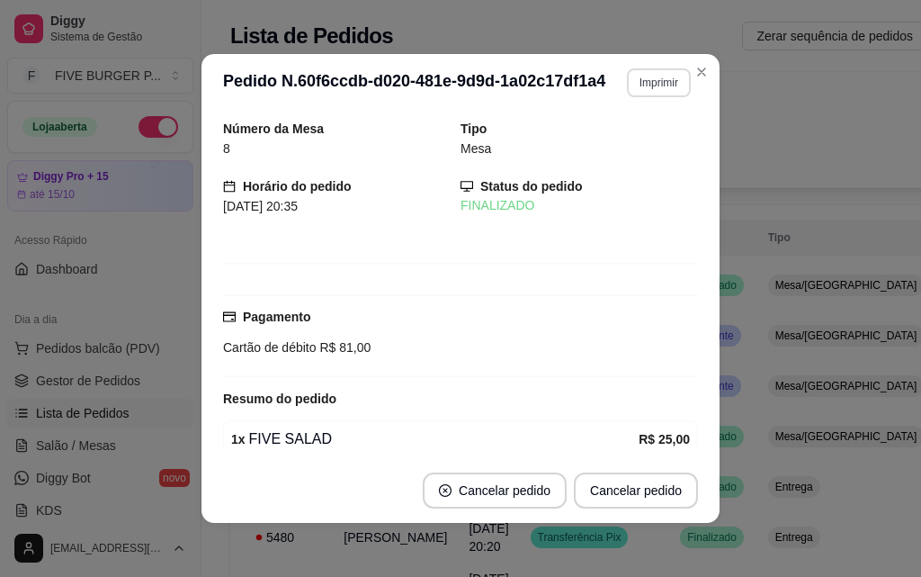
click at [645, 86] on button "Imprimir" at bounding box center [659, 82] width 64 height 29
click at [643, 149] on button "IMPRESSORA" at bounding box center [621, 145] width 126 height 28
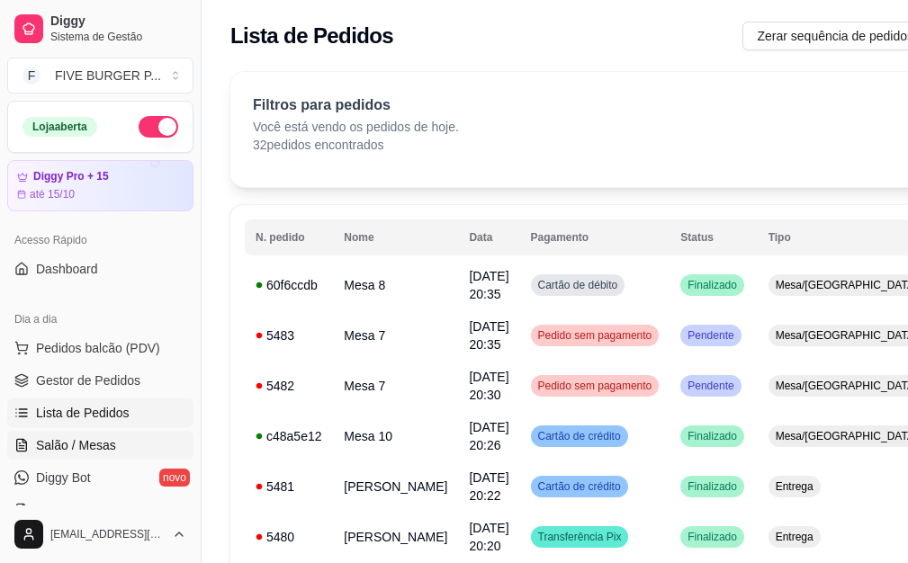
click at [115, 451] on link "Salão / Mesas" at bounding box center [100, 445] width 186 height 29
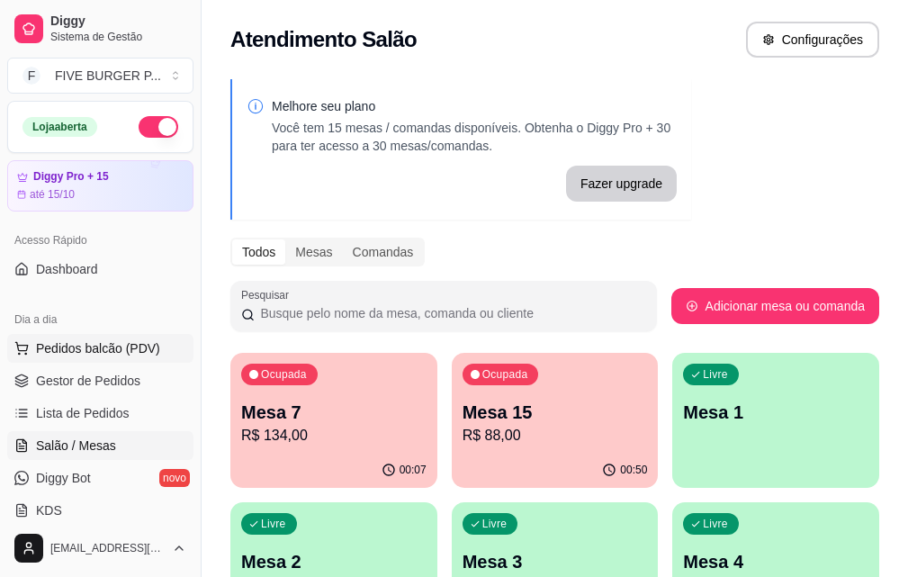
click at [128, 349] on span "Pedidos balcão (PDV)" at bounding box center [98, 348] width 124 height 18
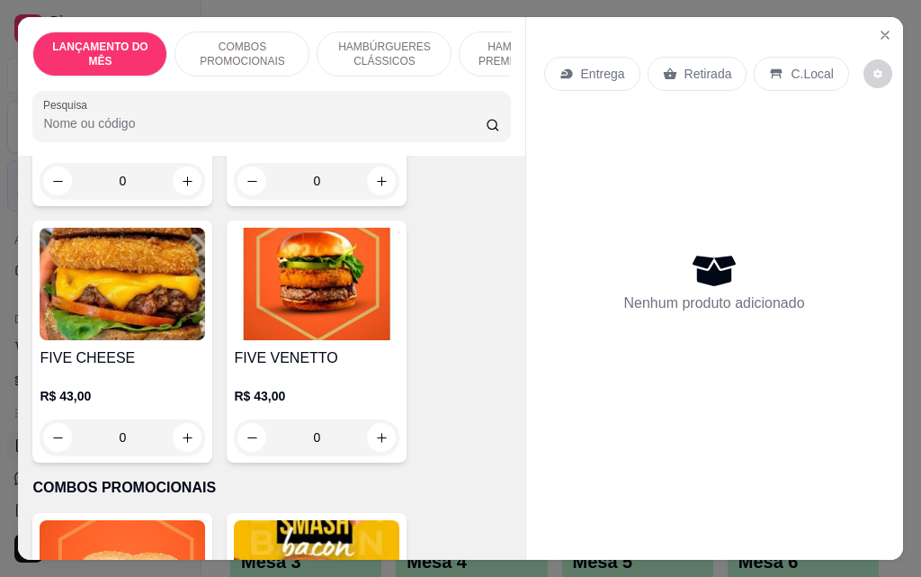
scroll to position [630, 0]
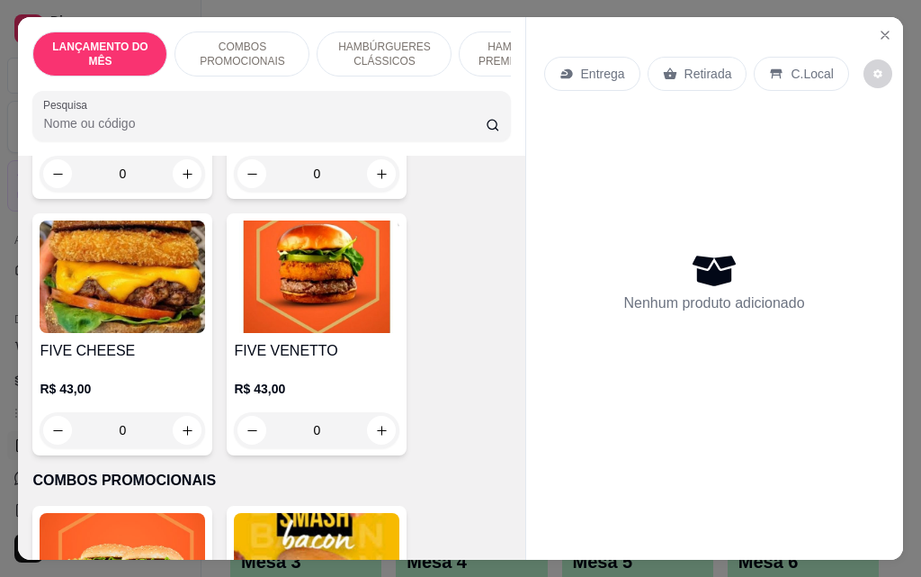
click at [177, 418] on div "0" at bounding box center [123, 430] width 166 height 36
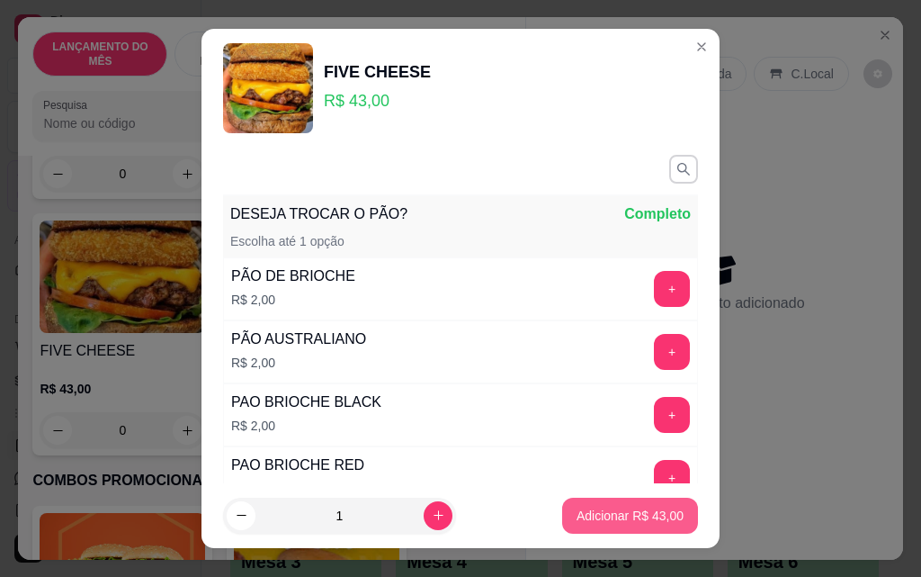
click at [634, 520] on p "Adicionar R$ 43,00" at bounding box center [630, 515] width 107 height 18
type input "1"
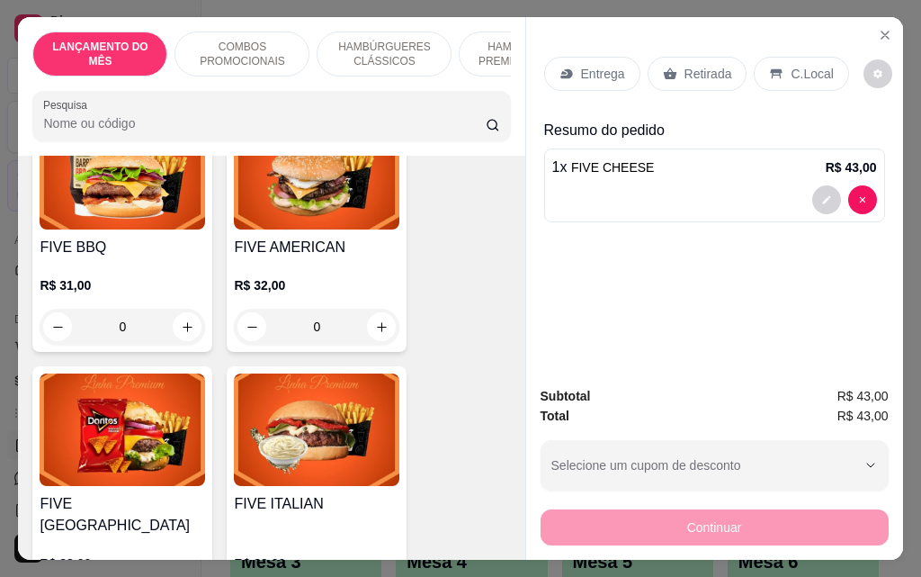
scroll to position [2249, 0]
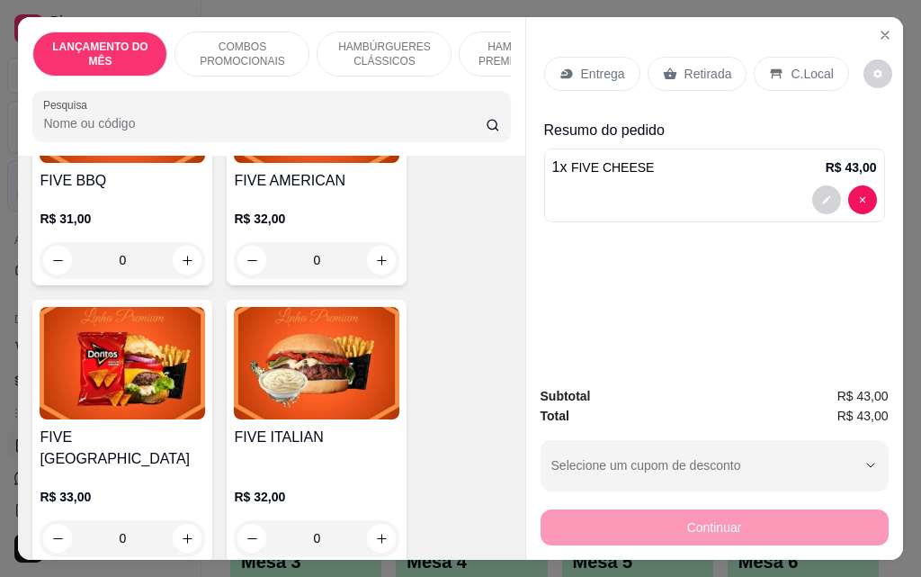
click at [373, 520] on div "0" at bounding box center [317, 538] width 166 height 36
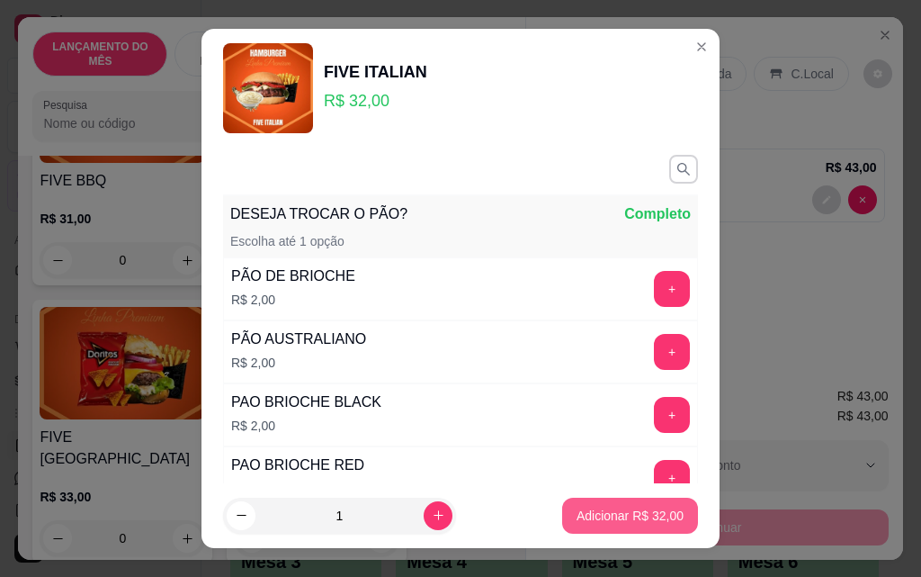
click at [583, 517] on p "Adicionar R$ 32,00" at bounding box center [630, 515] width 107 height 18
type input "1"
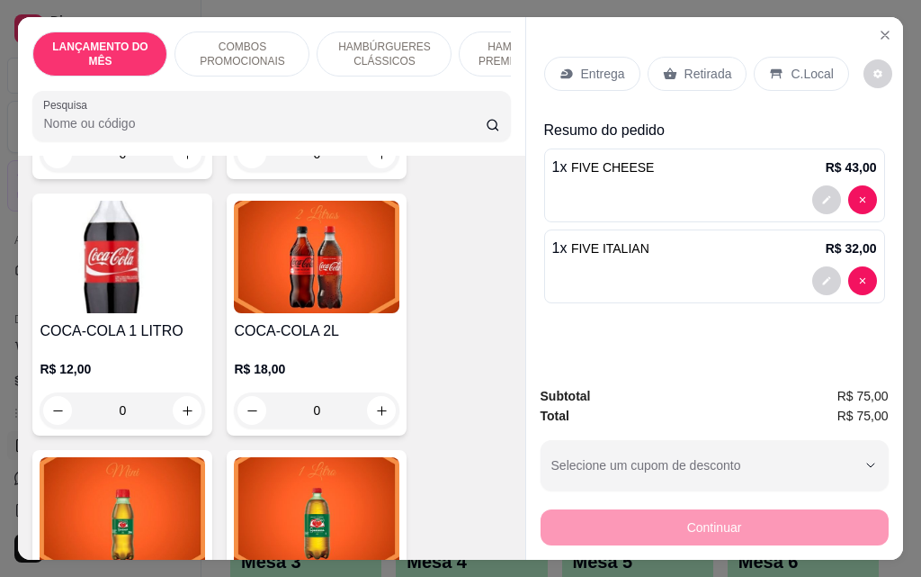
scroll to position [8456, 0]
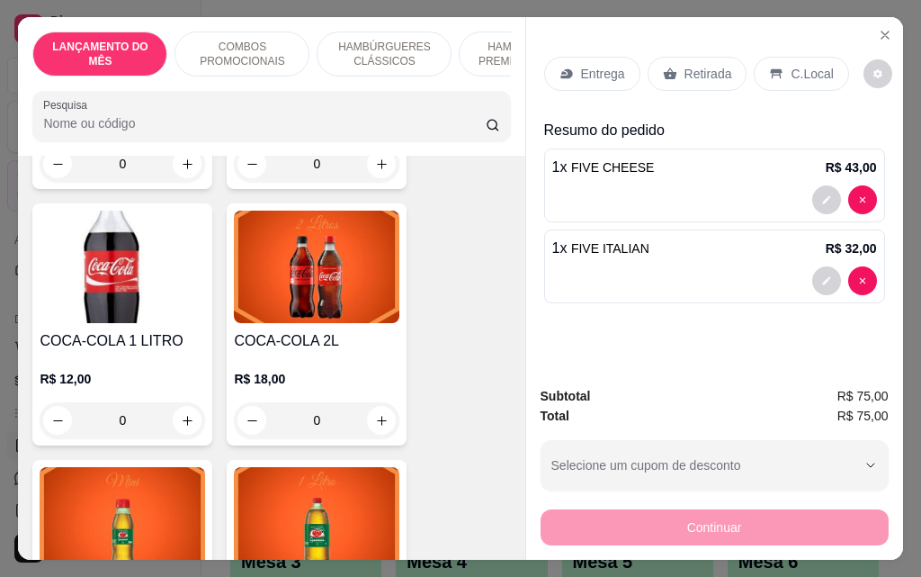
click at [365, 402] on div "0" at bounding box center [317, 420] width 166 height 36
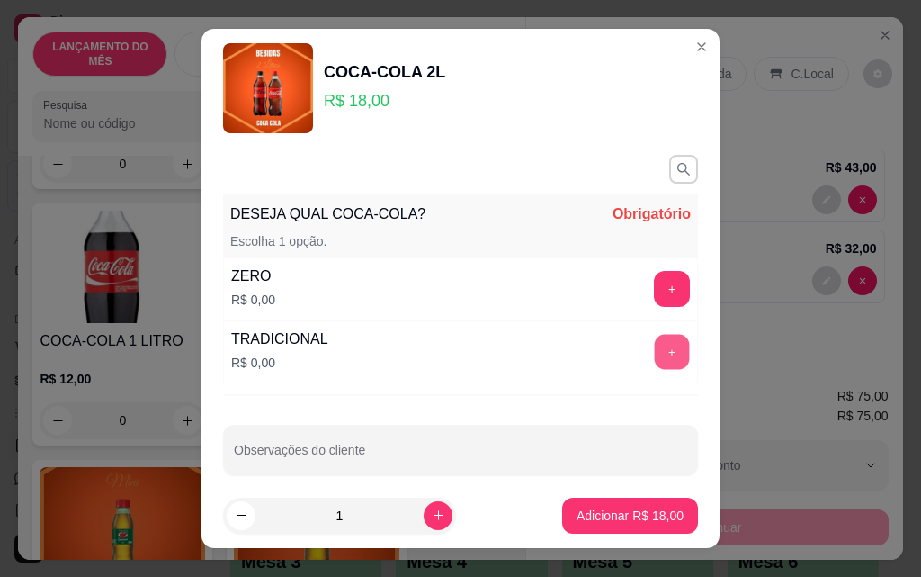
click at [655, 353] on button "+" at bounding box center [672, 352] width 35 height 35
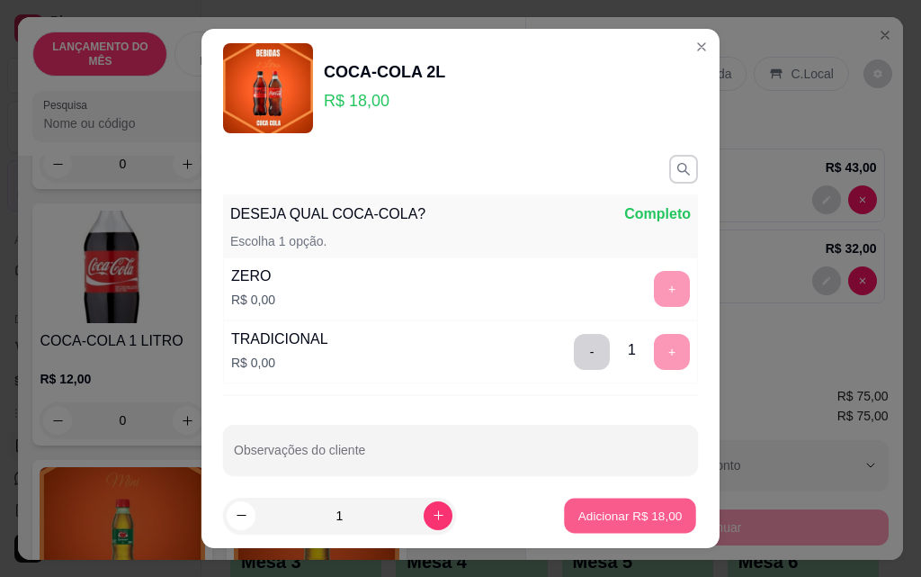
click at [615, 505] on button "Adicionar R$ 18,00" at bounding box center [630, 515] width 132 height 35
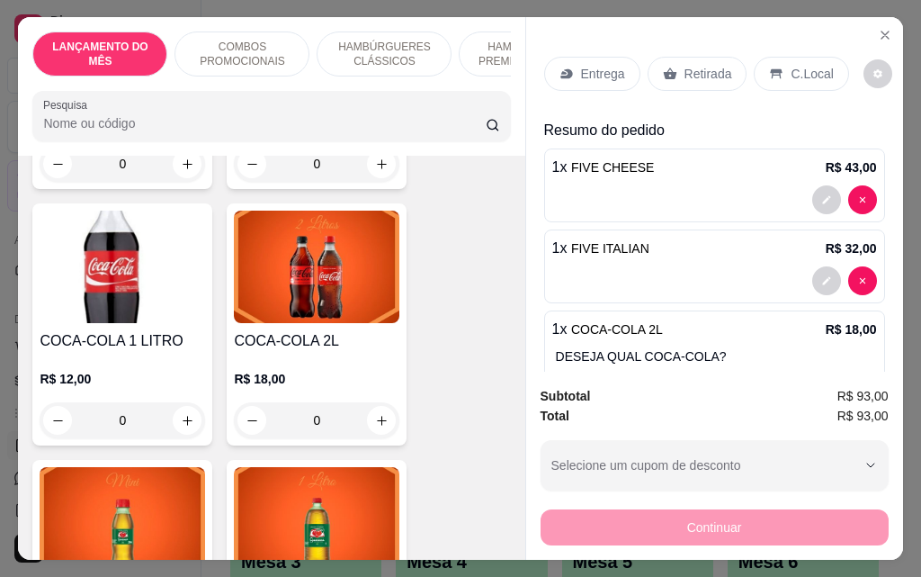
click at [606, 72] on p "Entrega" at bounding box center [603, 74] width 44 height 18
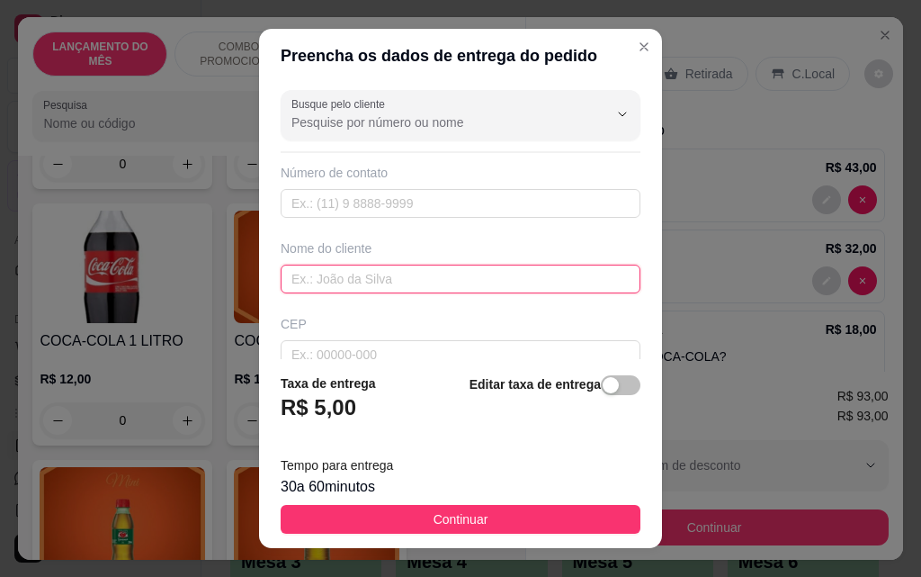
click at [418, 272] on input "text" at bounding box center [461, 278] width 360 height 29
type input "[PERSON_NAME]"
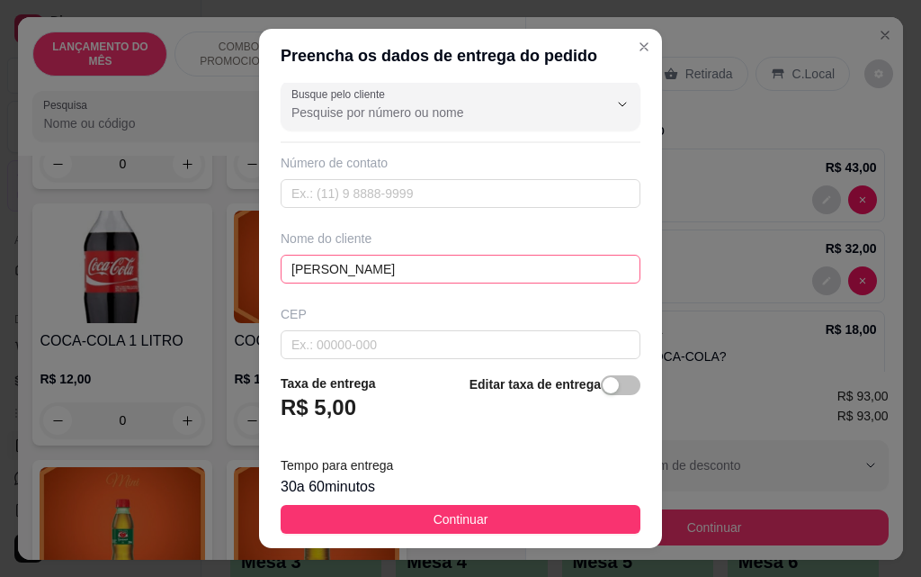
scroll to position [210, 0]
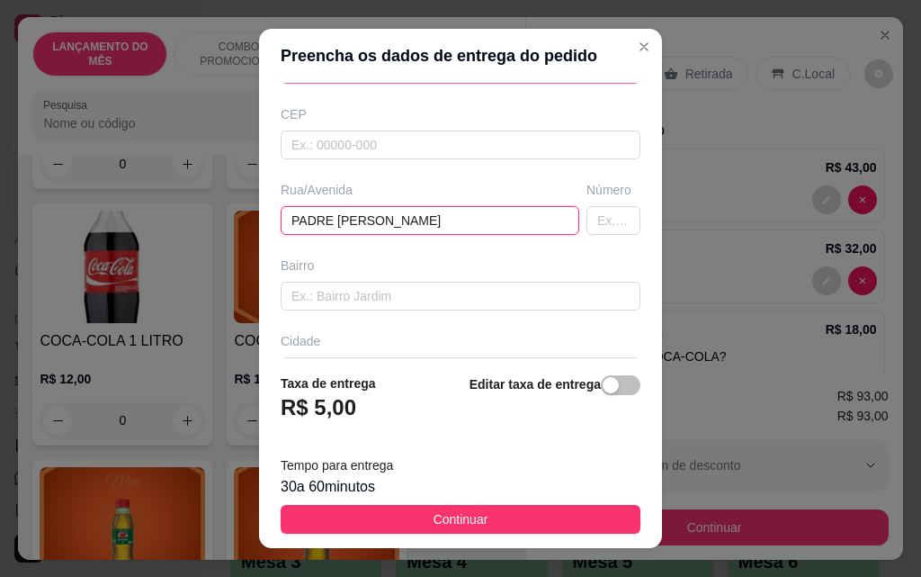
type input "PADRE [PERSON_NAME]"
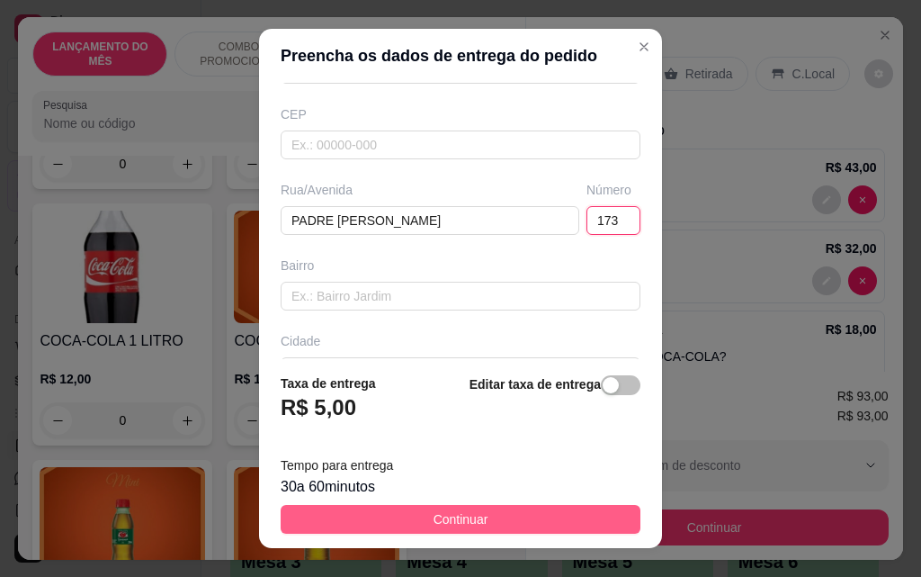
type input "173"
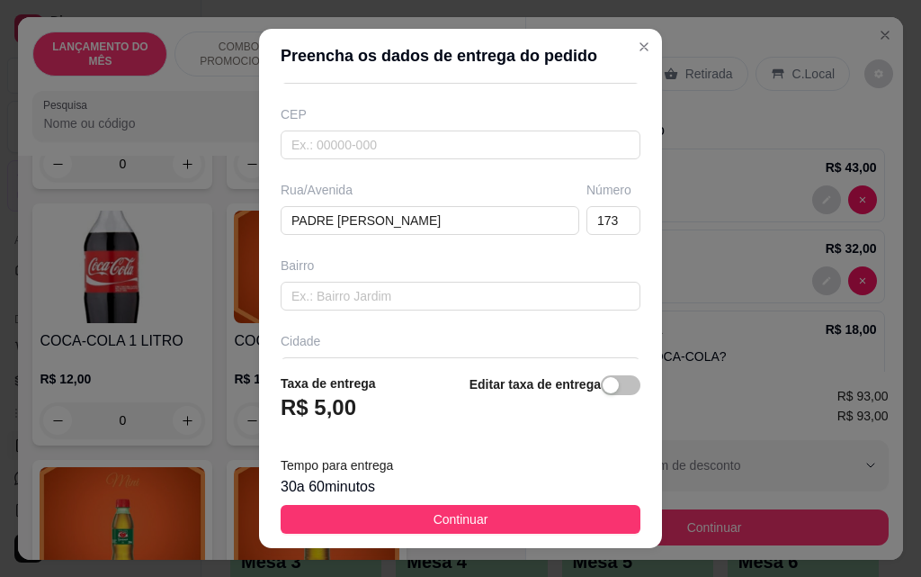
click at [404, 515] on button "Continuar" at bounding box center [461, 519] width 360 height 29
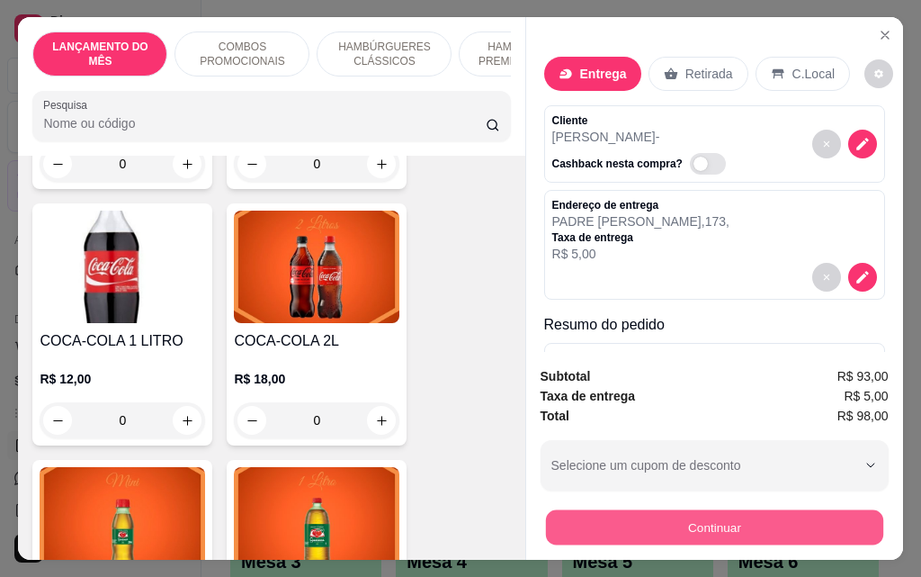
click at [801, 516] on button "Continuar" at bounding box center [713, 526] width 337 height 35
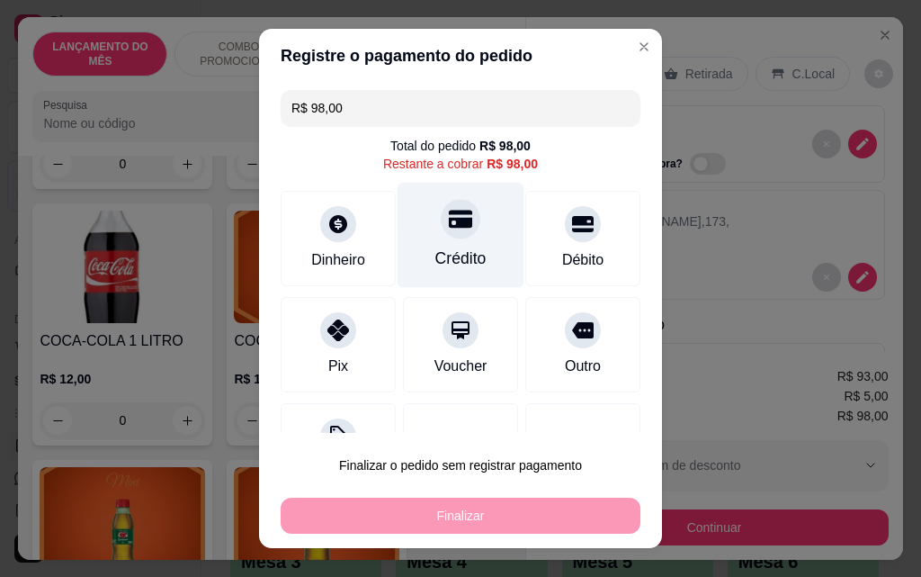
click at [456, 259] on div "Crédito" at bounding box center [460, 257] width 51 height 23
type input "R$ 0,00"
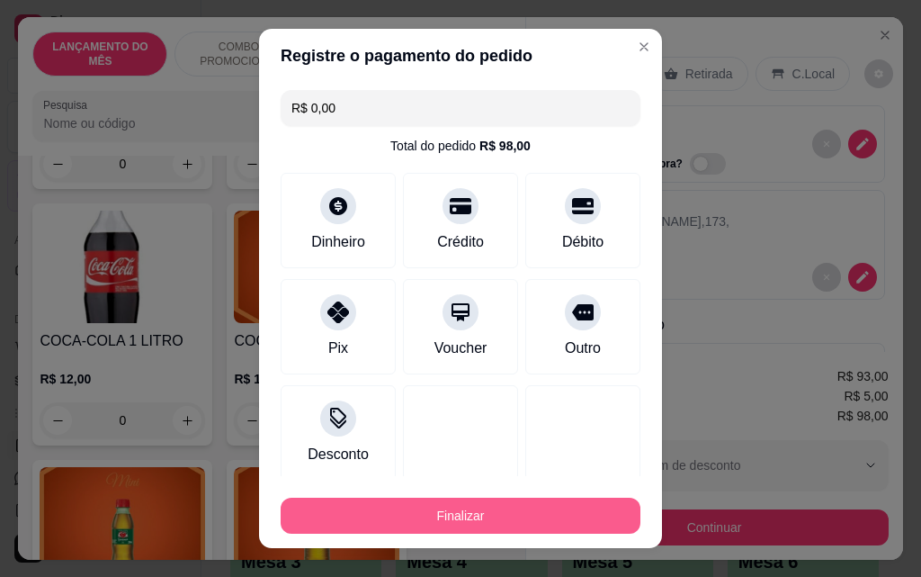
click at [512, 529] on button "Finalizar" at bounding box center [461, 515] width 360 height 36
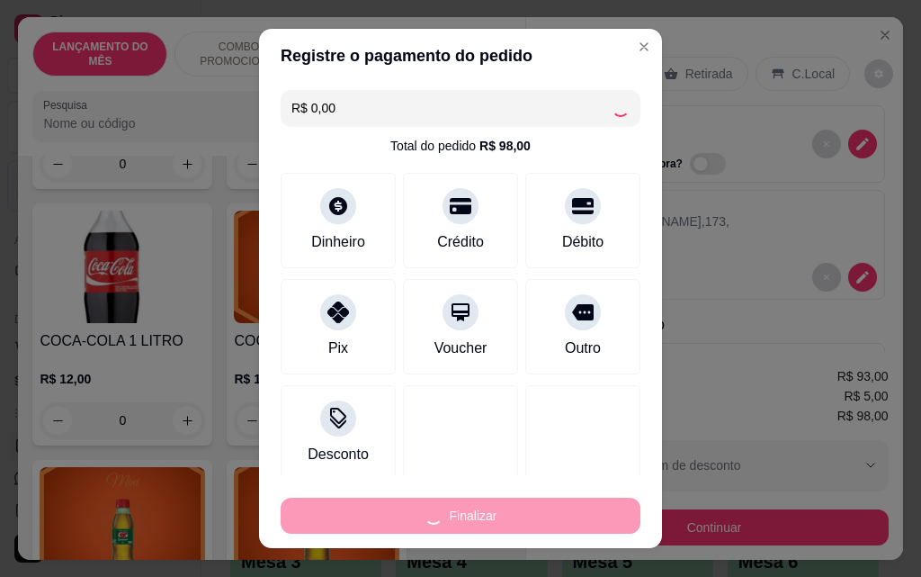
type input "0"
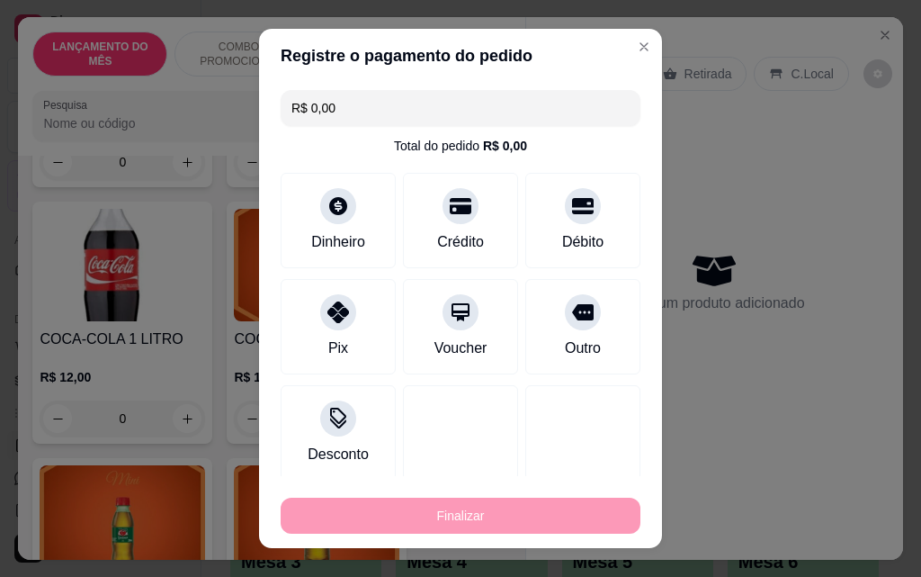
type input "-R$ 98,00"
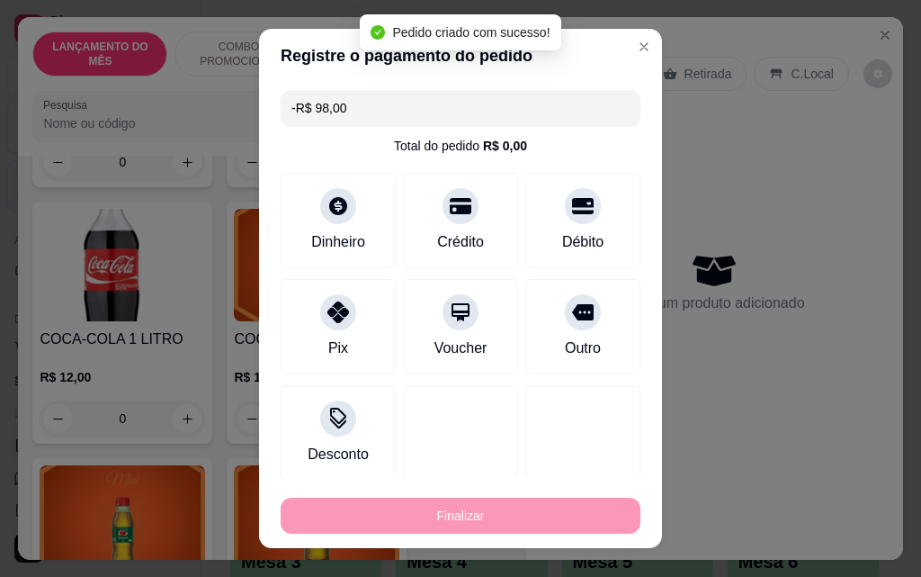
scroll to position [8452, 0]
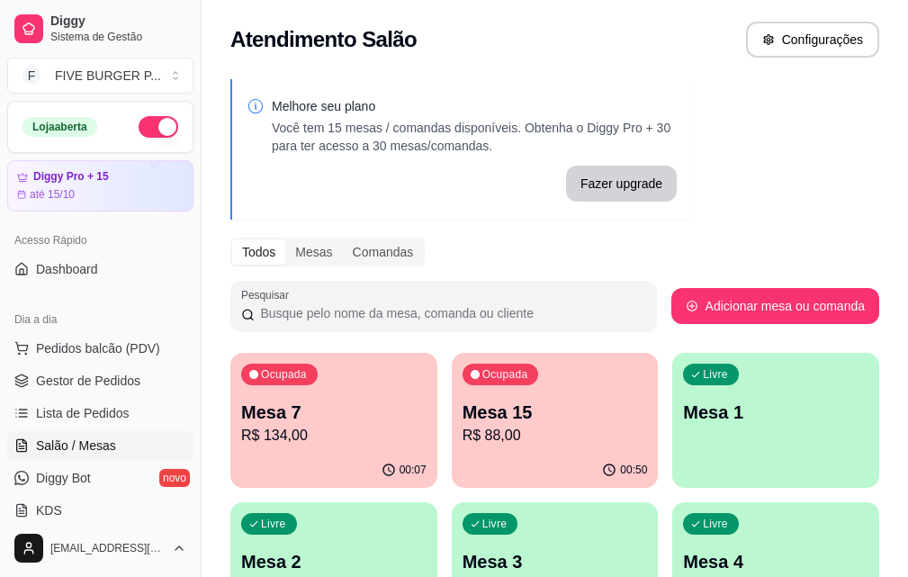
click at [462, 449] on div "Ocupada Mesa 15 R$ 88,00" at bounding box center [555, 403] width 207 height 100
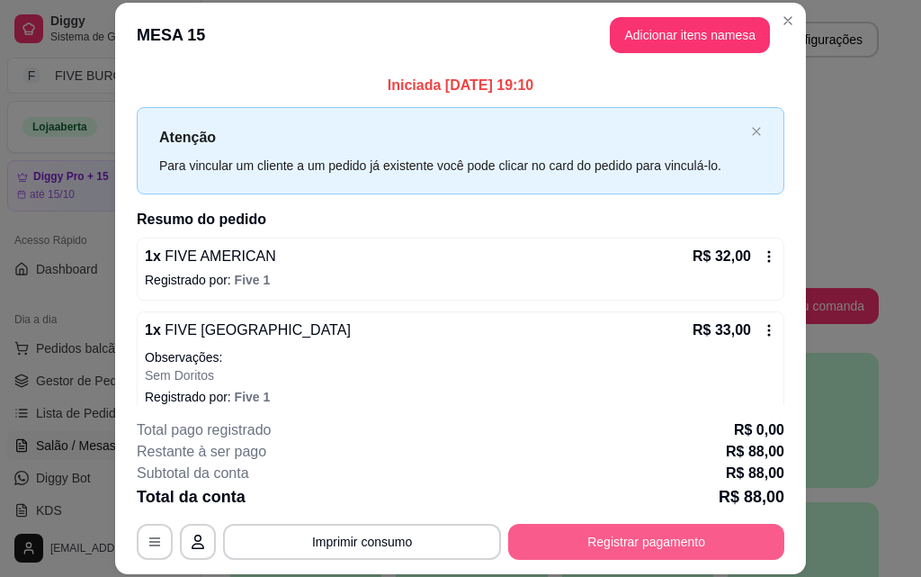
click at [578, 548] on button "Registrar pagamento" at bounding box center [646, 542] width 276 height 36
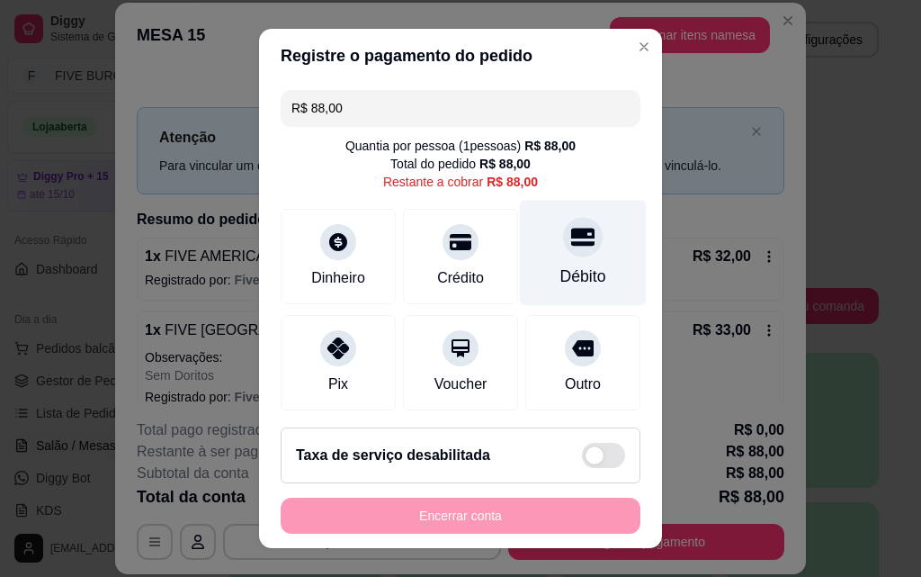
click at [563, 255] on div at bounding box center [583, 237] width 40 height 40
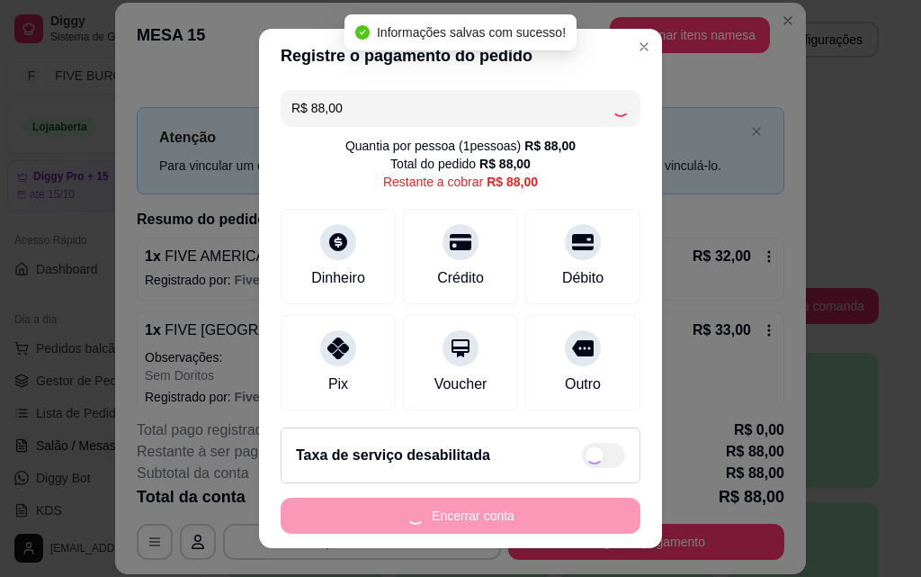
type input "R$ 0,00"
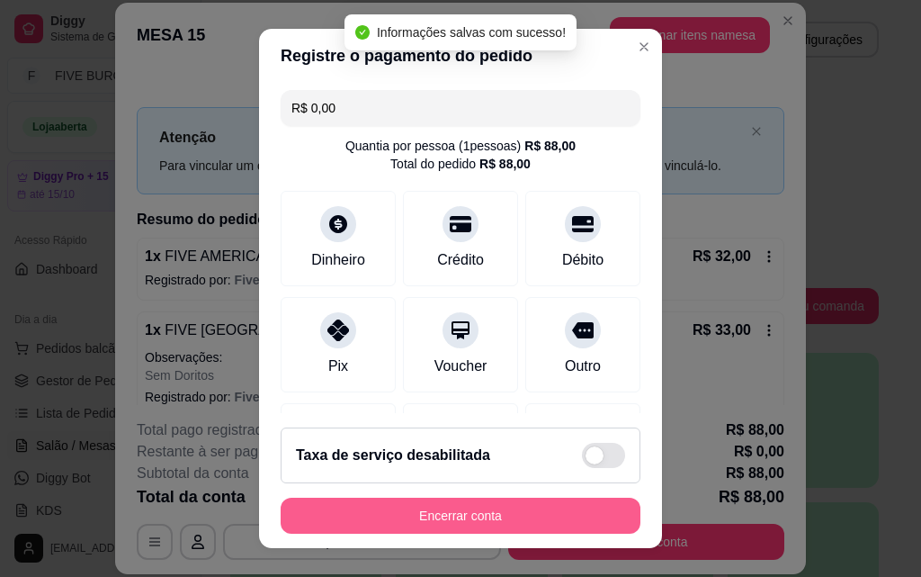
click at [520, 516] on button "Encerrar conta" at bounding box center [461, 515] width 360 height 36
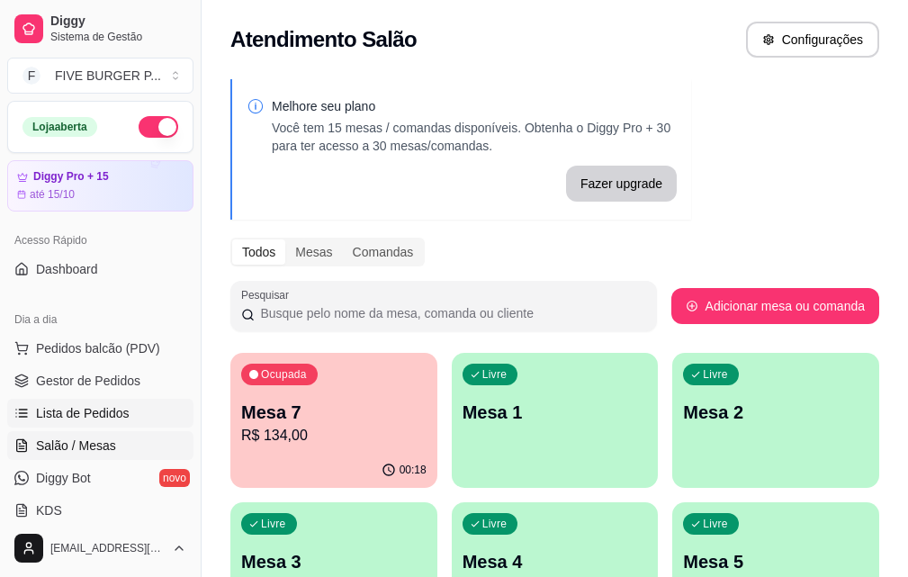
click at [94, 417] on span "Lista de Pedidos" at bounding box center [83, 413] width 94 height 18
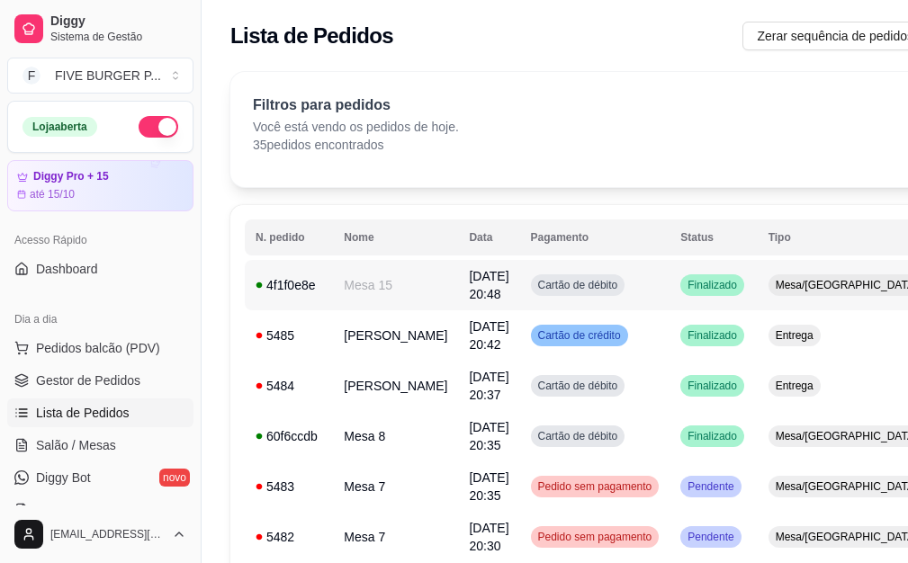
click at [669, 293] on td "Finalizado" at bounding box center [712, 285] width 87 height 50
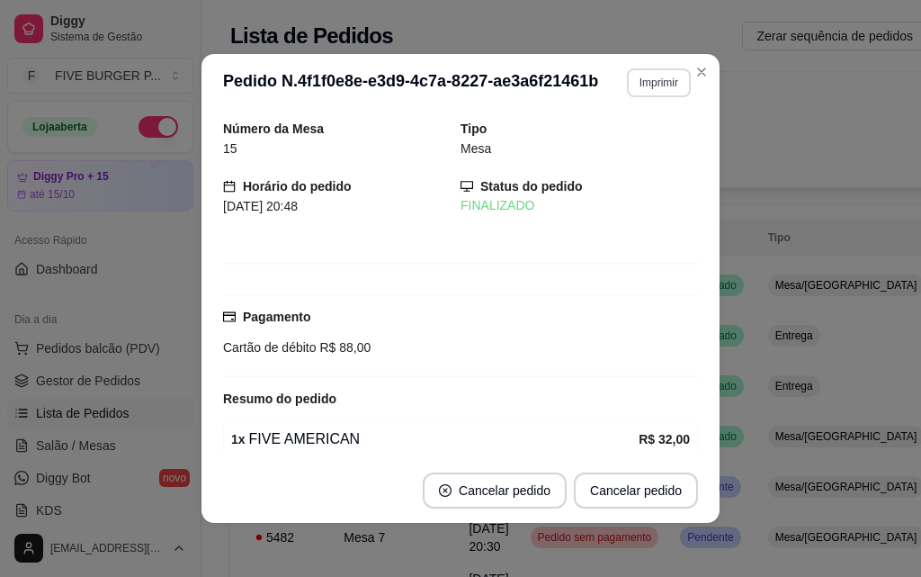
click at [650, 71] on button "Imprimir" at bounding box center [659, 82] width 64 height 29
click at [641, 147] on button "IMPRESSORA" at bounding box center [620, 145] width 126 height 28
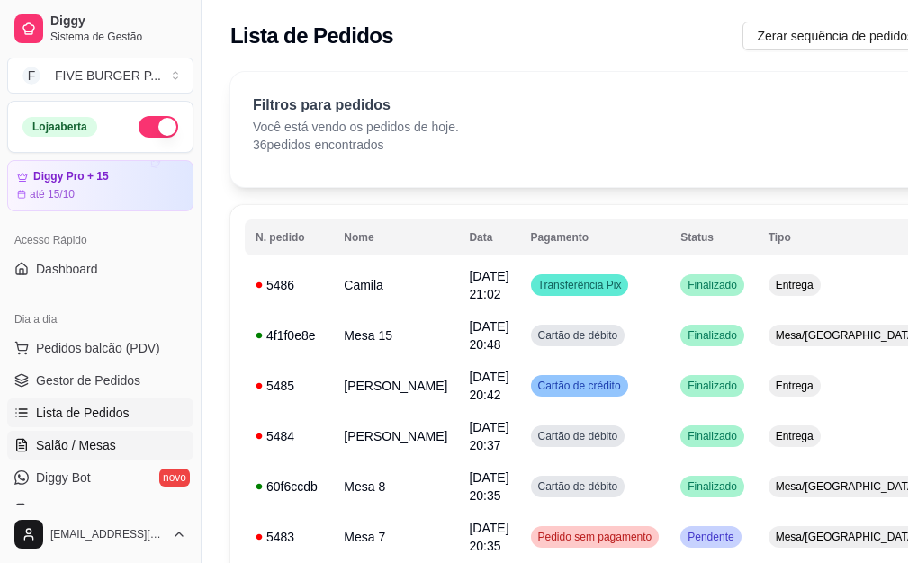
click at [97, 435] on link "Salão / Mesas" at bounding box center [100, 445] width 186 height 29
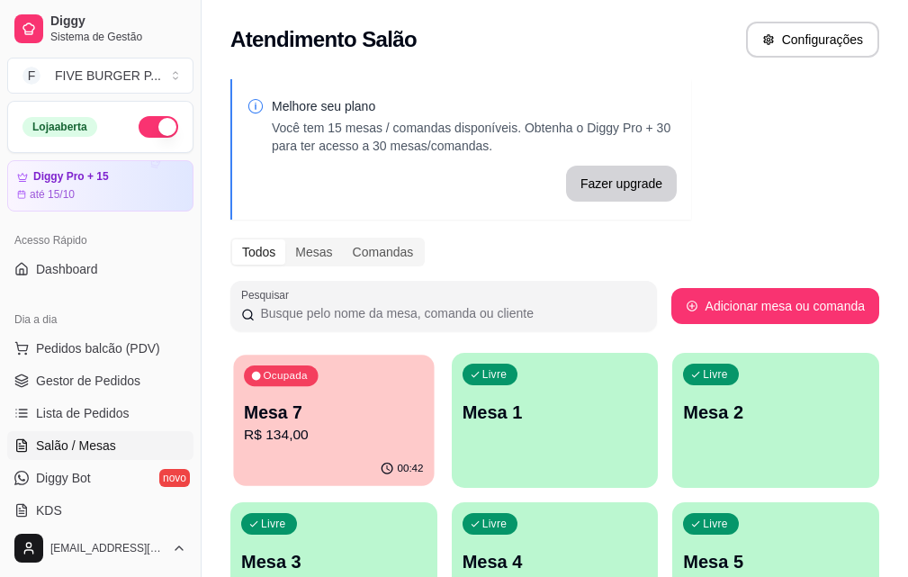
click at [315, 401] on p "Mesa 7" at bounding box center [333, 412] width 179 height 24
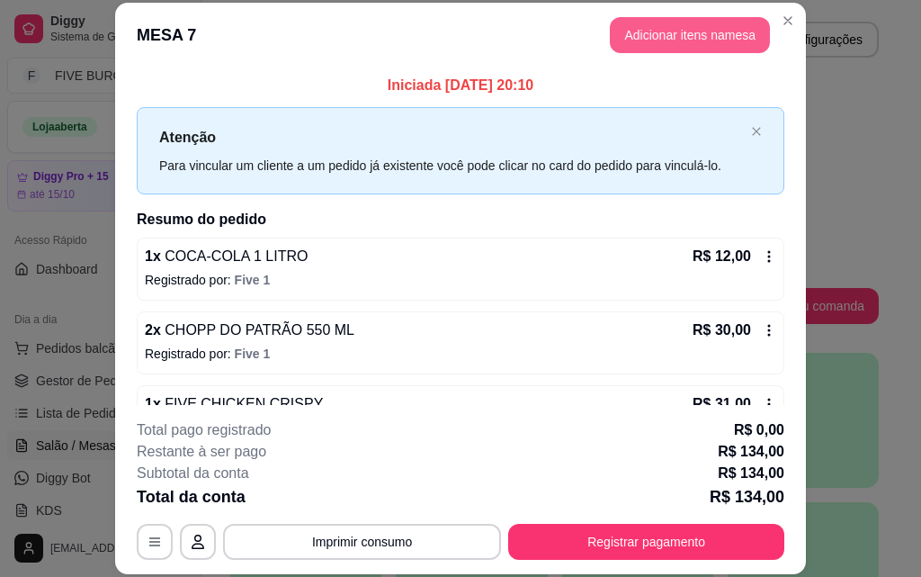
click at [651, 39] on button "Adicionar itens na mesa" at bounding box center [690, 35] width 160 height 36
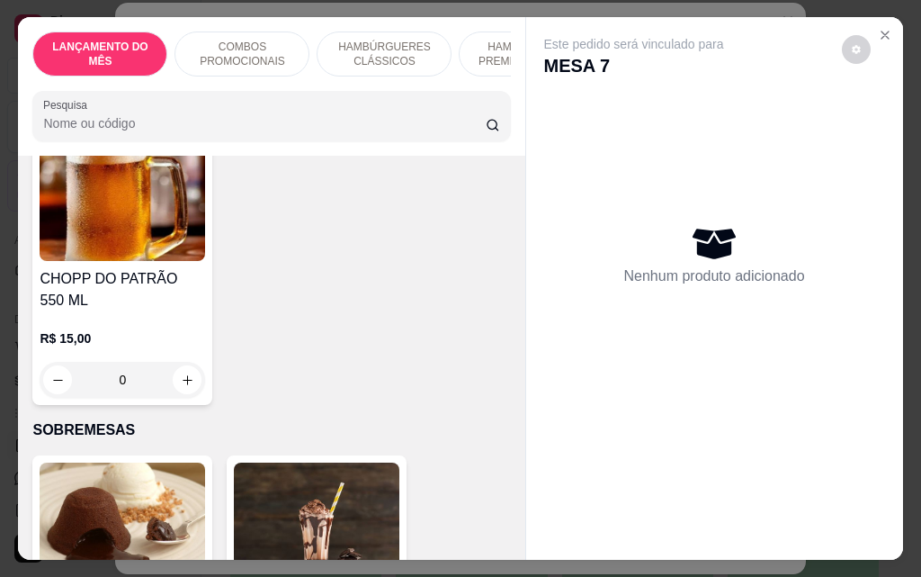
scroll to position [10975, 0]
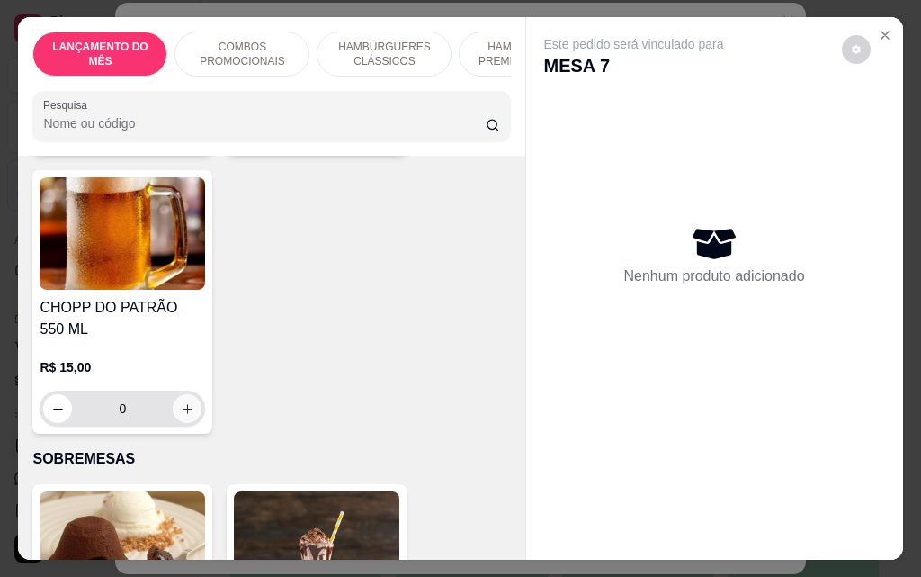
click at [186, 402] on icon "increase-product-quantity" at bounding box center [187, 408] width 13 height 13
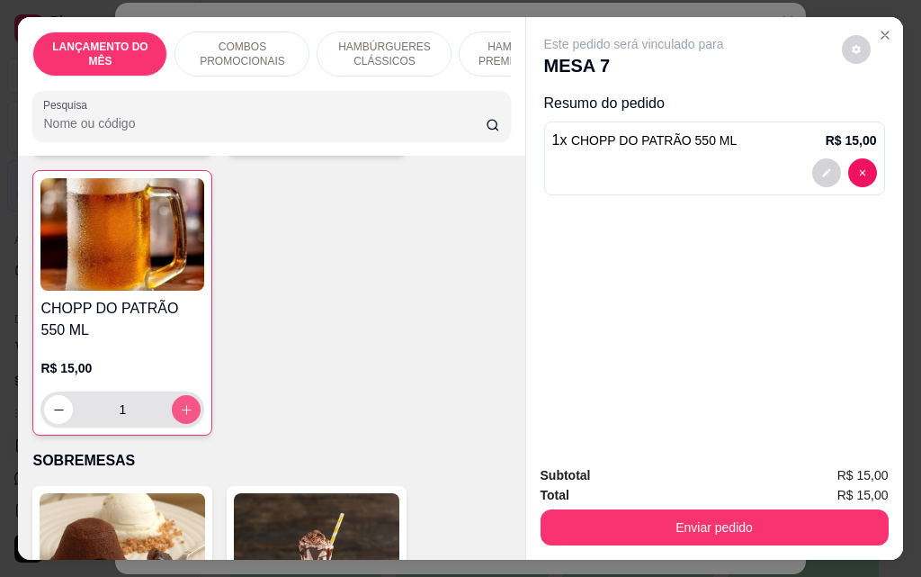
scroll to position [10975, 0]
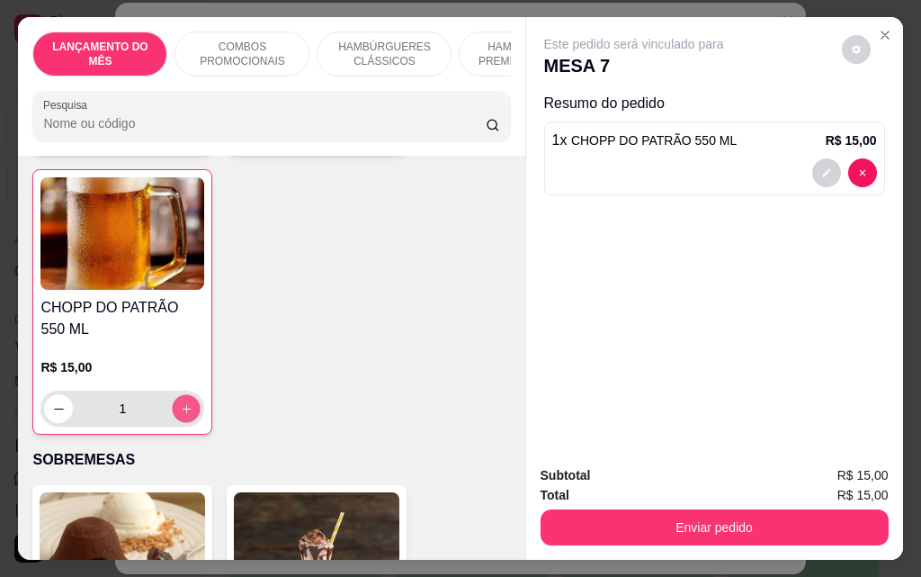
click at [184, 402] on icon "increase-product-quantity" at bounding box center [186, 408] width 13 height 13
type input "2"
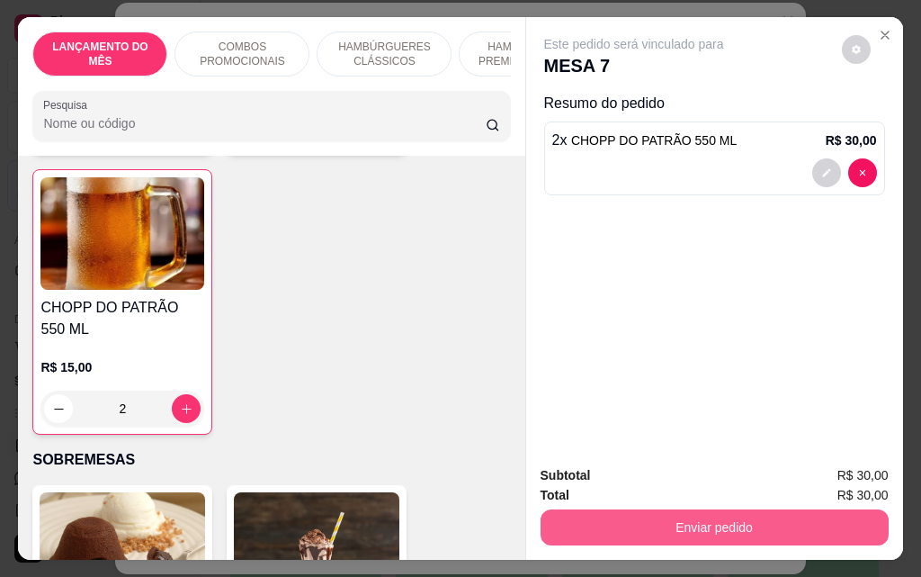
click at [772, 537] on button "Enviar pedido" at bounding box center [715, 527] width 348 height 36
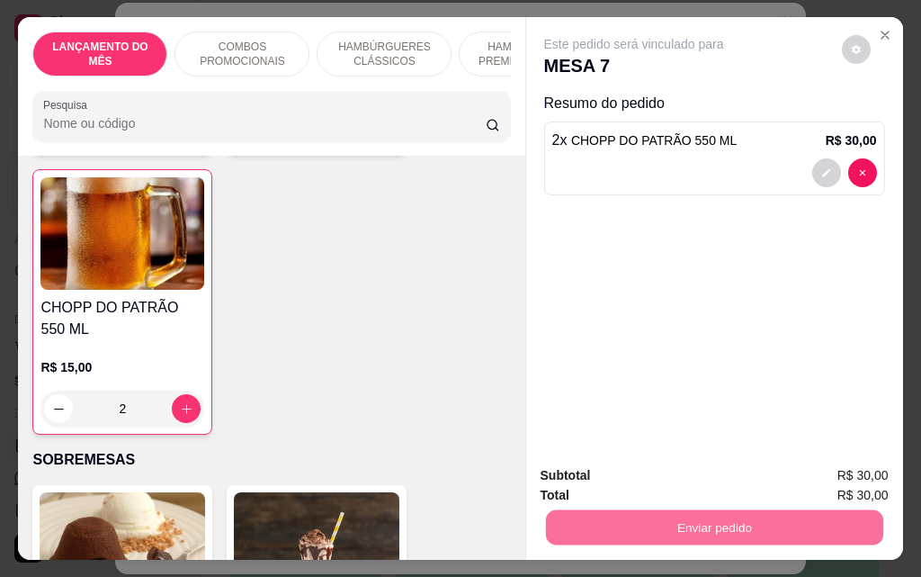
click at [817, 482] on button "Enviar pedido" at bounding box center [842, 475] width 99 height 33
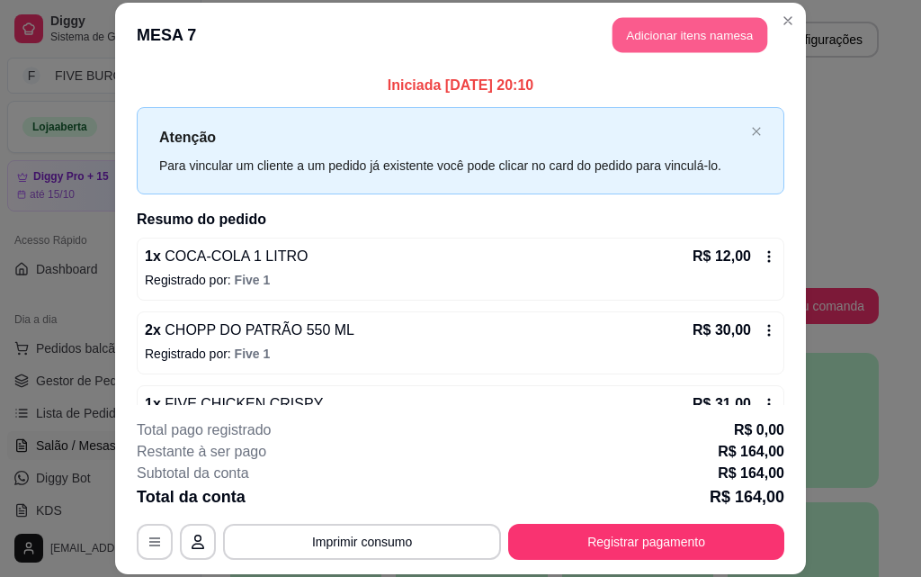
click at [658, 39] on button "Adicionar itens na mesa" at bounding box center [690, 35] width 155 height 35
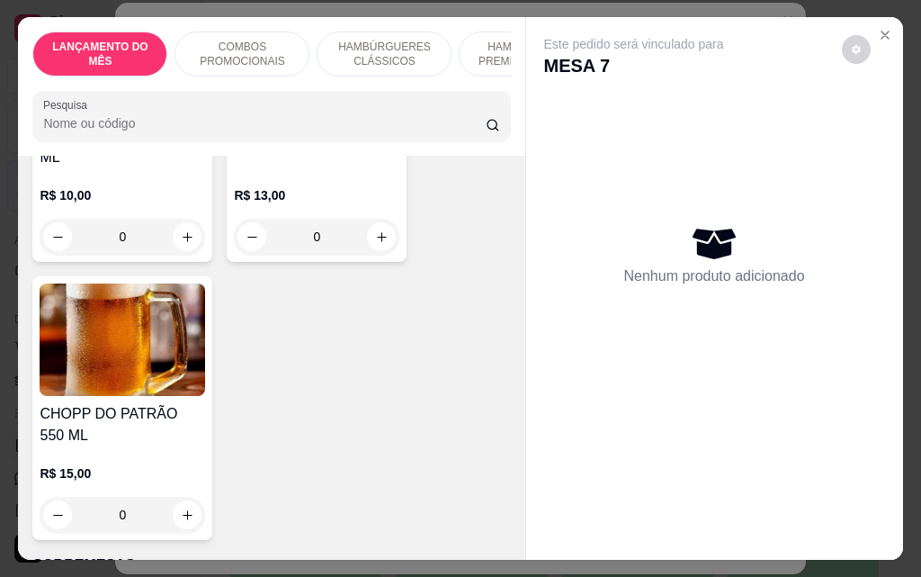
scroll to position [10885, 0]
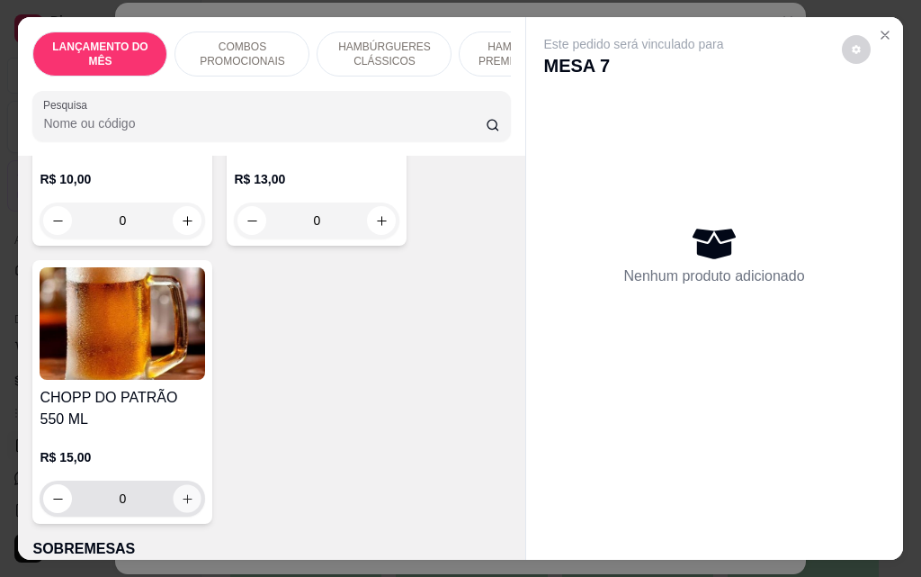
click at [193, 485] on button "increase-product-quantity" at bounding box center [188, 499] width 28 height 28
type input "1"
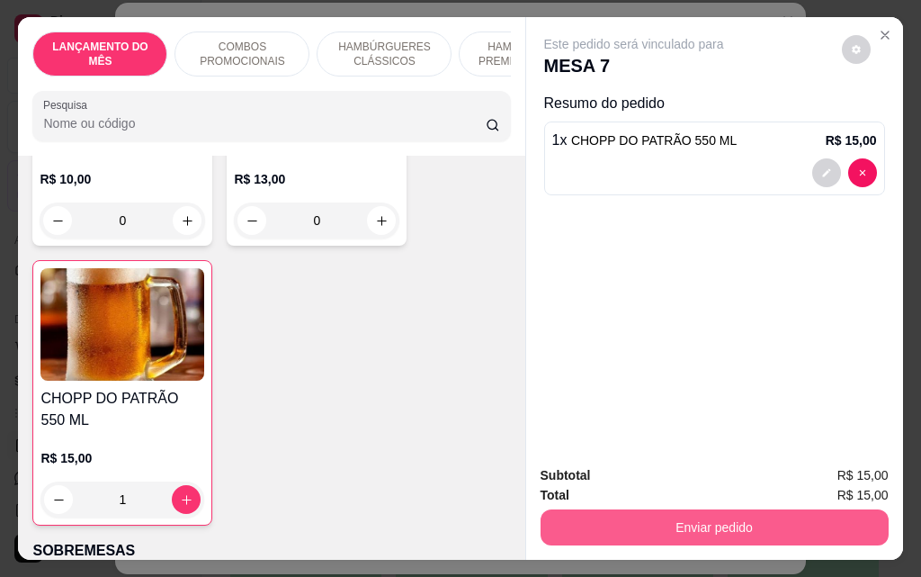
click at [613, 531] on button "Enviar pedido" at bounding box center [715, 527] width 348 height 36
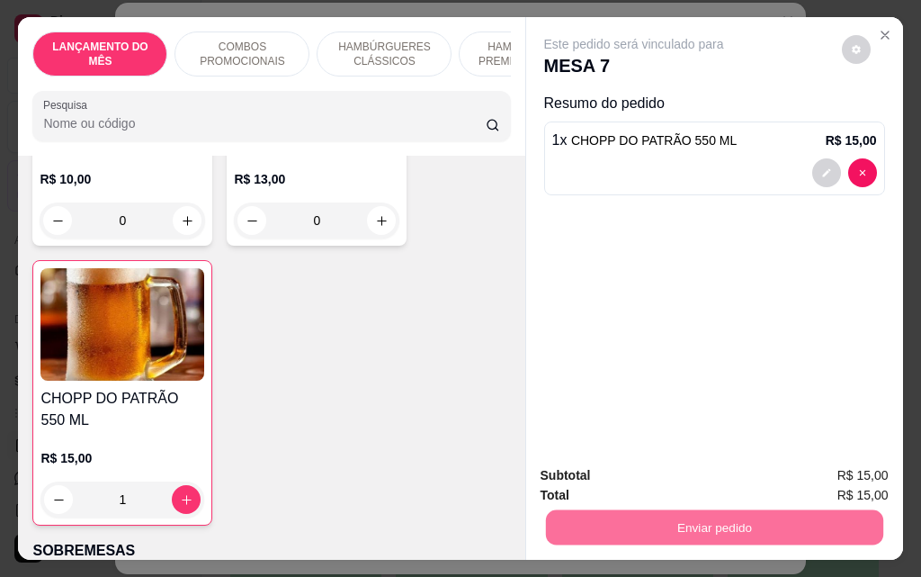
click at [837, 470] on button "Enviar pedido" at bounding box center [842, 476] width 102 height 34
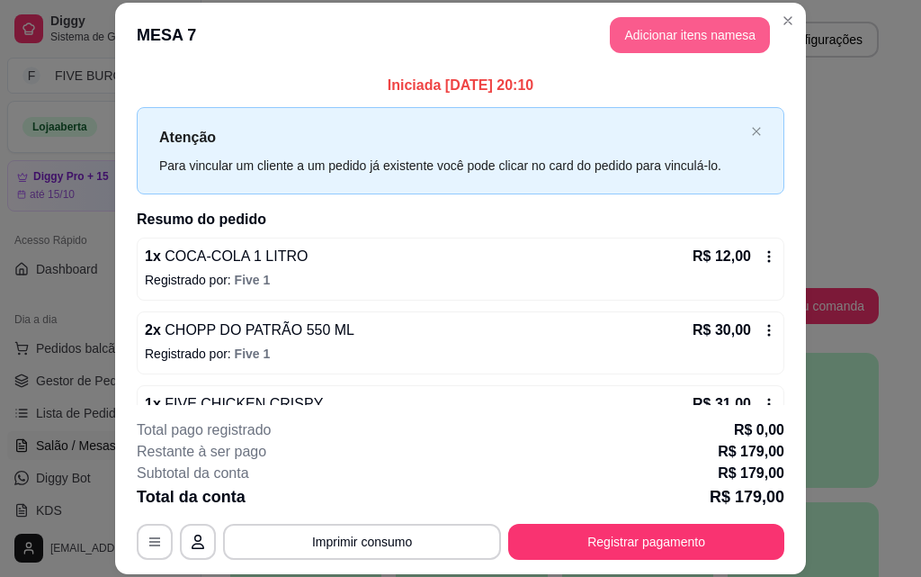
click at [671, 45] on button "Adicionar itens na mesa" at bounding box center [690, 35] width 160 height 36
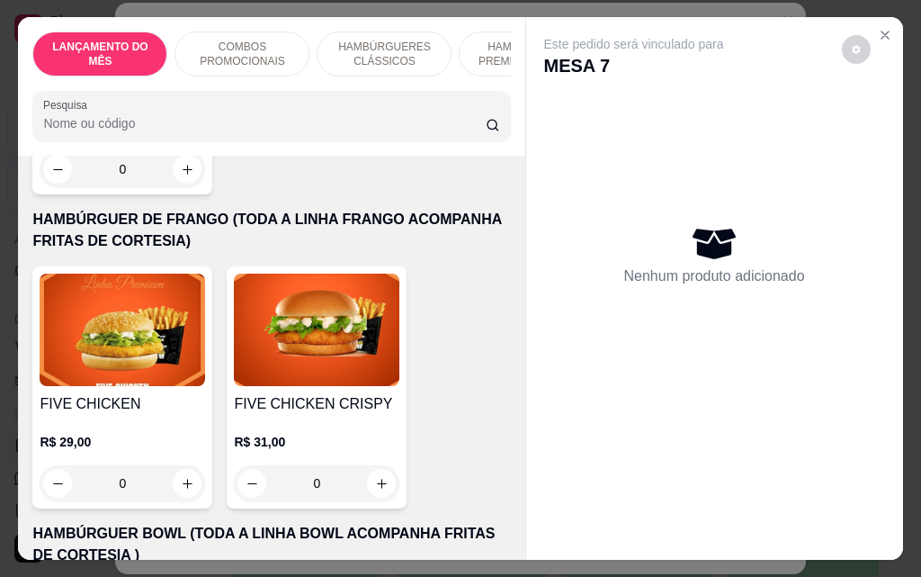
scroll to position [4048, 0]
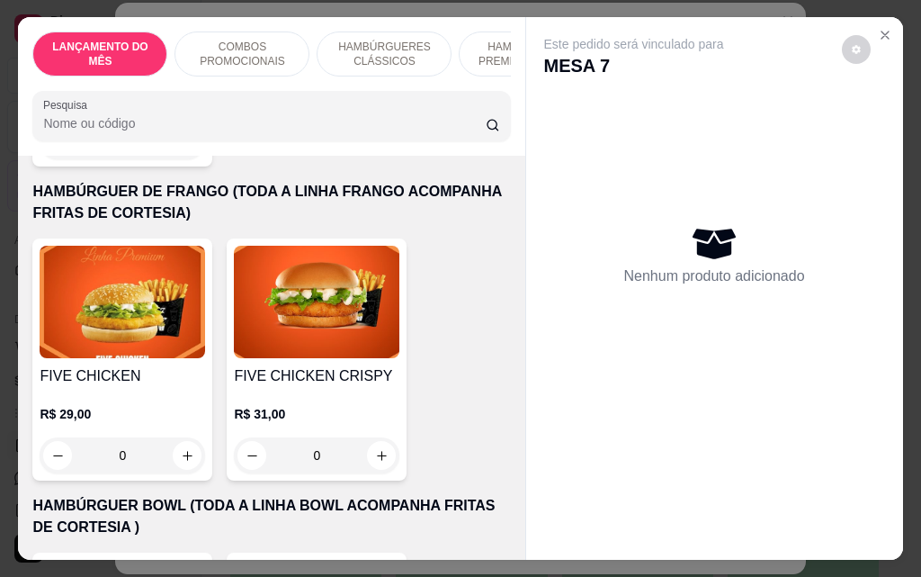
click at [372, 437] on div "0" at bounding box center [317, 455] width 166 height 36
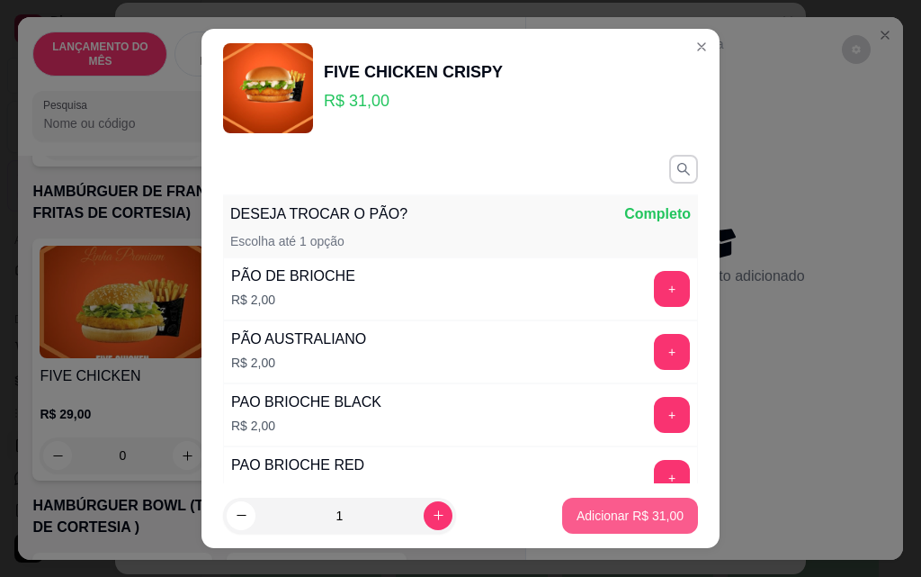
click at [577, 513] on p "Adicionar R$ 31,00" at bounding box center [630, 515] width 107 height 18
type input "1"
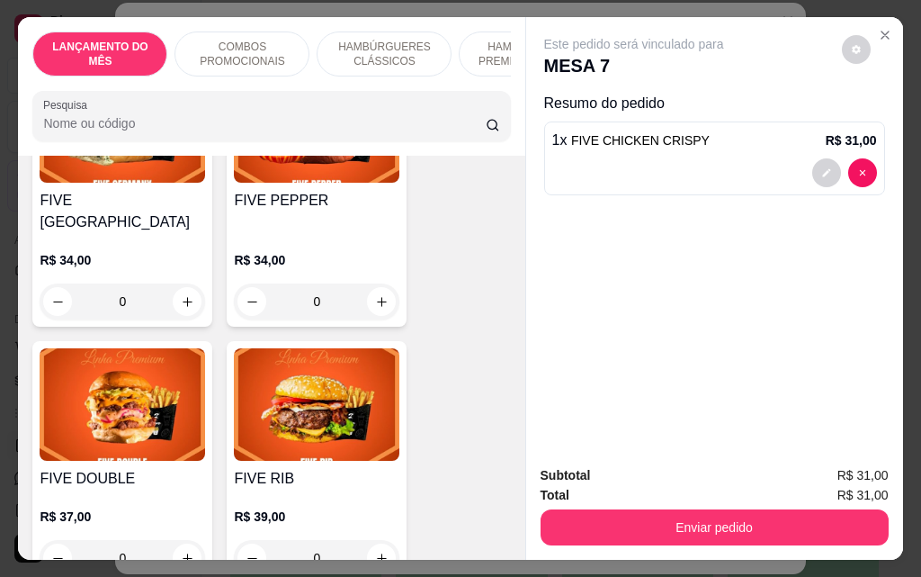
scroll to position [3058, 0]
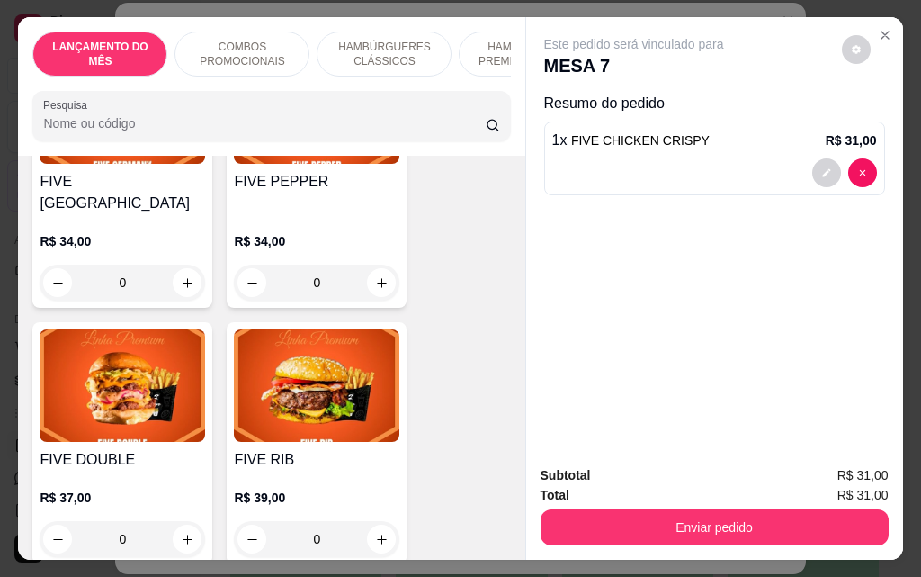
click at [176, 521] on div "0" at bounding box center [123, 539] width 166 height 36
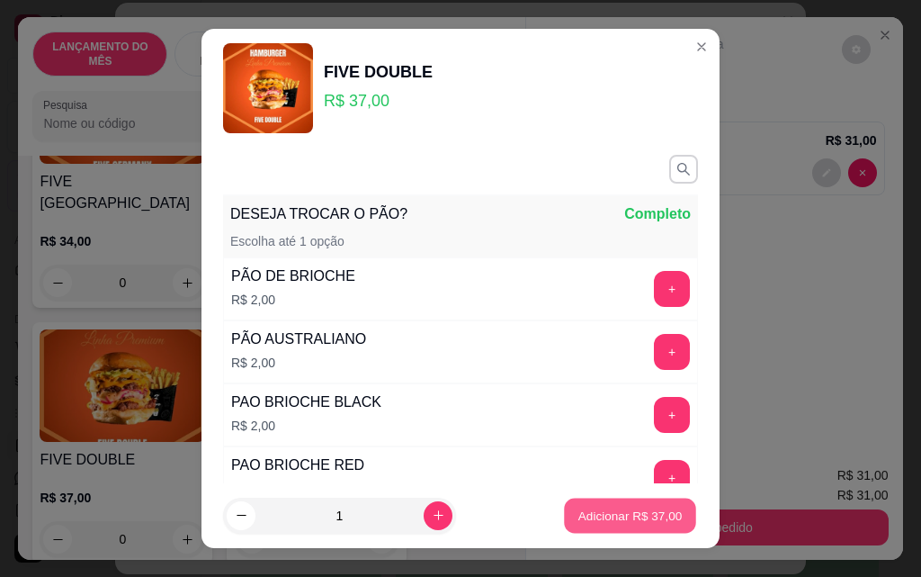
click at [622, 517] on p "Adicionar R$ 37,00" at bounding box center [630, 514] width 104 height 17
type input "1"
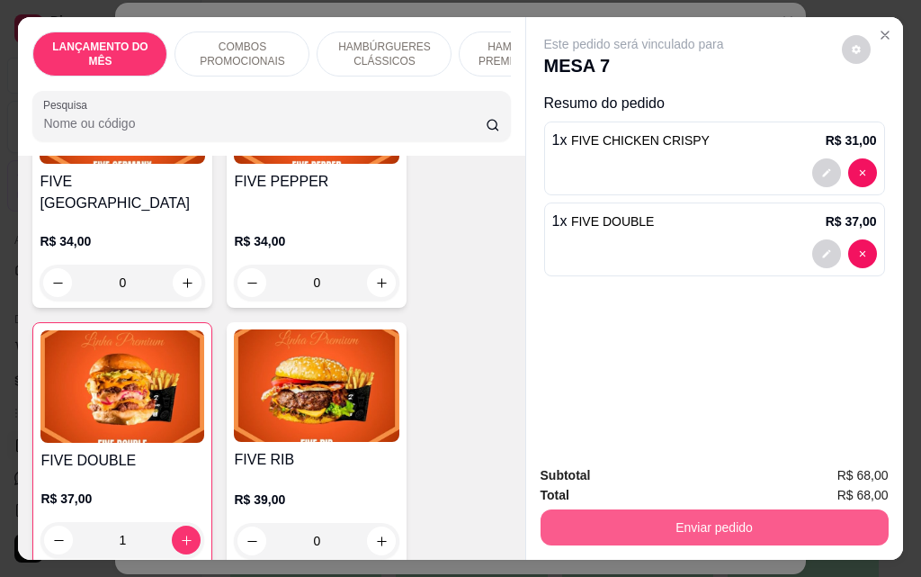
click at [684, 526] on button "Enviar pedido" at bounding box center [715, 527] width 348 height 36
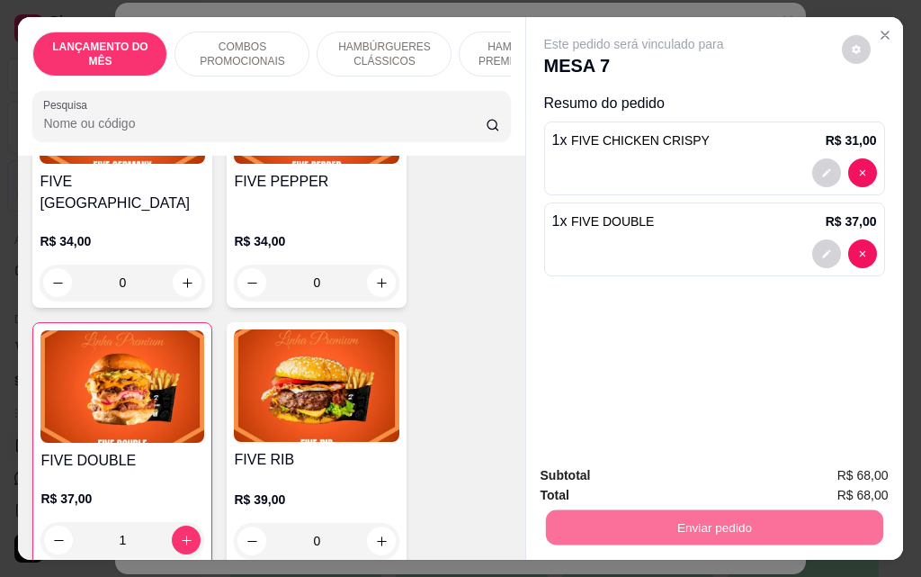
click at [845, 472] on button "Enviar pedido" at bounding box center [842, 475] width 99 height 33
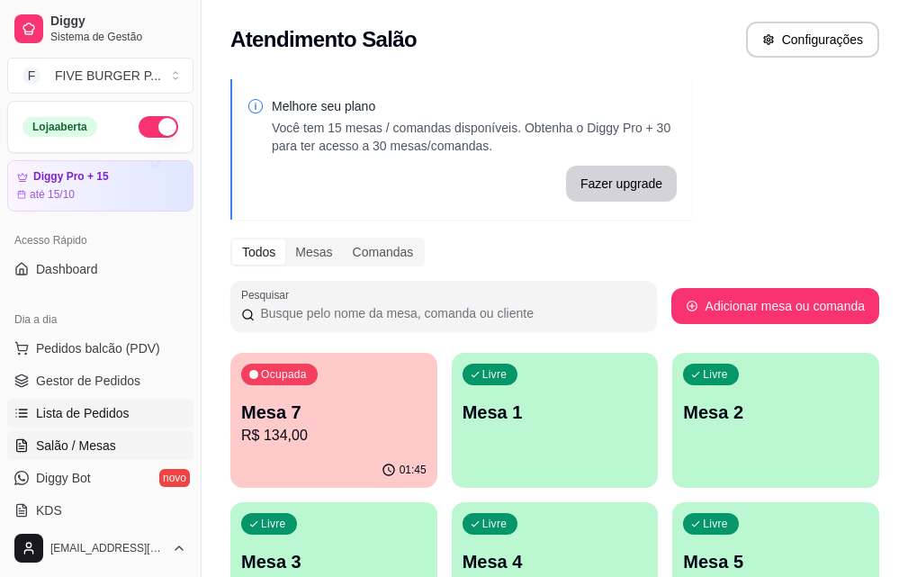
click at [116, 406] on span "Lista de Pedidos" at bounding box center [83, 413] width 94 height 18
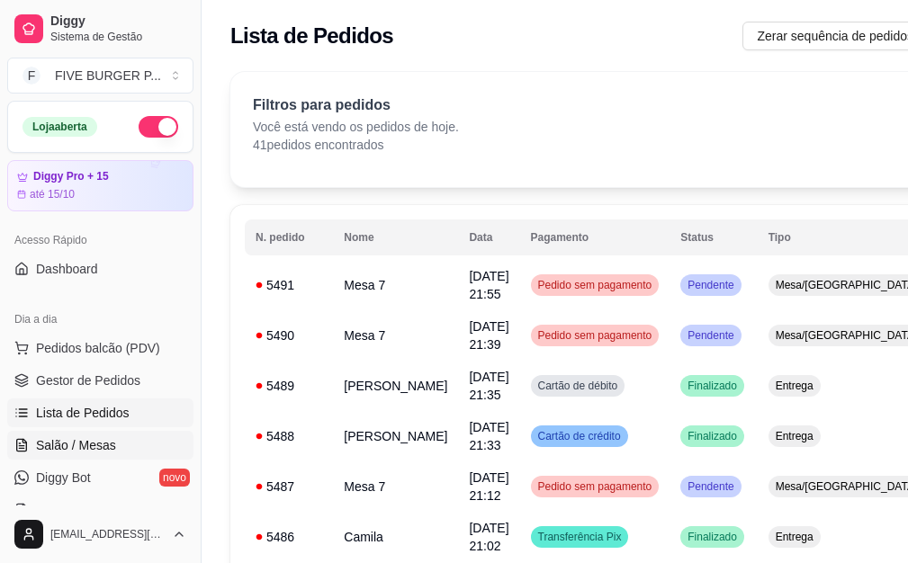
click at [83, 445] on span "Salão / Mesas" at bounding box center [76, 445] width 80 height 18
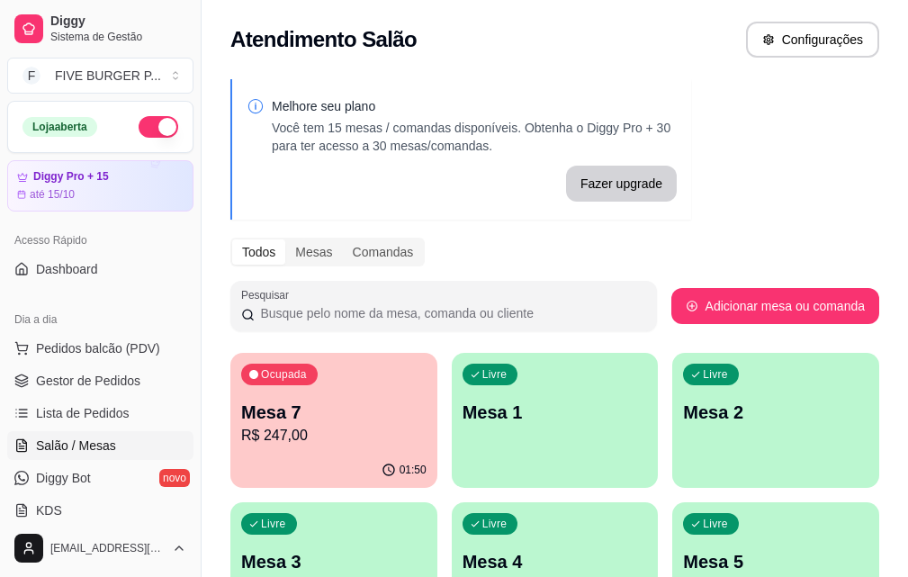
click at [306, 434] on p "R$ 247,00" at bounding box center [333, 436] width 185 height 22
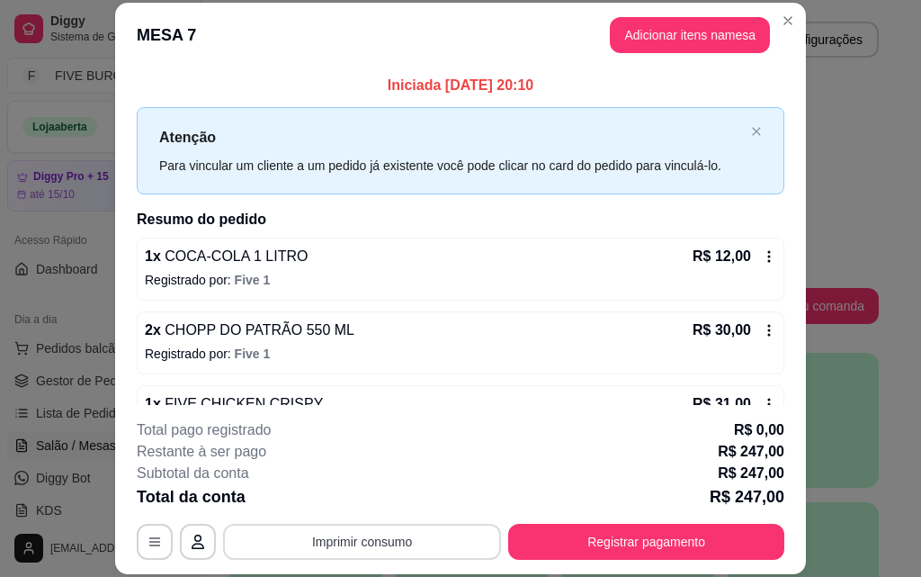
click at [425, 524] on button "Imprimir consumo" at bounding box center [362, 542] width 278 height 36
click at [388, 498] on button "IMPRESSORA" at bounding box center [361, 500] width 126 height 28
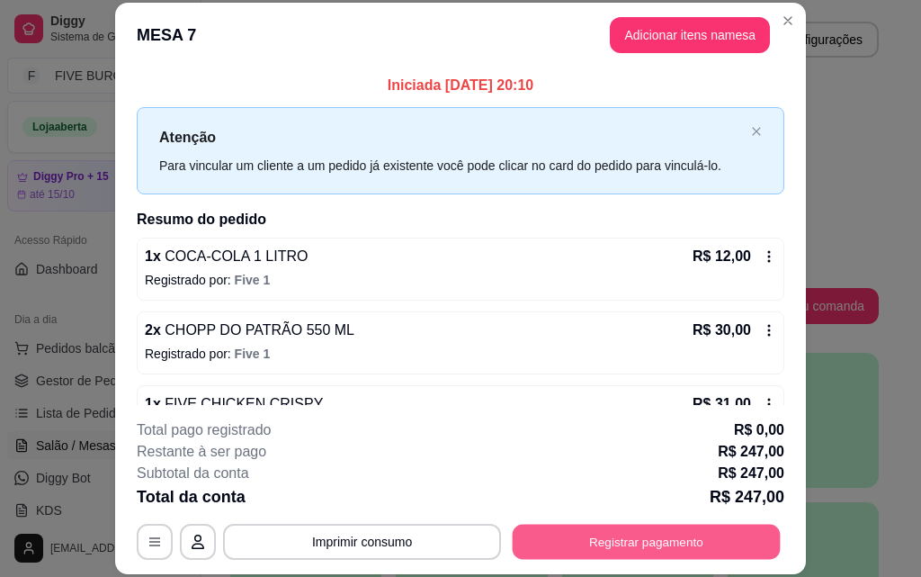
click at [532, 557] on button "Registrar pagamento" at bounding box center [647, 541] width 268 height 35
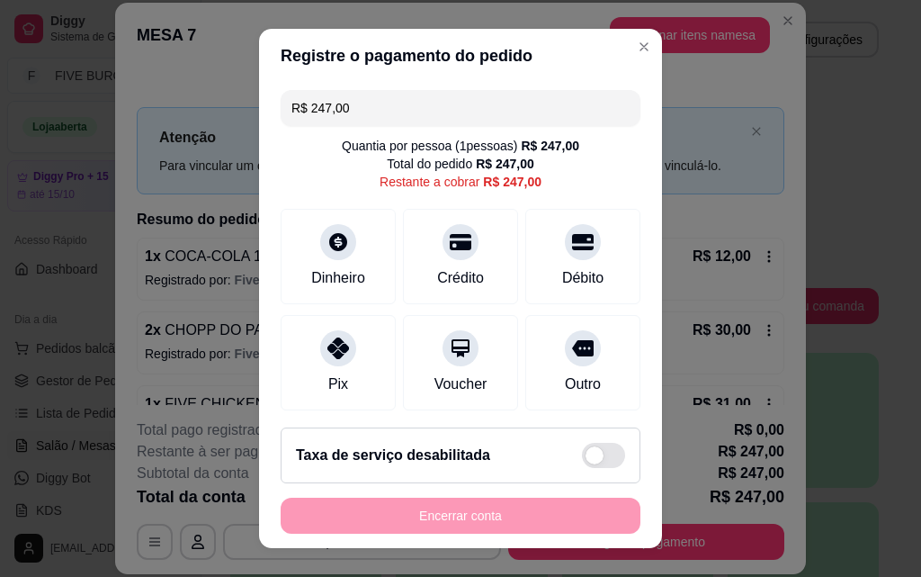
drag, startPoint x: 383, startPoint y: 115, endPoint x: 122, endPoint y: 112, distance: 260.9
click at [122, 112] on div "Registre o pagamento do pedido R$ 247,00 Quantia por pessoa ( 1 pessoas) R$ 247…" at bounding box center [460, 288] width 921 height 577
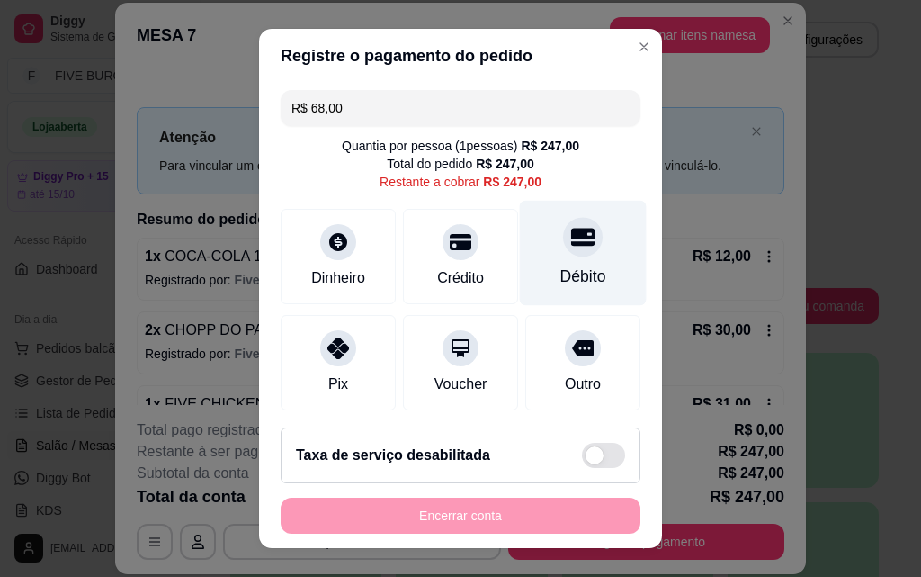
click at [530, 251] on div "Débito" at bounding box center [583, 253] width 127 height 105
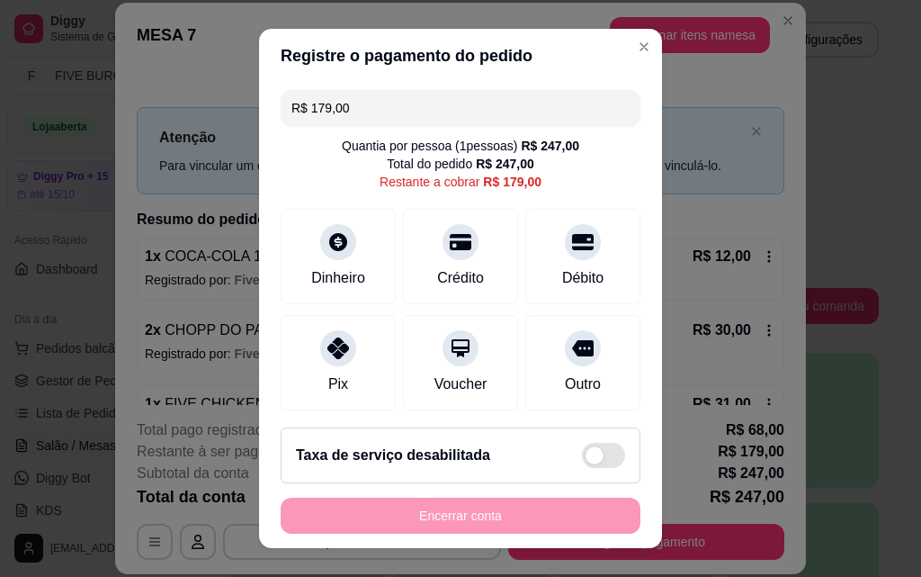
drag, startPoint x: 350, startPoint y: 107, endPoint x: 205, endPoint y: 106, distance: 144.8
click at [205, 106] on div "Registre o pagamento do pedido R$ 179,00 Quantia por pessoa ( 1 pessoas) R$ 247…" at bounding box center [460, 288] width 921 height 577
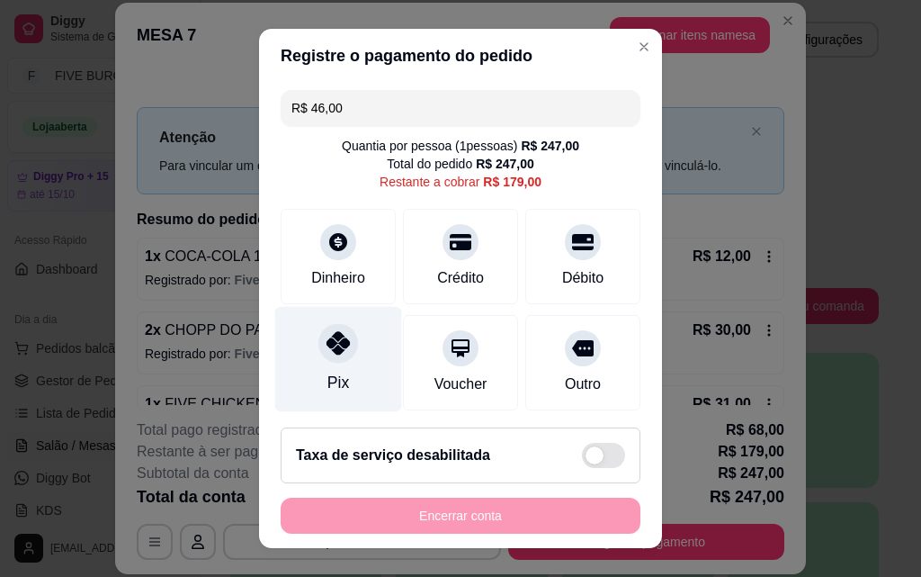
click at [331, 351] on icon at bounding box center [338, 342] width 23 height 23
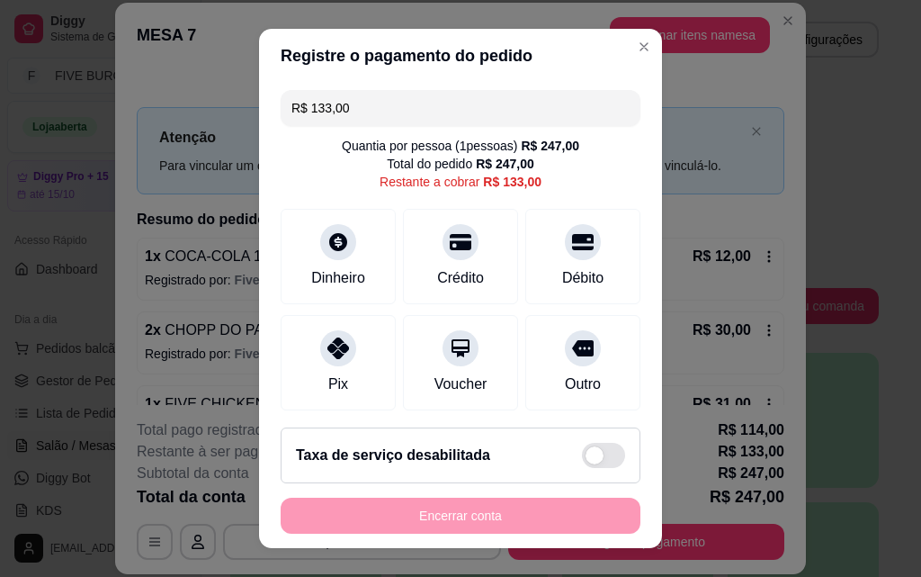
drag, startPoint x: 369, startPoint y: 101, endPoint x: 210, endPoint y: 106, distance: 158.4
click at [210, 106] on div "Registre o pagamento do pedido R$ 133,00 Quantia por pessoa ( 1 pessoas) R$ 247…" at bounding box center [460, 288] width 921 height 577
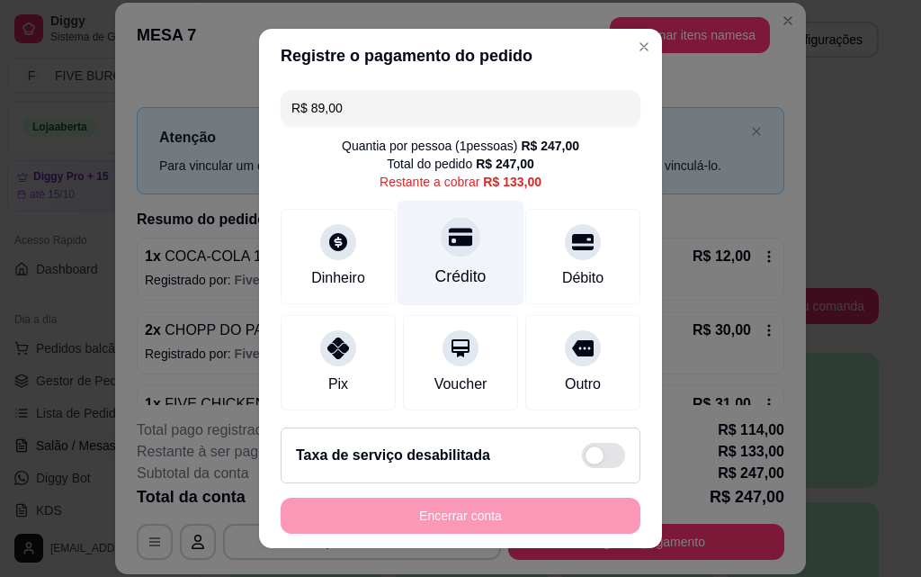
click at [441, 249] on div at bounding box center [461, 237] width 40 height 40
click at [449, 269] on div "Crédito" at bounding box center [460, 275] width 51 height 23
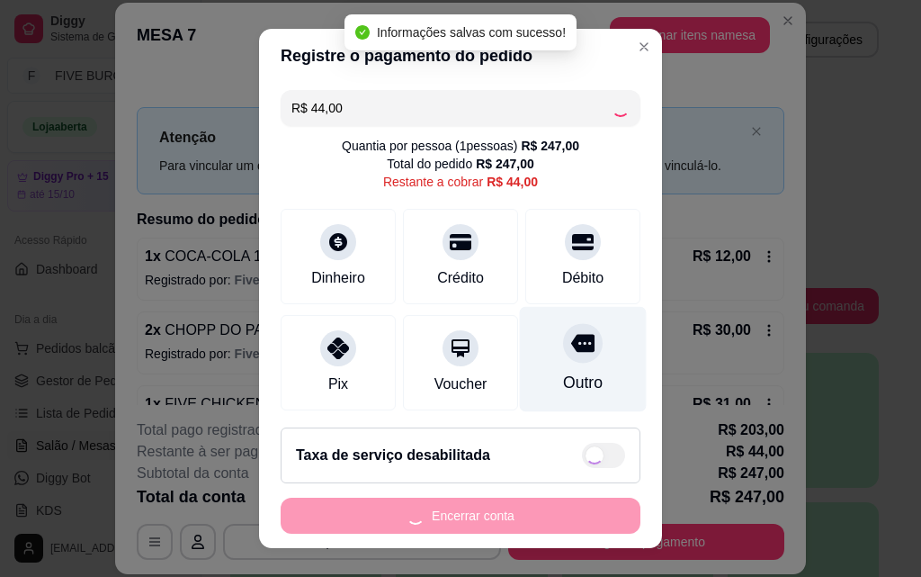
type input "R$ 0,00"
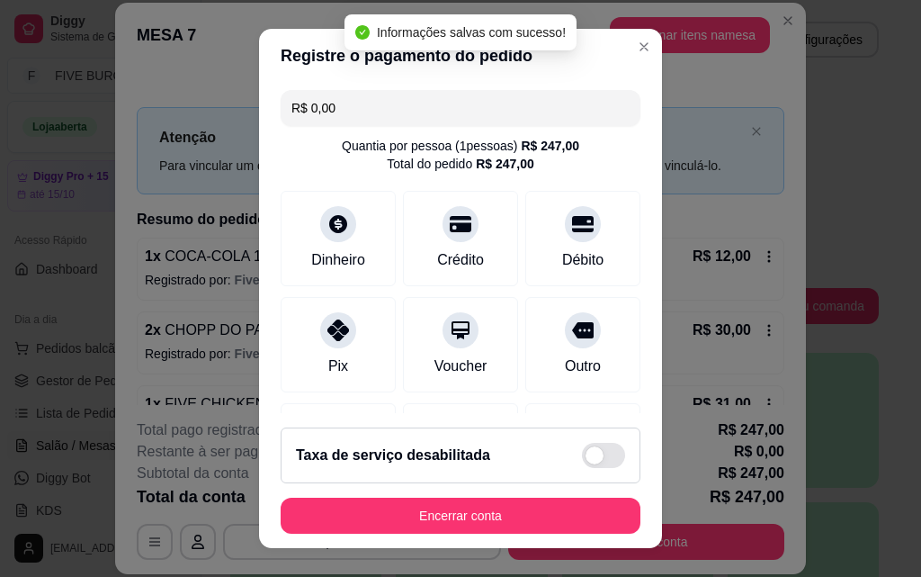
click at [549, 542] on footer "Taxa de serviço desabilitada Encerrar conta" at bounding box center [460, 480] width 403 height 135
click at [547, 534] on footer "Taxa de serviço desabilitada Encerrar conta" at bounding box center [460, 480] width 403 height 135
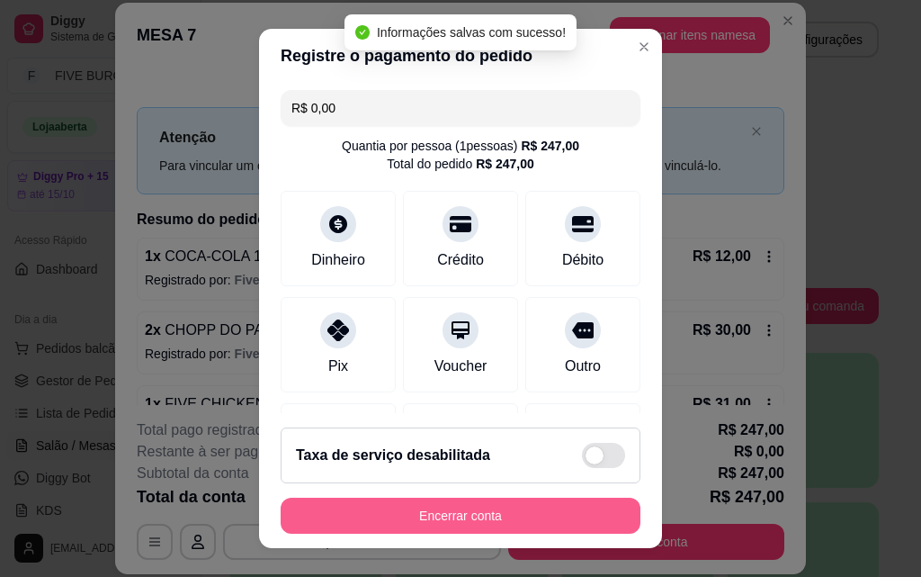
click at [546, 530] on button "Encerrar conta" at bounding box center [461, 515] width 360 height 36
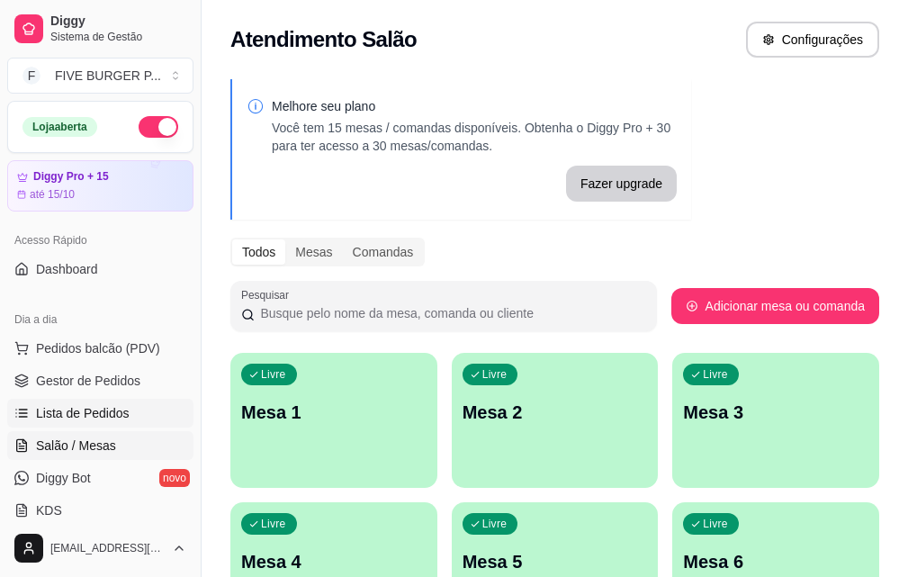
click at [117, 418] on span "Lista de Pedidos" at bounding box center [83, 413] width 94 height 18
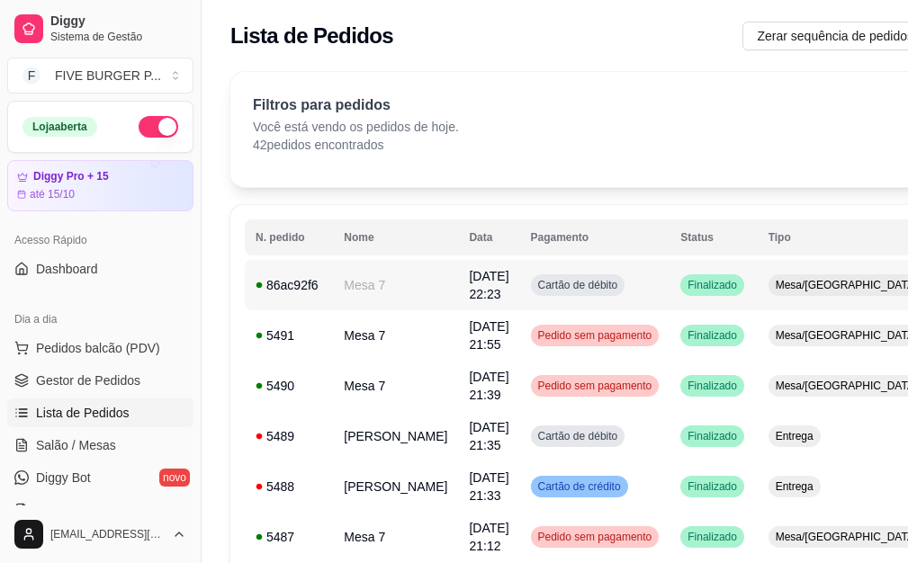
click at [669, 286] on td "Finalizado" at bounding box center [712, 285] width 87 height 50
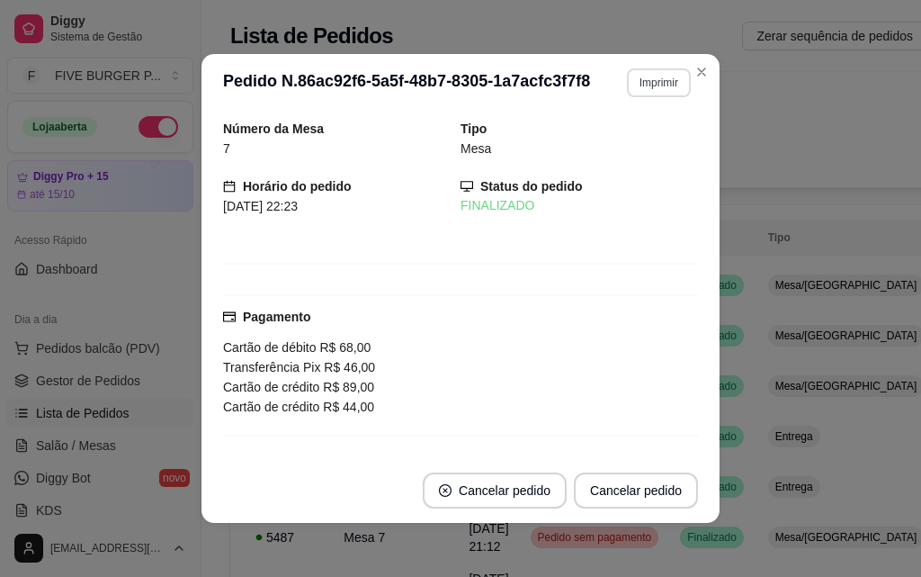
click at [648, 80] on button "Imprimir" at bounding box center [659, 82] width 64 height 29
click at [649, 140] on button "IMPRESSORA" at bounding box center [620, 145] width 130 height 29
